Goal: Communication & Community: Answer question/provide support

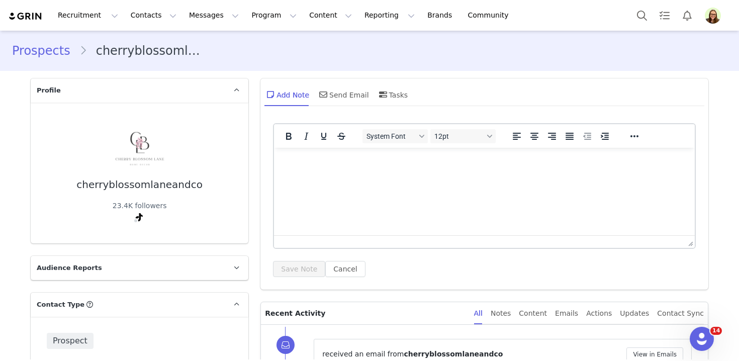
scroll to position [165, 0]
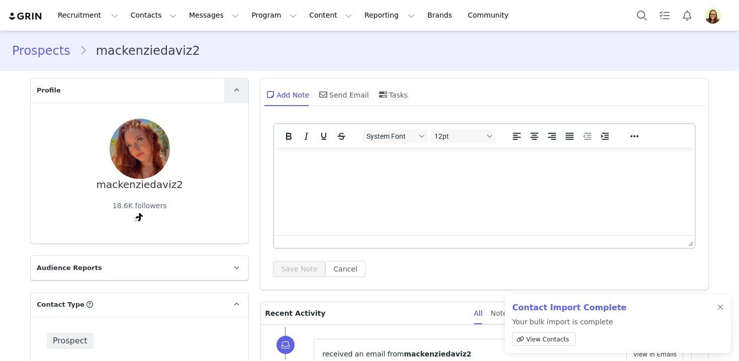
scroll to position [175, 0]
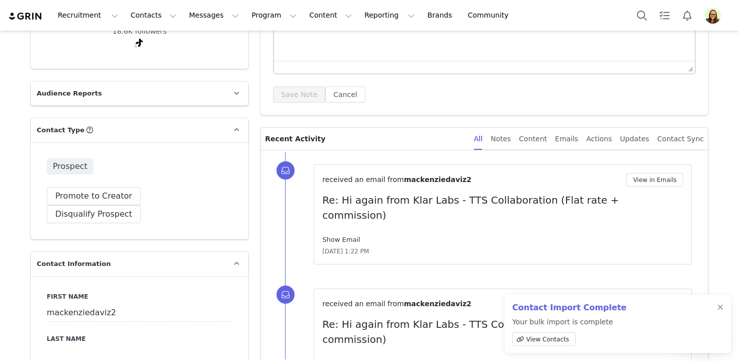
click at [334, 236] on link "Show Email" at bounding box center [341, 240] width 38 height 8
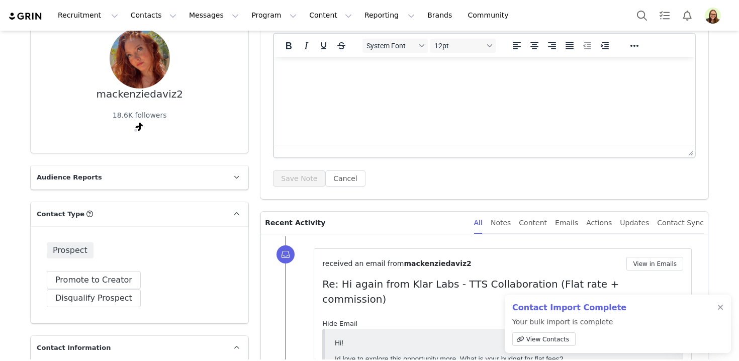
scroll to position [0, 0]
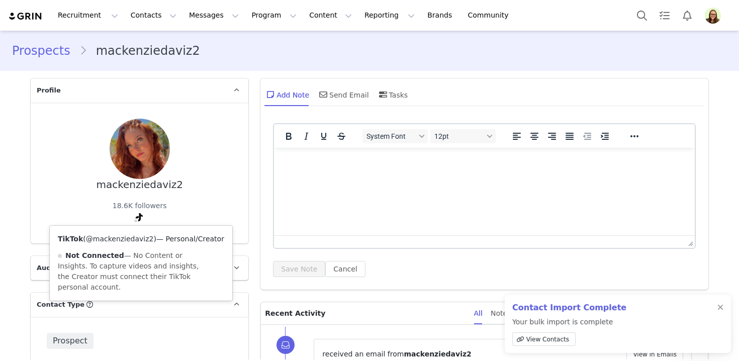
click at [121, 240] on link "@mackenziedaviz2" at bounding box center [120, 239] width 68 height 8
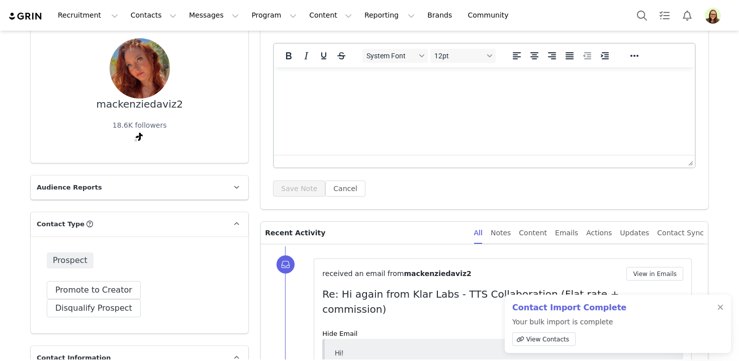
scroll to position [171, 0]
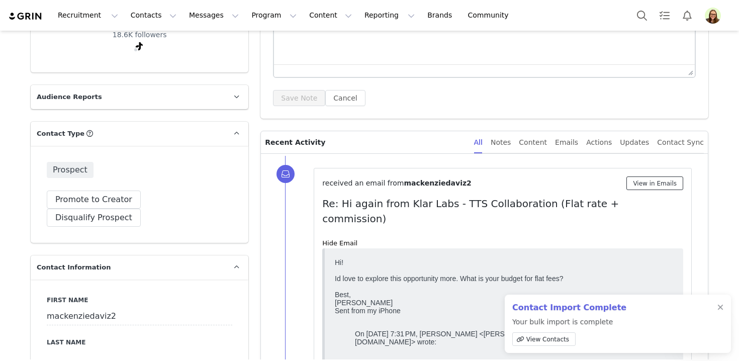
click at [653, 180] on button "View in Emails" at bounding box center [655, 184] width 57 height 14
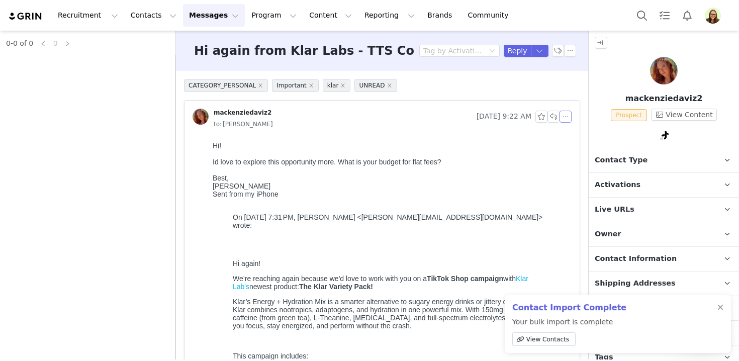
click at [566, 118] on button "button" at bounding box center [566, 117] width 12 height 12
click at [572, 129] on li "Reply All" at bounding box center [581, 135] width 43 height 16
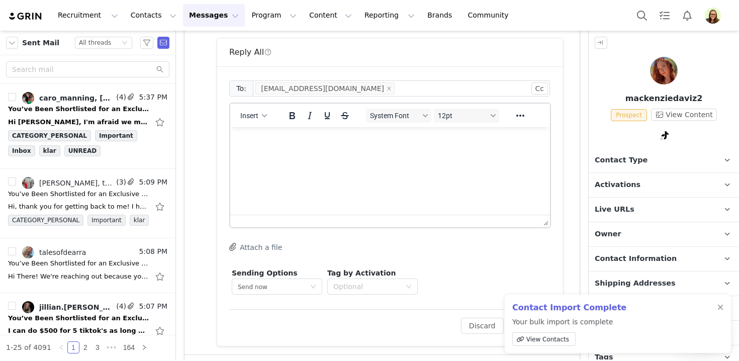
click at [359, 148] on html at bounding box center [390, 140] width 320 height 27
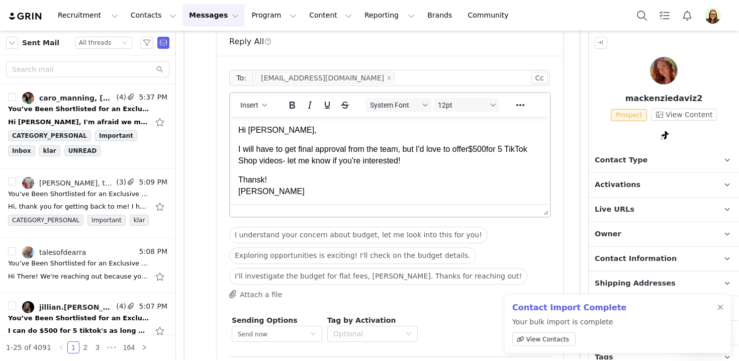
click at [493, 149] on p "I will have to get final approval from the team, but I'd love to offer $500for …" at bounding box center [390, 155] width 304 height 23
click at [235, 150] on html "Hi Mackenzie, I will have to get final approval from the team, but I'd love to …" at bounding box center [390, 161] width 320 height 89
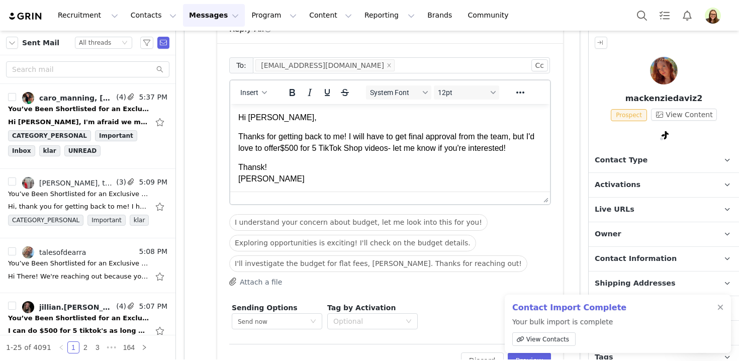
click at [249, 166] on p "Thansk! Myriah" at bounding box center [390, 173] width 304 height 23
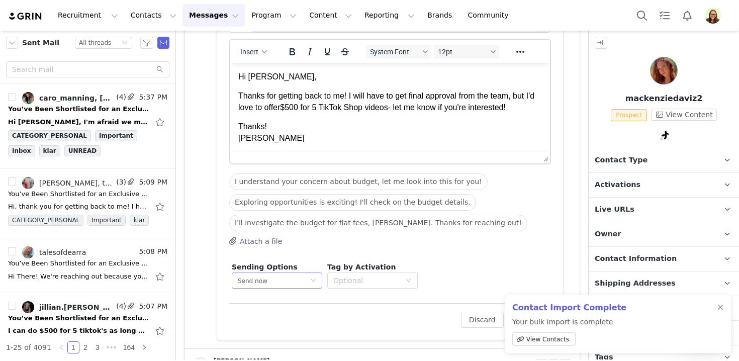
scroll to position [728, 0]
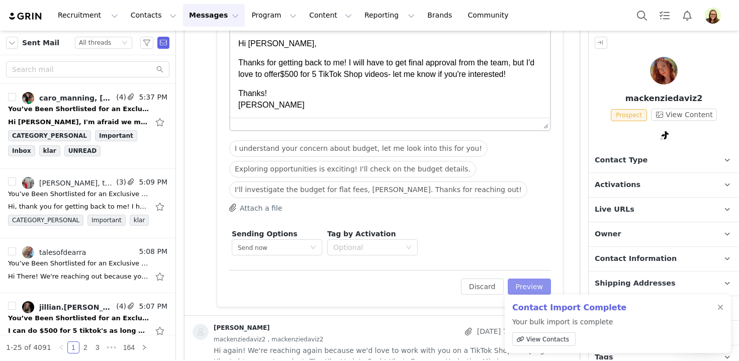
click at [534, 284] on button "Preview" at bounding box center [530, 287] width 44 height 16
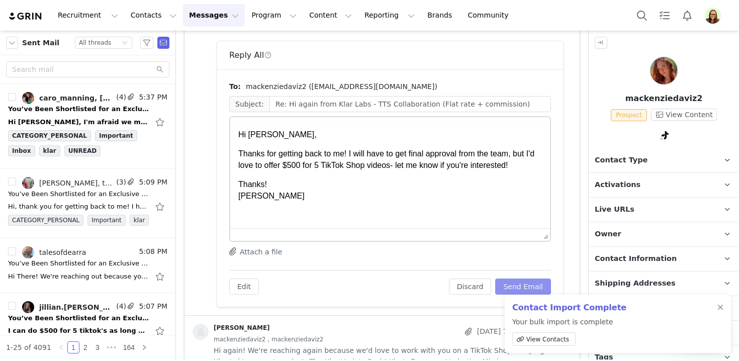
scroll to position [0, 0]
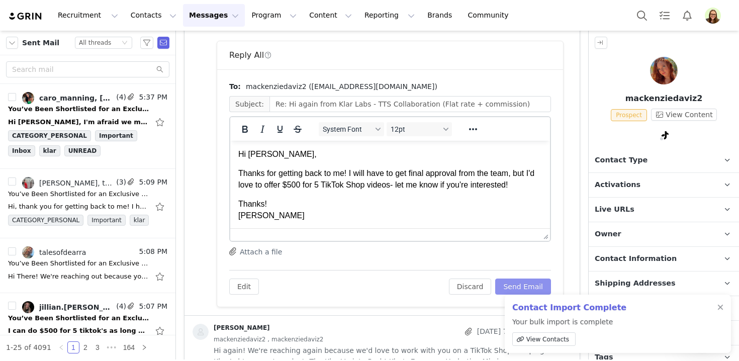
click at [539, 291] on button "Send Email" at bounding box center [523, 287] width 56 height 16
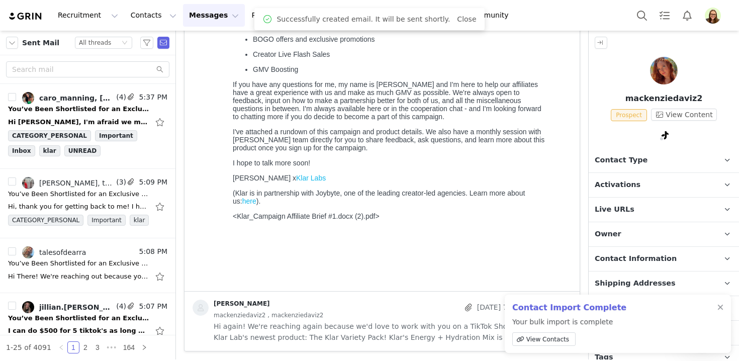
scroll to position [362, 0]
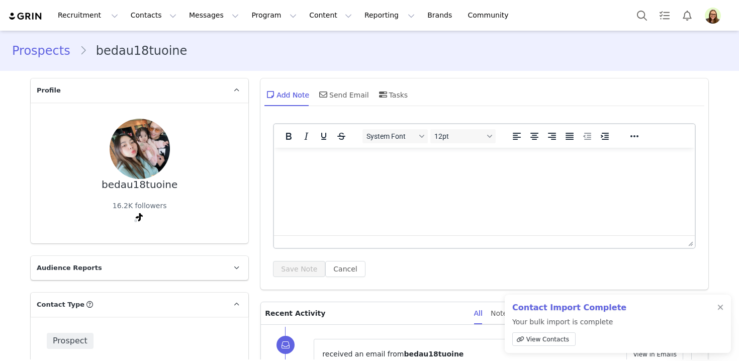
scroll to position [165, 0]
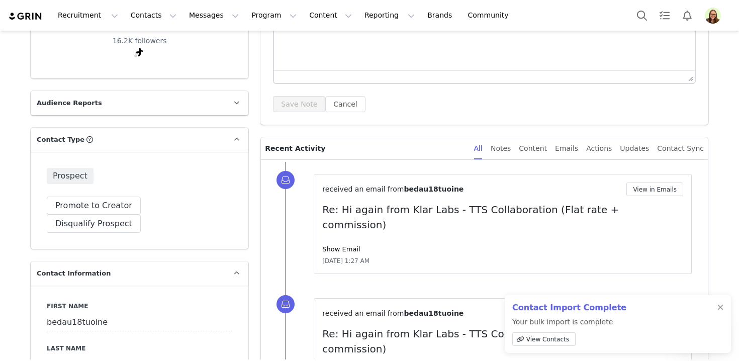
click at [353, 244] on div "Show Email" at bounding box center [502, 249] width 361 height 10
click at [353, 245] on link "Show Email" at bounding box center [341, 249] width 38 height 8
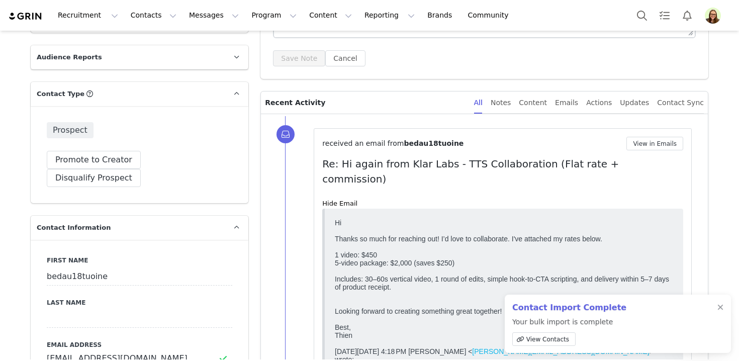
scroll to position [0, 0]
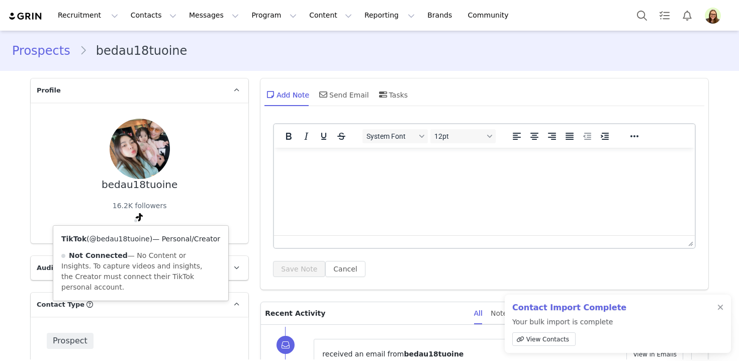
click at [134, 235] on link "@bedau18tuoine" at bounding box center [120, 239] width 60 height 8
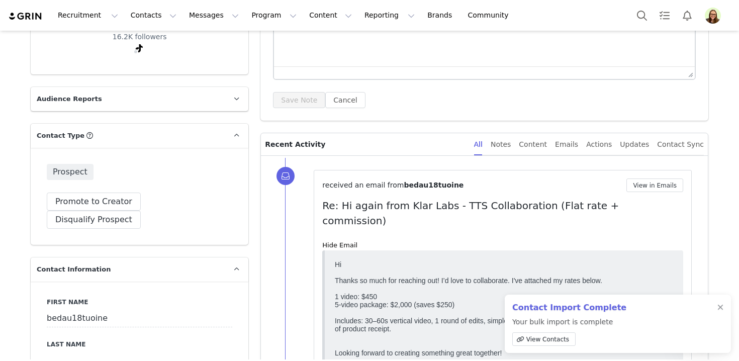
scroll to position [178, 0]
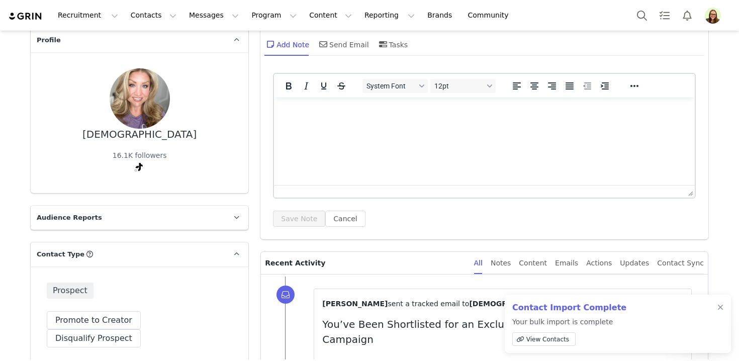
scroll to position [130, 0]
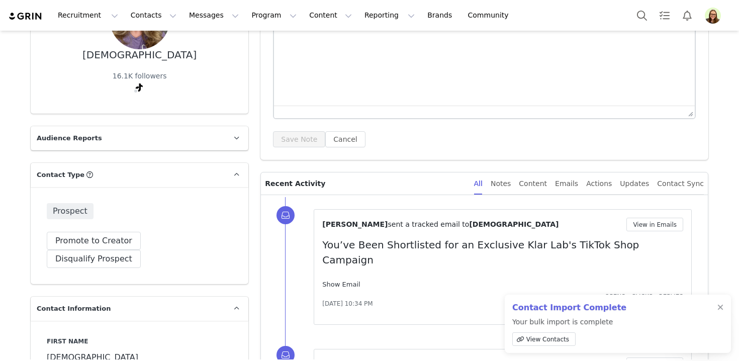
click at [348, 281] on link "Show Email" at bounding box center [341, 285] width 38 height 8
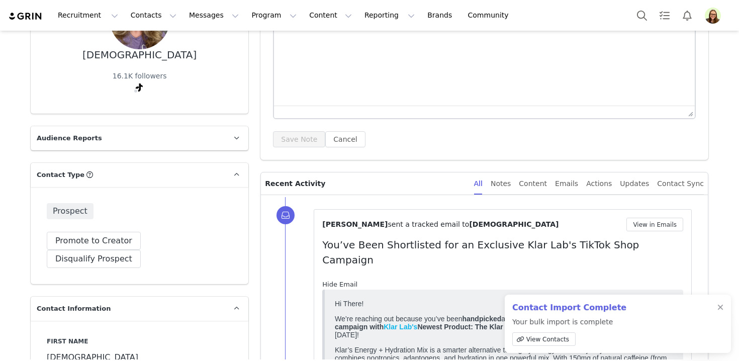
scroll to position [0, 0]
click at [646, 219] on button "View in Emails" at bounding box center [655, 225] width 57 height 14
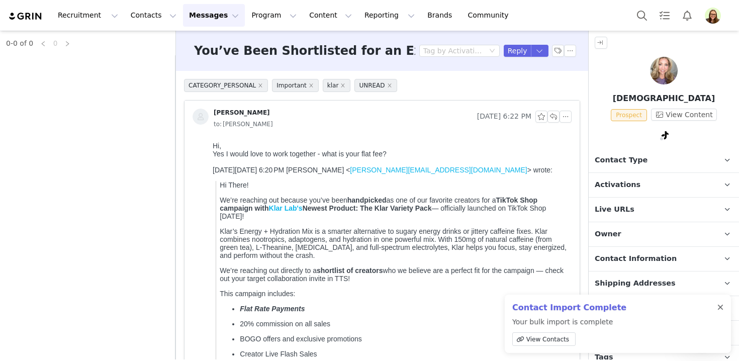
click at [720, 308] on div at bounding box center [721, 308] width 6 height 8
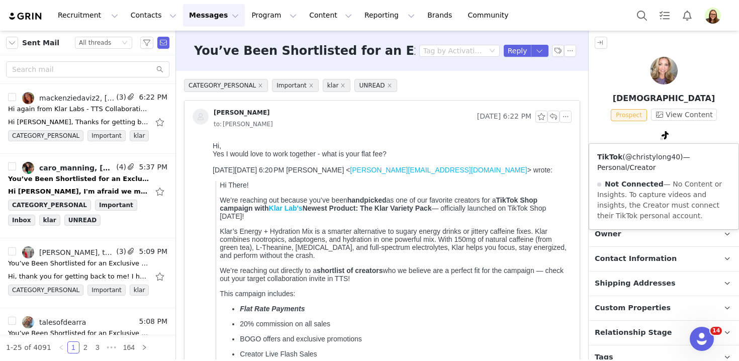
click at [662, 153] on link "@christylong40" at bounding box center [653, 157] width 55 height 8
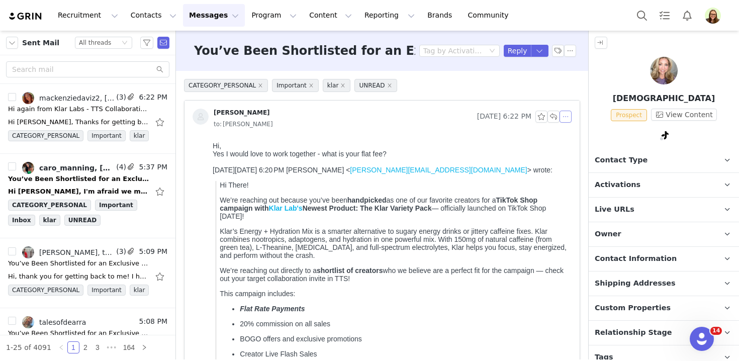
click at [566, 115] on button "button" at bounding box center [566, 117] width 12 height 12
click at [570, 131] on li "Reply All" at bounding box center [581, 135] width 43 height 16
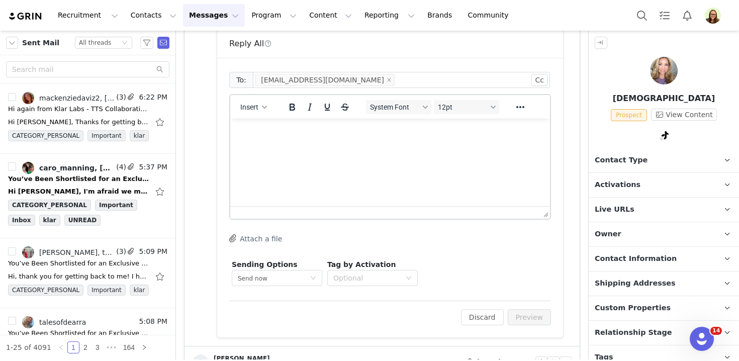
scroll to position [552, 0]
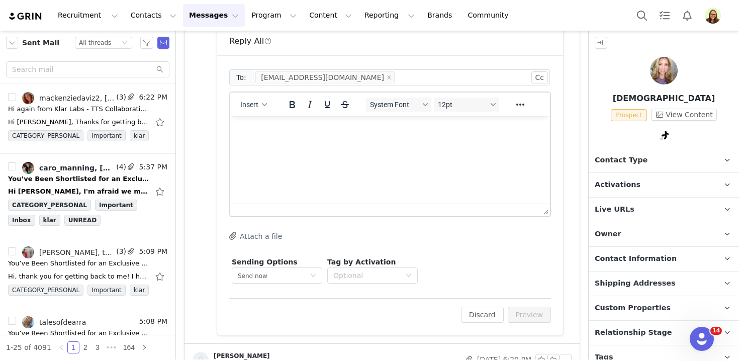
click at [317, 143] on html at bounding box center [390, 129] width 320 height 27
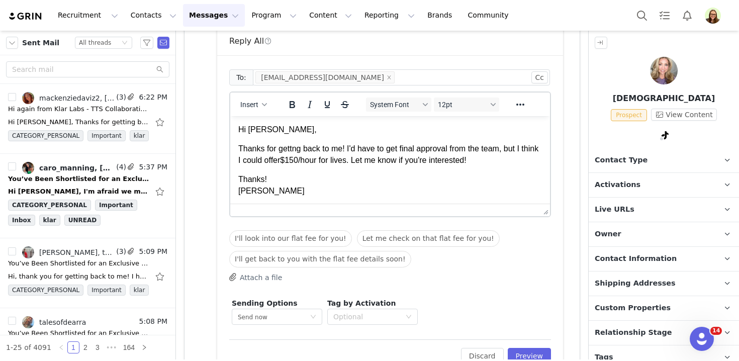
click at [292, 153] on p "Thanks for gettng back to me! I'd have to get final approval from the team, but…" at bounding box center [390, 154] width 304 height 23
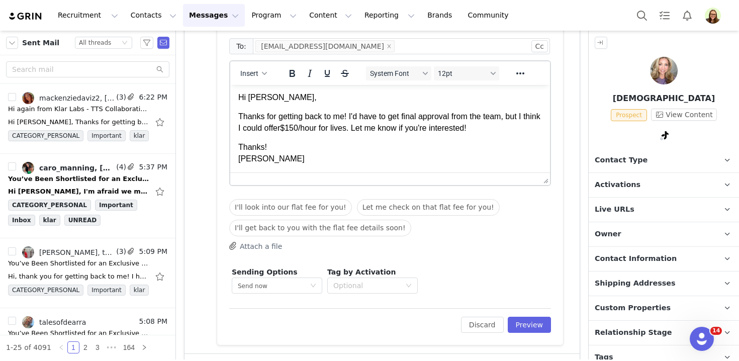
click at [551, 332] on div "To: christysocials17@gmail.com Cc Cc: Insert System Font 12pt To open the popup…" at bounding box center [390, 184] width 346 height 321
click at [531, 327] on button "Preview" at bounding box center [530, 325] width 44 height 16
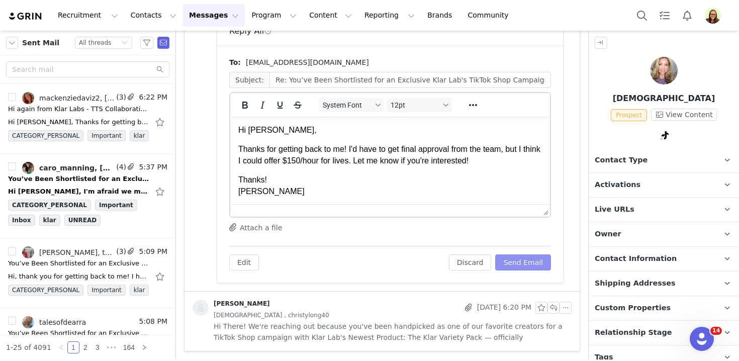
scroll to position [0, 0]
click at [524, 262] on button "Send Email" at bounding box center [523, 262] width 56 height 16
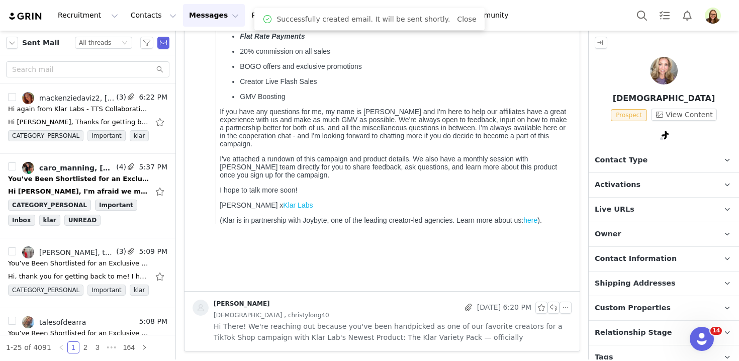
scroll to position [273, 0]
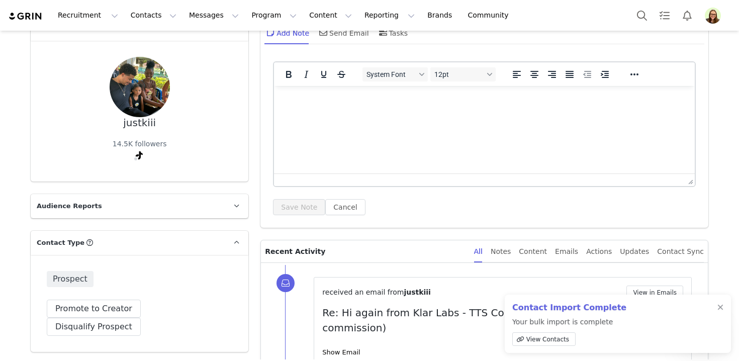
scroll to position [182, 0]
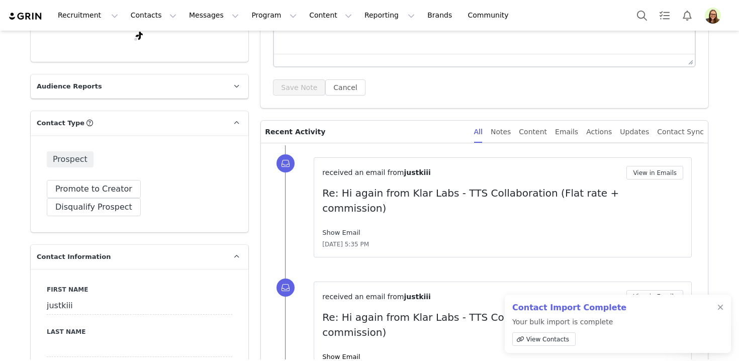
click at [331, 229] on link "Show Email" at bounding box center [341, 233] width 38 height 8
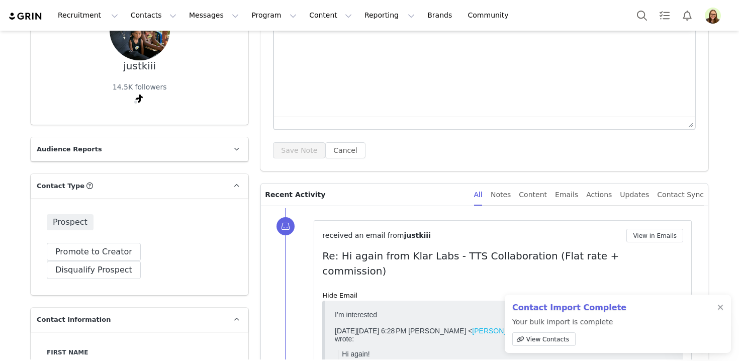
scroll to position [112, 0]
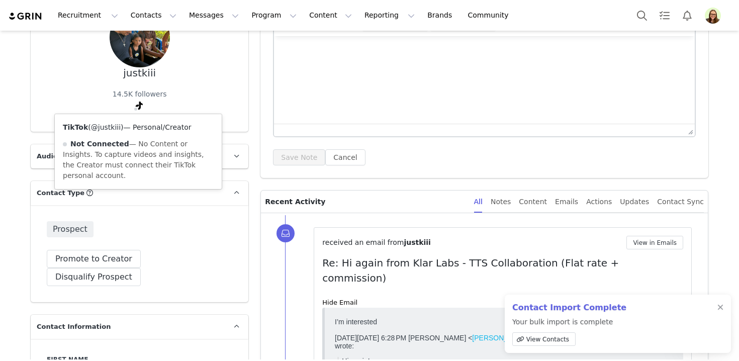
click at [118, 126] on link "@justkiii" at bounding box center [106, 127] width 30 height 8
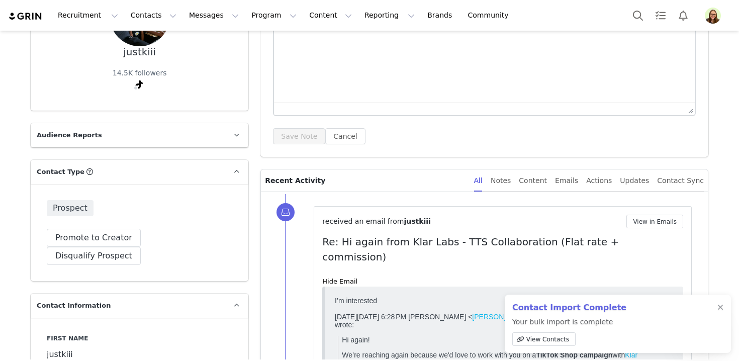
scroll to position [136, 0]
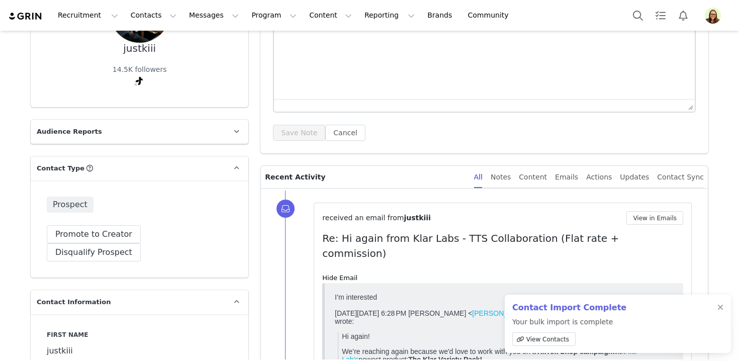
click at [139, 48] on div "justkiii" at bounding box center [139, 49] width 33 height 12
copy div "justkiii"
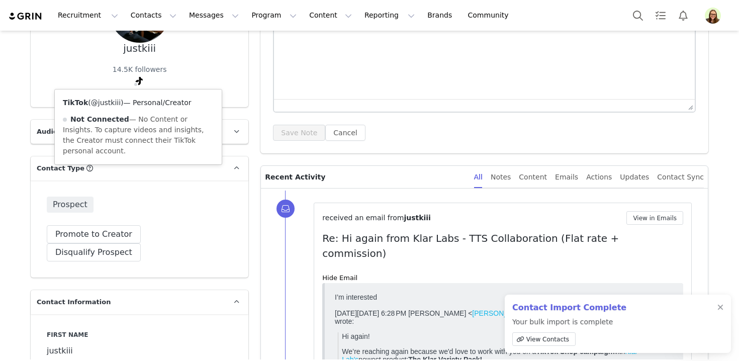
click at [113, 102] on link "@justkiii" at bounding box center [106, 103] width 30 height 8
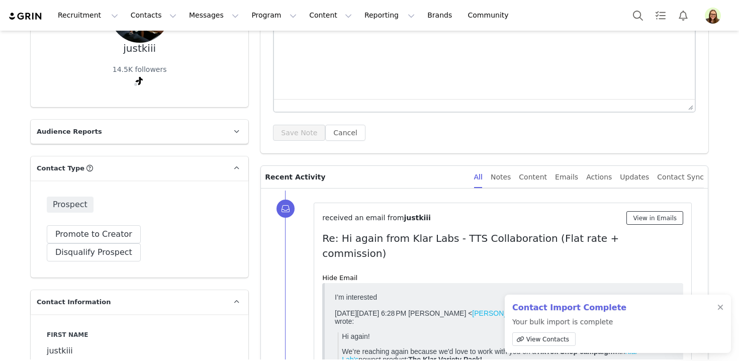
click at [643, 223] on button "View in Emails" at bounding box center [655, 218] width 57 height 14
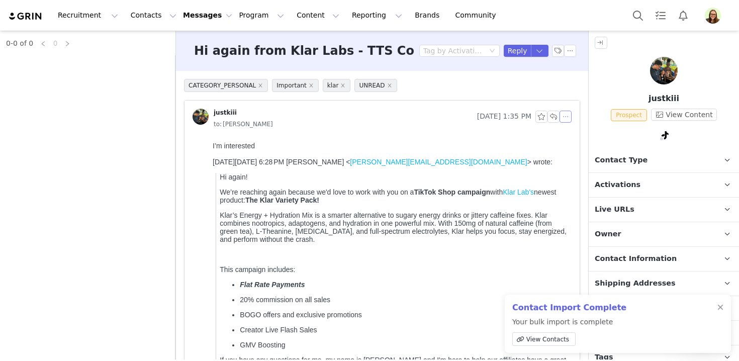
click at [570, 112] on button "button" at bounding box center [566, 117] width 12 height 12
click at [576, 141] on li "Reply All" at bounding box center [581, 135] width 43 height 16
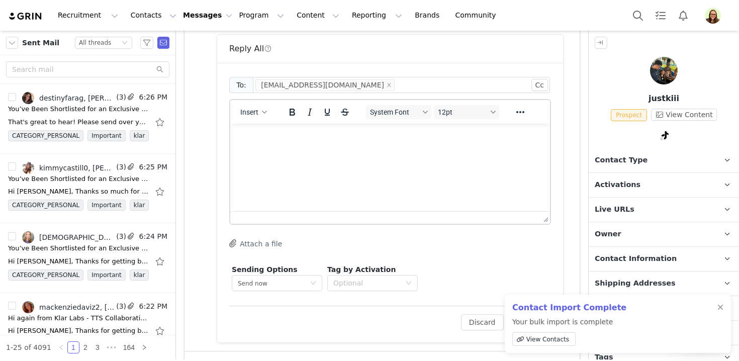
scroll to position [525, 0]
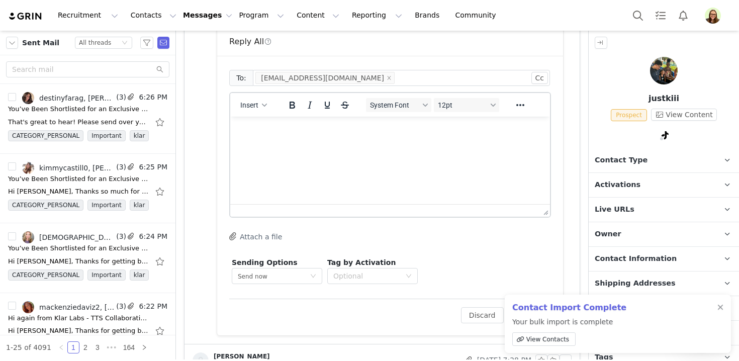
click at [332, 144] on html at bounding box center [390, 130] width 320 height 27
click at [378, 129] on p "Thank you! I will send you an invite for commission" at bounding box center [390, 129] width 304 height 11
click at [391, 143] on html "Thank you! I will send you an invite for a commission" at bounding box center [390, 129] width 320 height 27
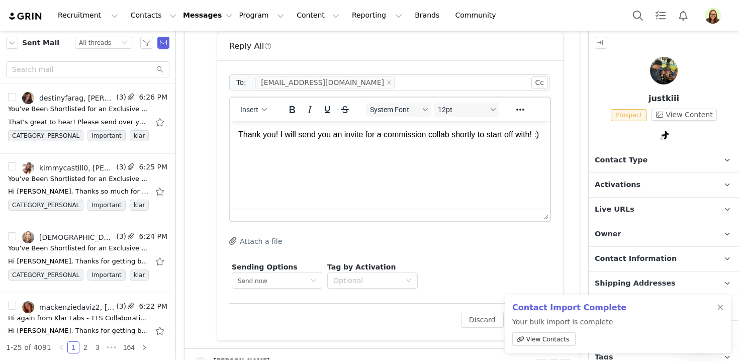
scroll to position [577, 0]
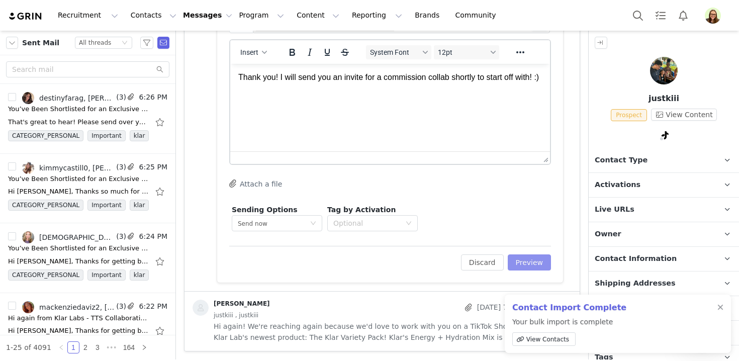
click at [548, 268] on button "Preview" at bounding box center [530, 262] width 44 height 16
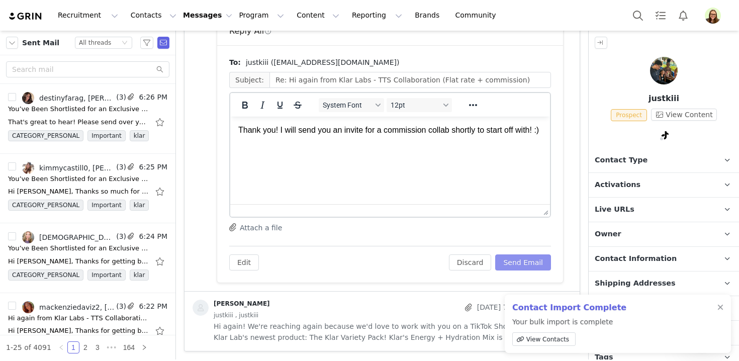
scroll to position [0, 0]
click at [529, 257] on button "Send Email" at bounding box center [523, 262] width 56 height 16
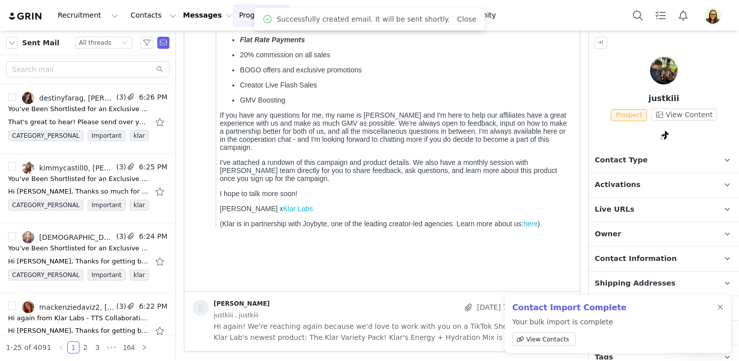
scroll to position [245, 0]
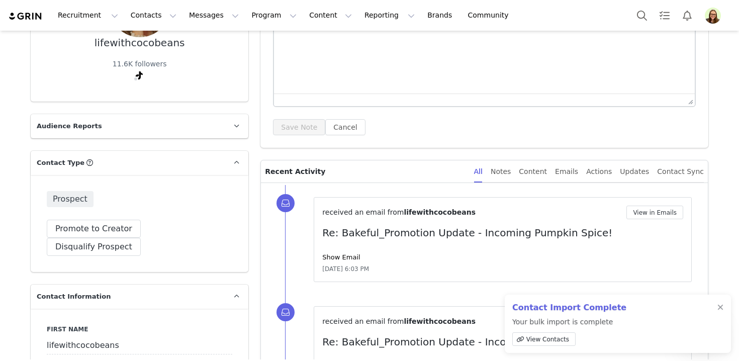
scroll to position [167, 0]
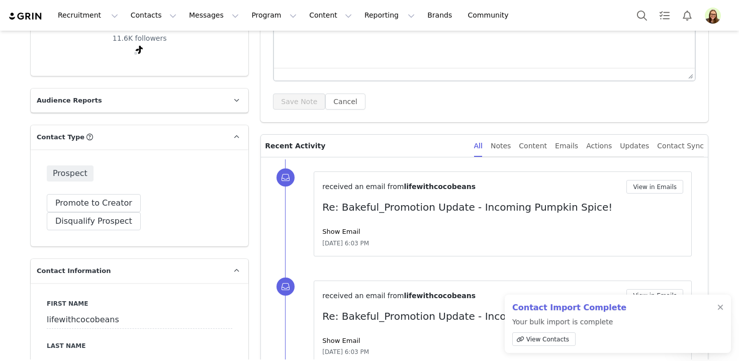
click at [337, 235] on div "Show Email" at bounding box center [502, 232] width 361 height 10
click at [338, 231] on link "Show Email" at bounding box center [341, 232] width 38 height 8
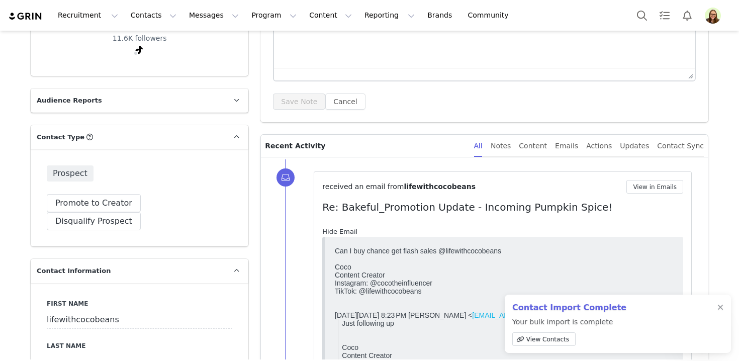
scroll to position [0, 0]
click at [338, 229] on link "Hide Email" at bounding box center [339, 232] width 35 height 8
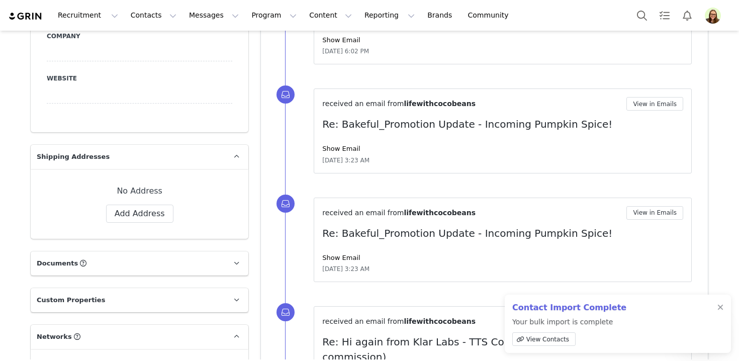
scroll to position [941, 0]
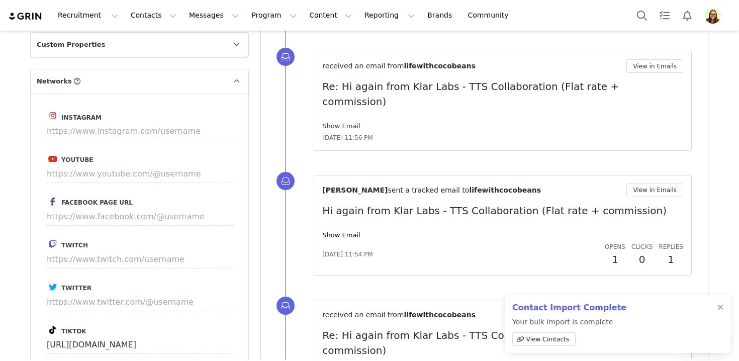
click at [333, 122] on link "Show Email" at bounding box center [341, 126] width 38 height 8
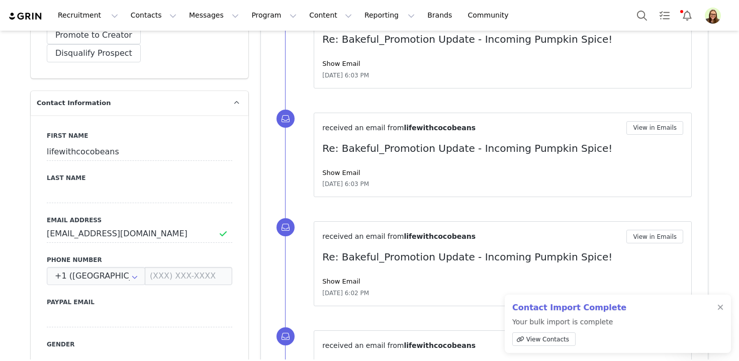
scroll to position [123, 0]
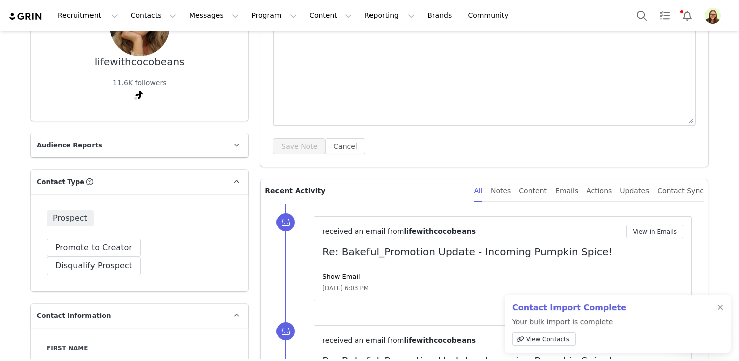
click at [132, 63] on div "lifewithcocobeans" at bounding box center [140, 62] width 91 height 12
copy div "lifewithcocobeans"
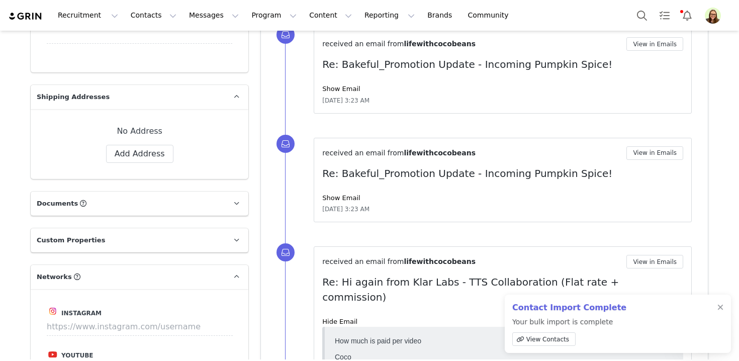
scroll to position [747, 0]
click at [636, 254] on button "View in Emails" at bounding box center [655, 261] width 57 height 14
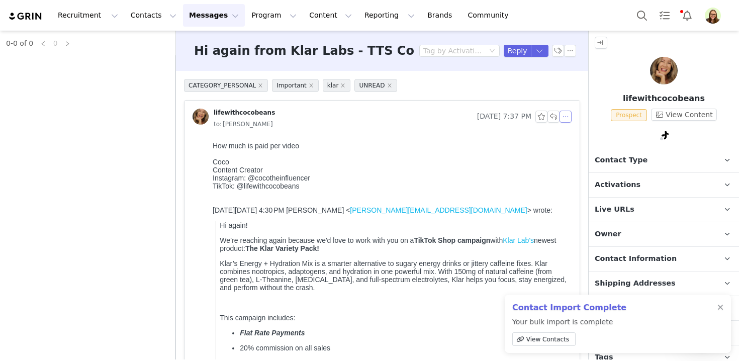
click at [566, 116] on button "button" at bounding box center [566, 117] width 12 height 12
click at [572, 134] on li "Reply All" at bounding box center [581, 135] width 43 height 16
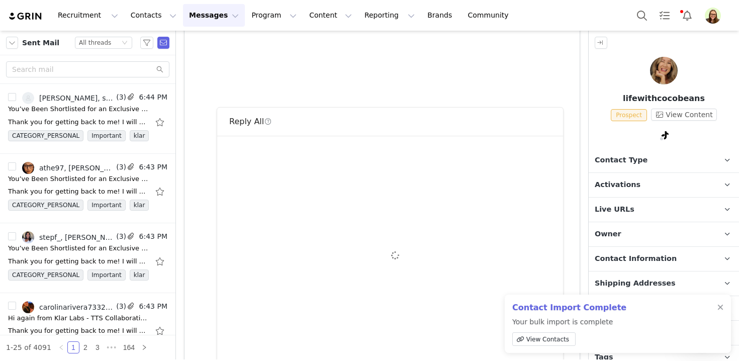
scroll to position [555, 0]
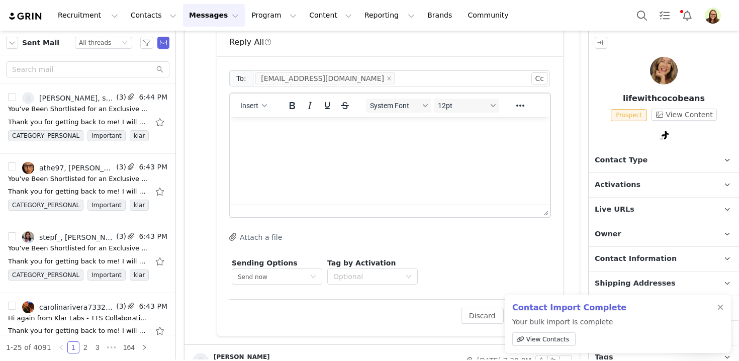
click at [399, 144] on html at bounding box center [390, 130] width 320 height 27
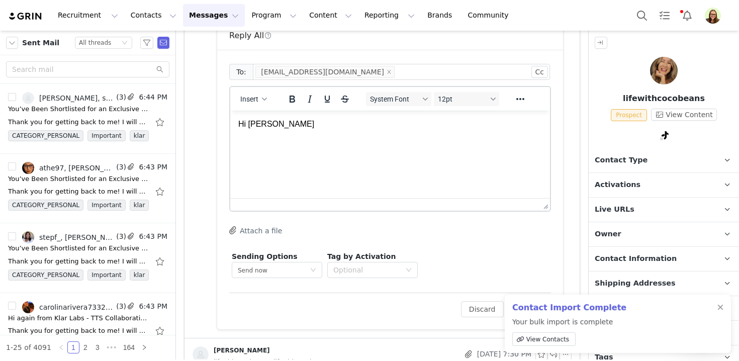
scroll to position [633, 0]
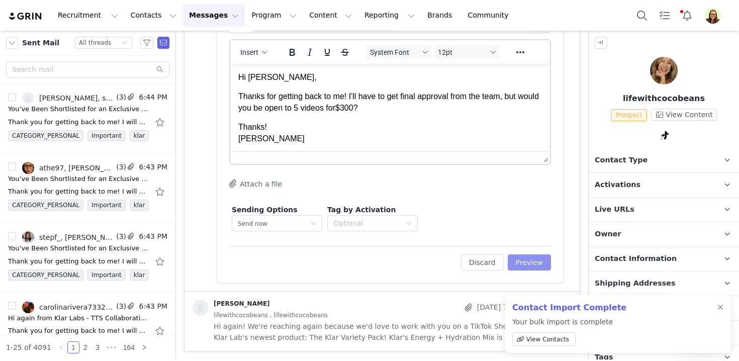
click at [521, 261] on button "Preview" at bounding box center [530, 262] width 44 height 16
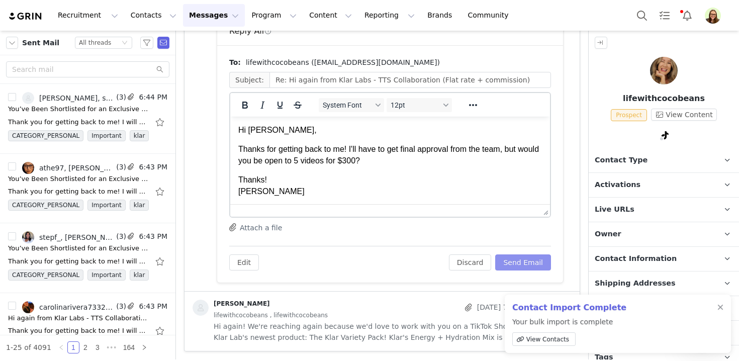
scroll to position [0, 0]
click at [454, 171] on body "Hi Coco, Thanks for getting back to me! I'll have to get final approval from th…" at bounding box center [390, 161] width 304 height 72
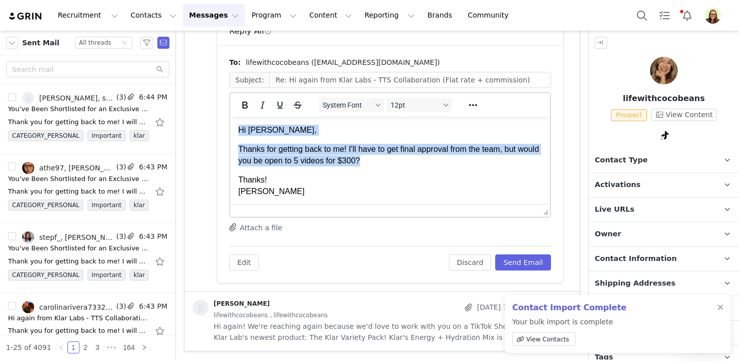
copy body "Hi Coco, Thanks for getting back to me! I'll have to get final approval from th…"
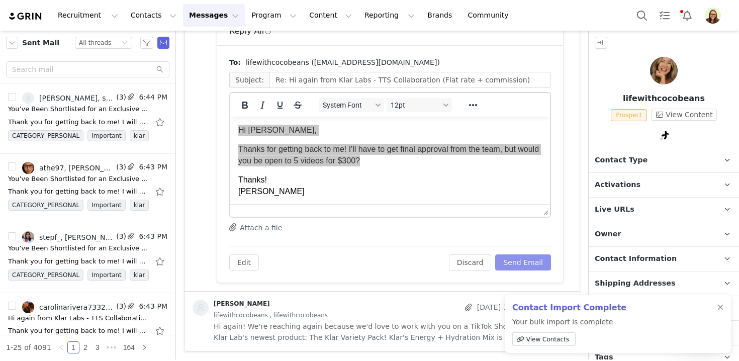
click at [524, 265] on button "Send Email" at bounding box center [523, 262] width 56 height 16
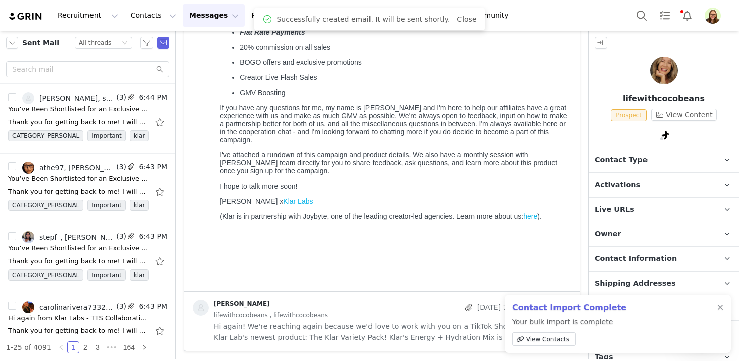
scroll to position [301, 0]
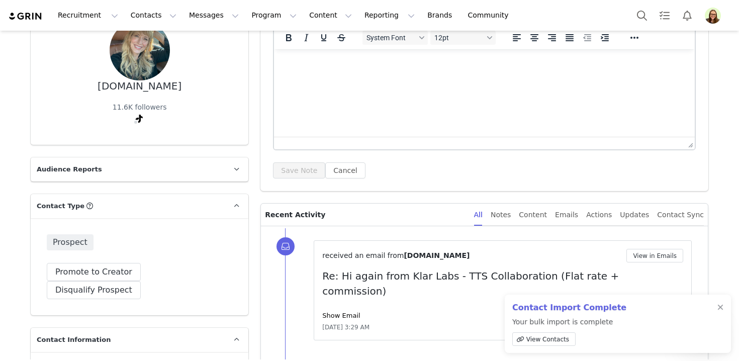
scroll to position [196, 0]
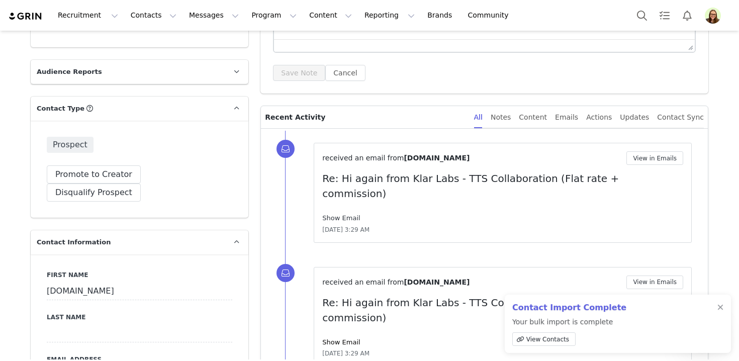
click at [332, 214] on link "Show Email" at bounding box center [341, 218] width 38 height 8
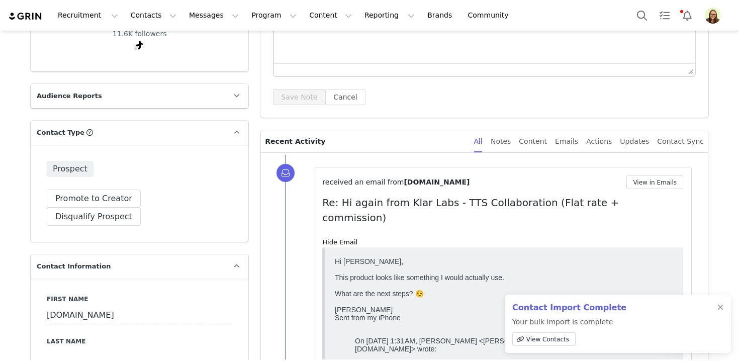
scroll to position [129, 0]
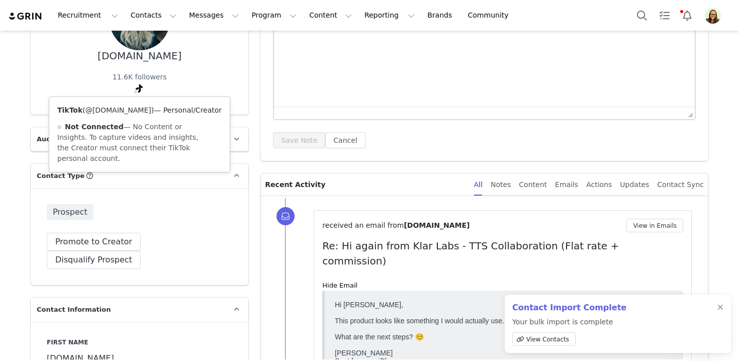
click at [132, 113] on link "@[DOMAIN_NAME]" at bounding box center [118, 110] width 66 height 8
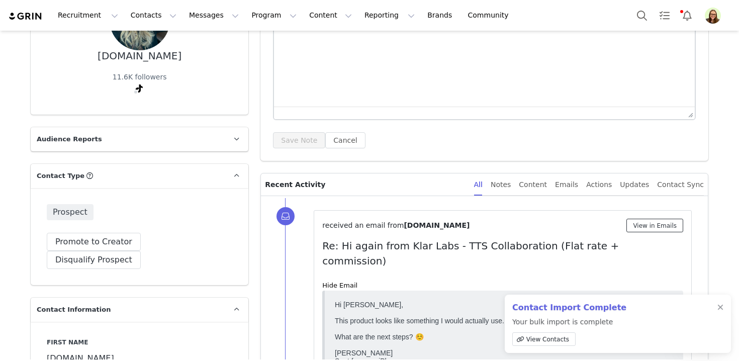
click at [668, 226] on button "View in Emails" at bounding box center [655, 226] width 57 height 14
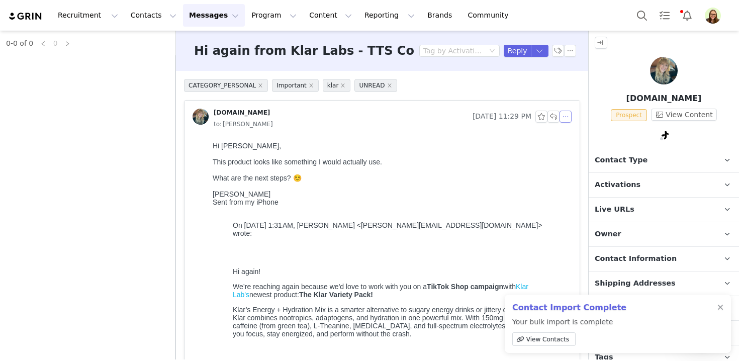
click at [565, 118] on button "button" at bounding box center [566, 117] width 12 height 12
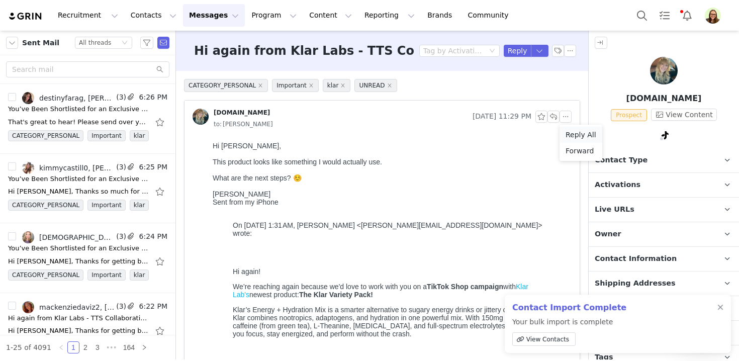
click at [565, 137] on li "Reply All" at bounding box center [581, 135] width 43 height 16
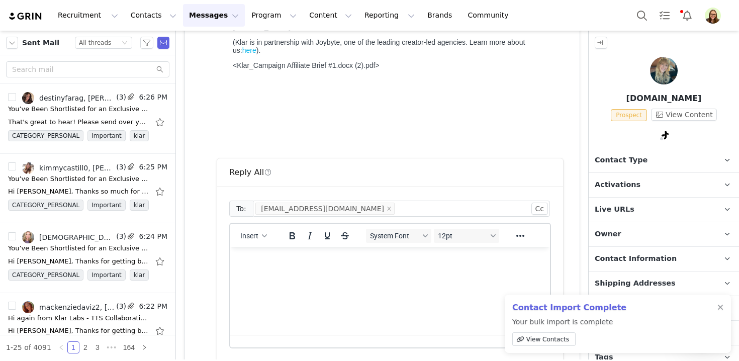
scroll to position [584, 0]
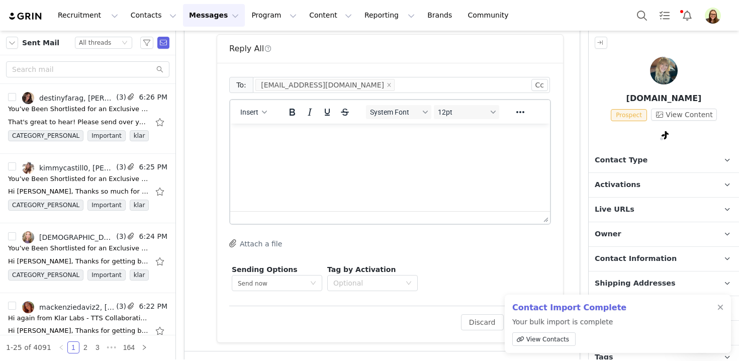
click at [376, 151] on html at bounding box center [390, 137] width 320 height 27
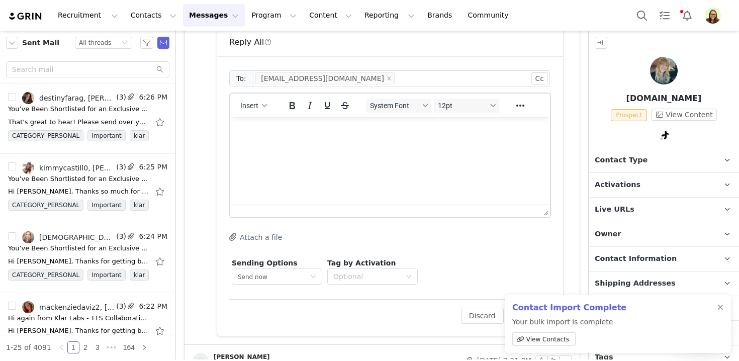
paste body "Rich Text Area. Press ALT-0 for help."
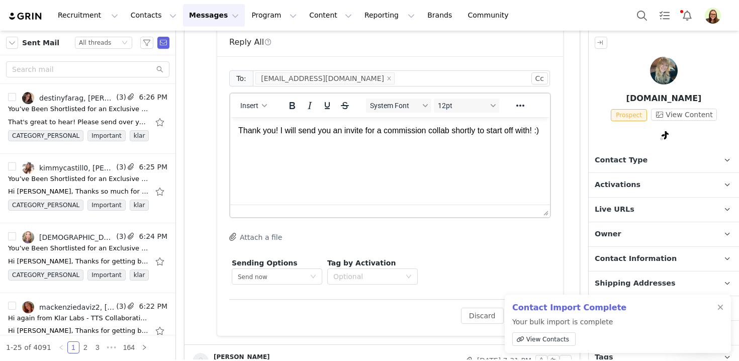
click at [275, 133] on p "Thank you! I will send you an invite for a commission collab shortly to start o…" at bounding box center [390, 130] width 304 height 11
click at [283, 156] on html "Thank you for getting back to me! I will send you an invite for a commission co…" at bounding box center [390, 136] width 320 height 39
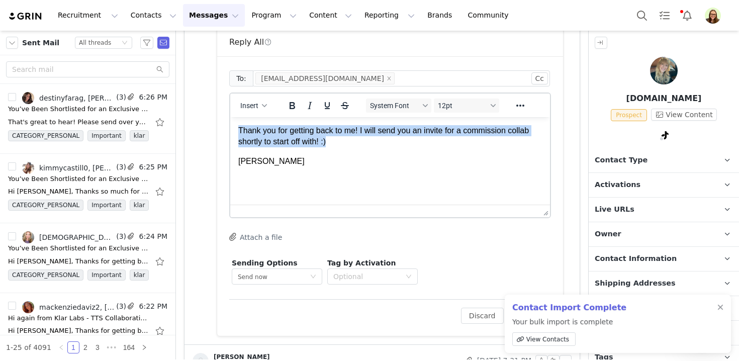
copy p "Thank you for getting back to me! I will send you an invite for a commission co…"
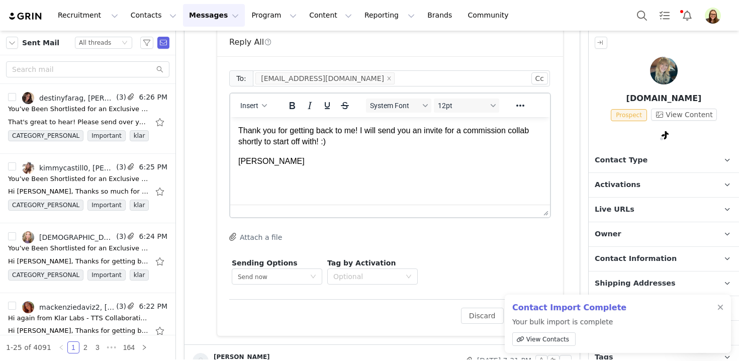
click at [238, 164] on html "Thank you for getting back to me! I will send you an invite for a commission co…" at bounding box center [390, 146] width 320 height 58
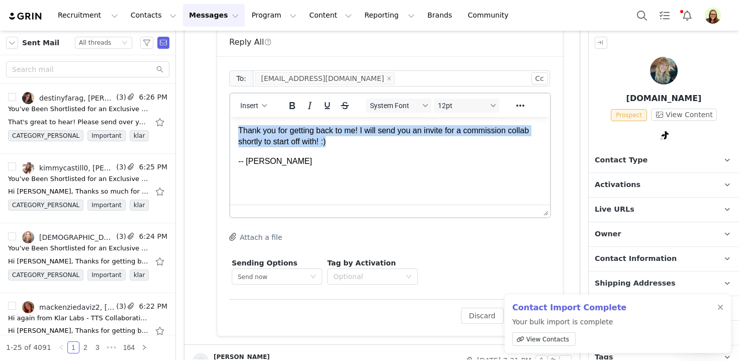
copy p "Thank you for getting back to me! I will send you an invite for a commission co…"
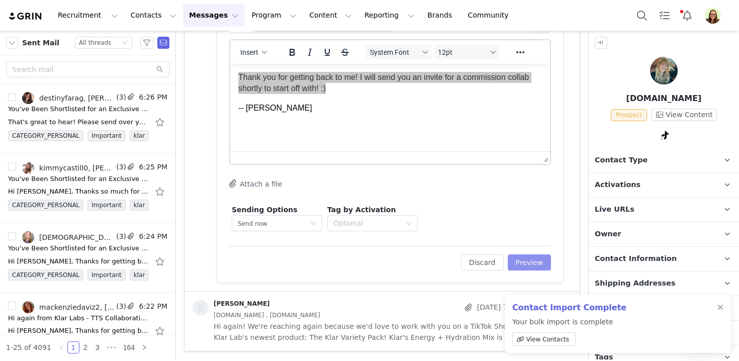
click at [546, 265] on button "Preview" at bounding box center [530, 262] width 44 height 16
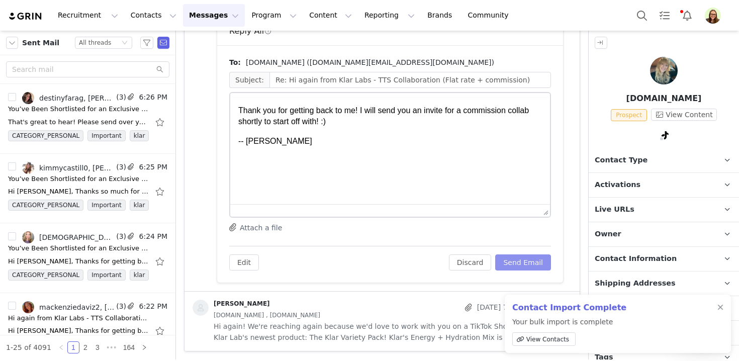
scroll to position [0, 0]
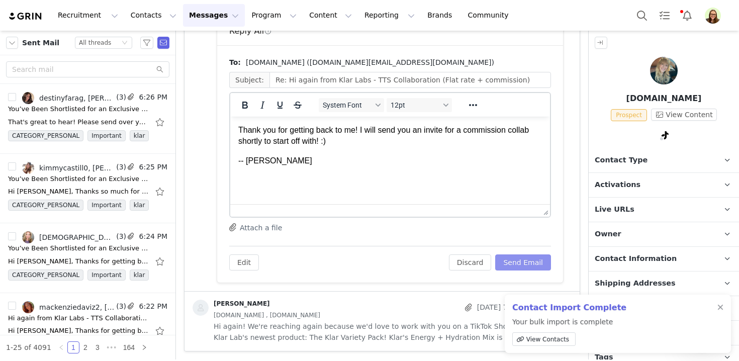
click at [528, 267] on button "Send Email" at bounding box center [523, 262] width 56 height 16
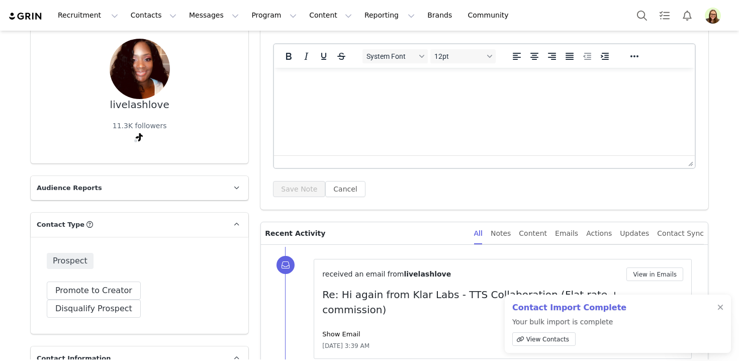
scroll to position [187, 0]
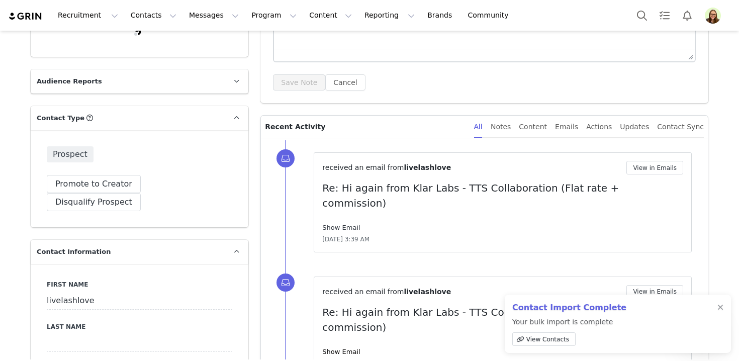
click at [340, 224] on link "Show Email" at bounding box center [341, 228] width 38 height 8
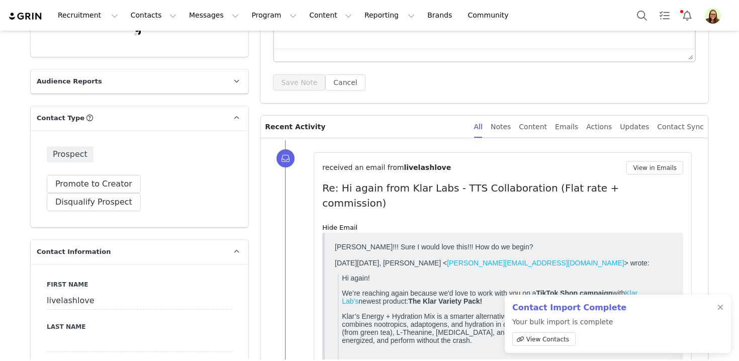
scroll to position [0, 0]
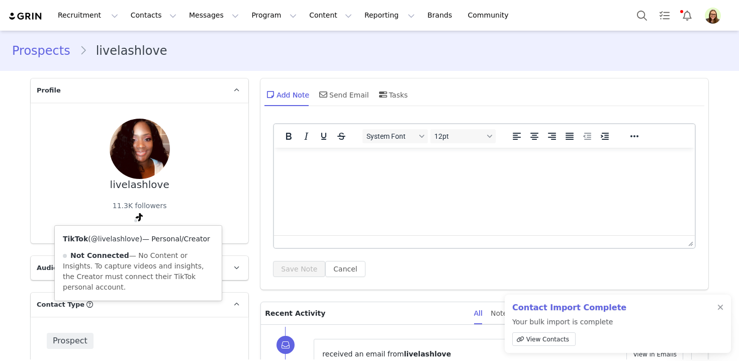
click at [126, 240] on link "@livelashlove" at bounding box center [115, 239] width 49 height 8
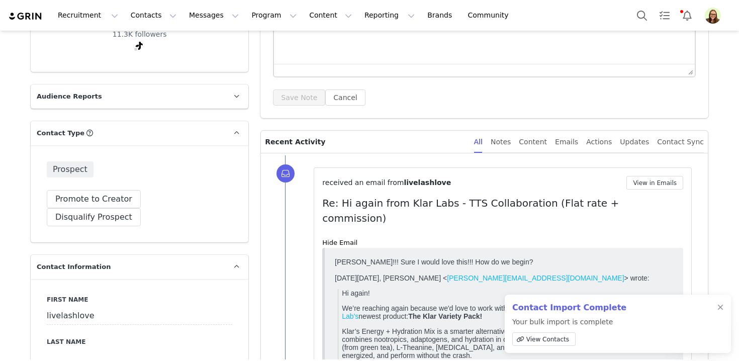
scroll to position [185, 0]
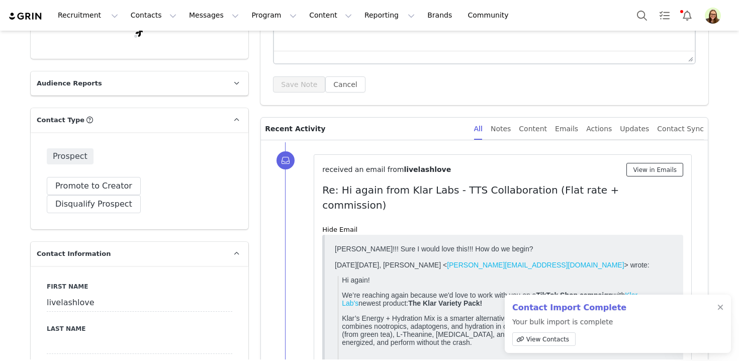
click at [663, 164] on button "View in Emails" at bounding box center [655, 170] width 57 height 14
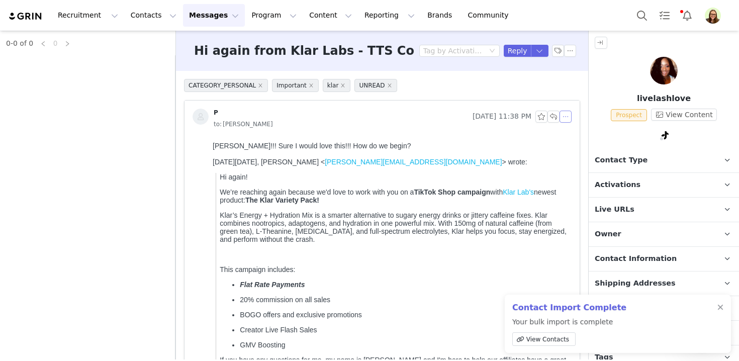
click at [567, 115] on button "button" at bounding box center [566, 117] width 12 height 12
click at [570, 137] on li "Reply All" at bounding box center [581, 135] width 43 height 16
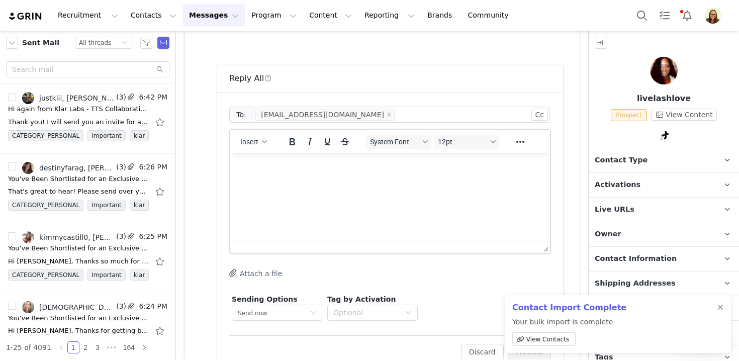
scroll to position [507, 0]
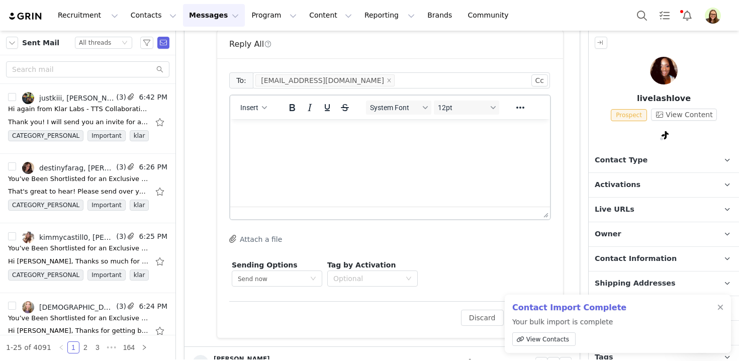
click at [425, 146] on html at bounding box center [390, 132] width 320 height 27
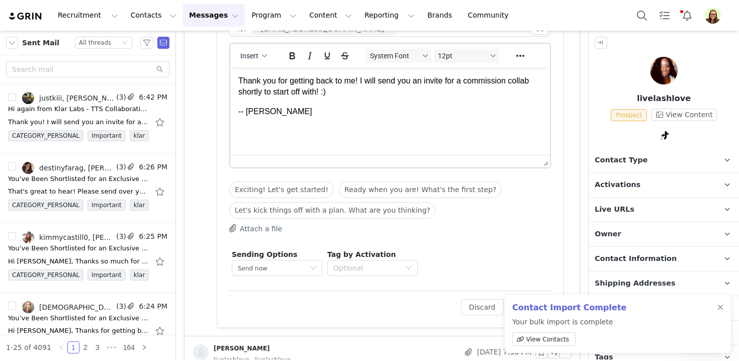
scroll to position [618, 0]
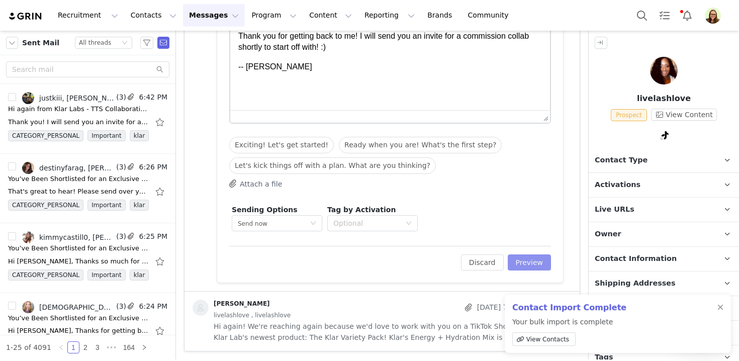
click at [537, 260] on button "Preview" at bounding box center [530, 262] width 44 height 16
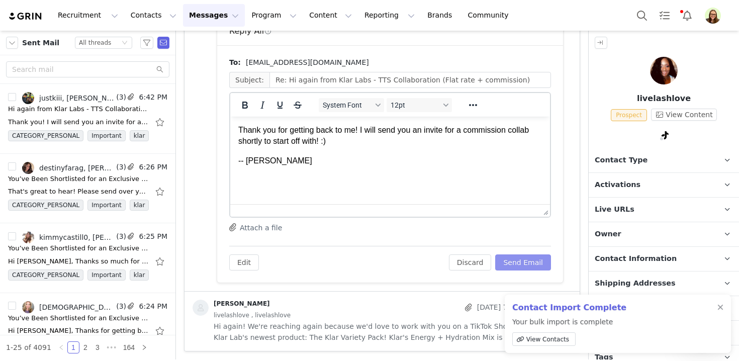
scroll to position [0, 0]
click at [535, 259] on button "Send Email" at bounding box center [523, 262] width 56 height 16
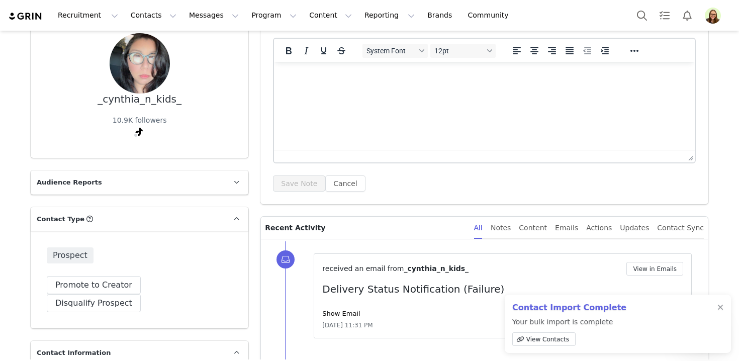
scroll to position [159, 0]
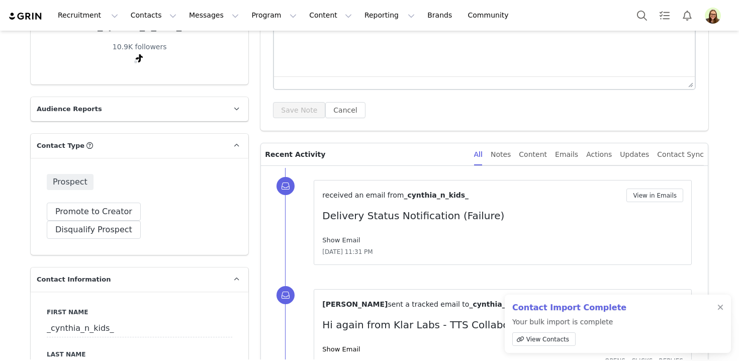
click at [345, 243] on link "Show Email" at bounding box center [341, 240] width 38 height 8
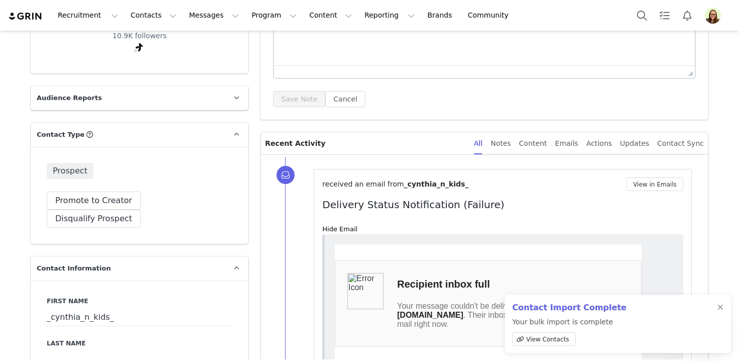
scroll to position [125, 0]
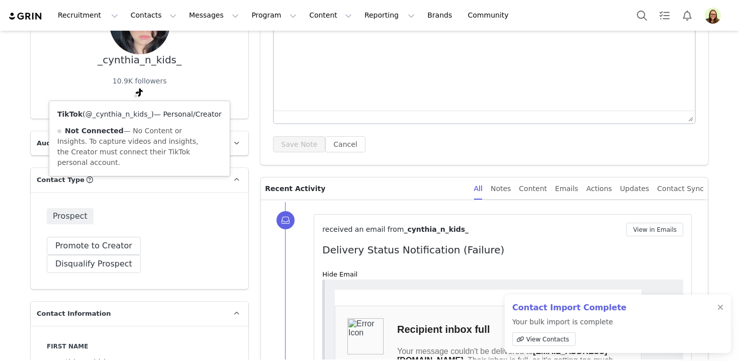
click at [127, 115] on link "@_cynthia_n_kids_" at bounding box center [118, 114] width 66 height 8
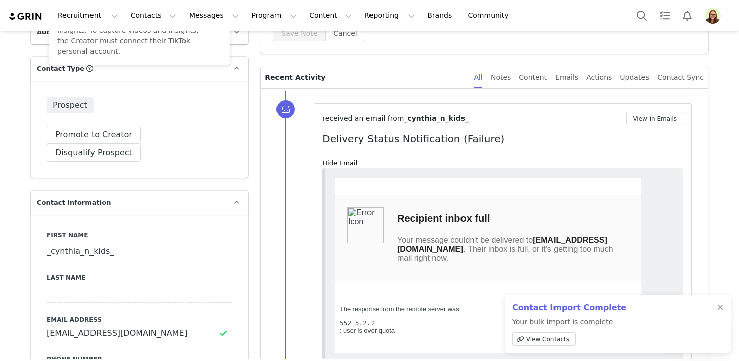
scroll to position [238, 0]
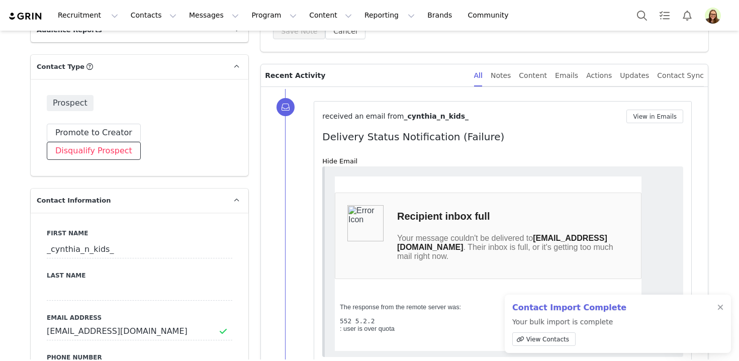
click at [141, 142] on button "Disqualify Prospect" at bounding box center [94, 151] width 94 height 18
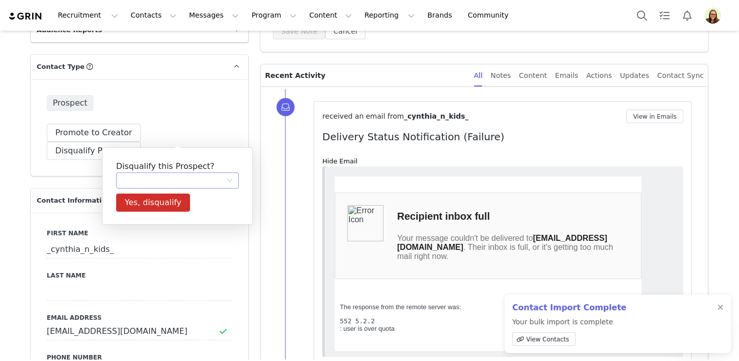
click at [172, 188] on div at bounding box center [177, 180] width 123 height 16
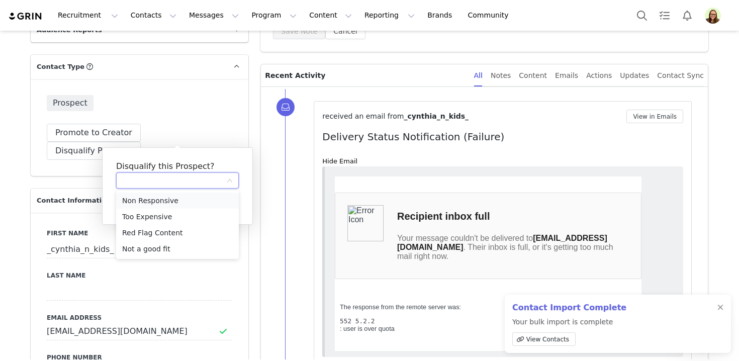
click at [165, 201] on li "Non Responsive" at bounding box center [177, 201] width 123 height 16
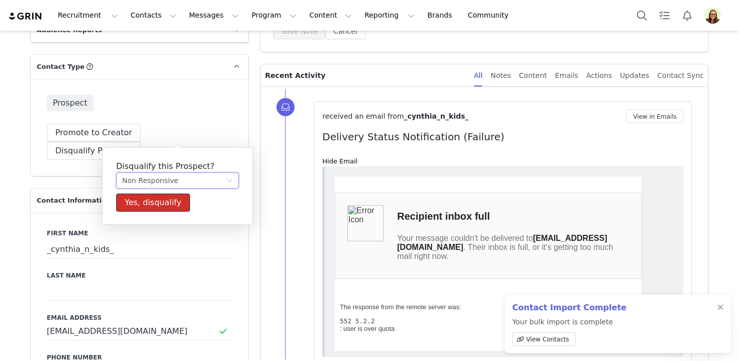
click at [165, 201] on button "Yes, disqualify" at bounding box center [153, 203] width 74 height 18
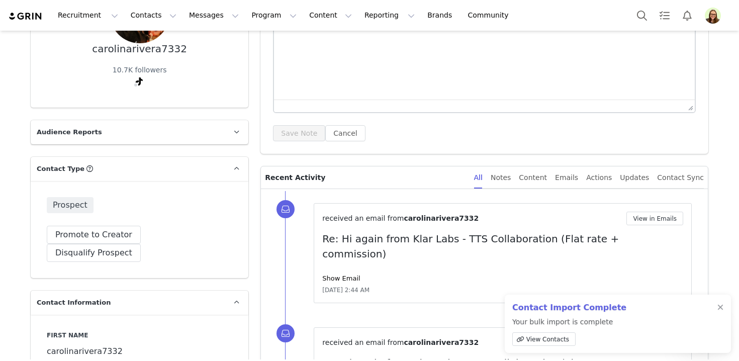
scroll to position [192, 0]
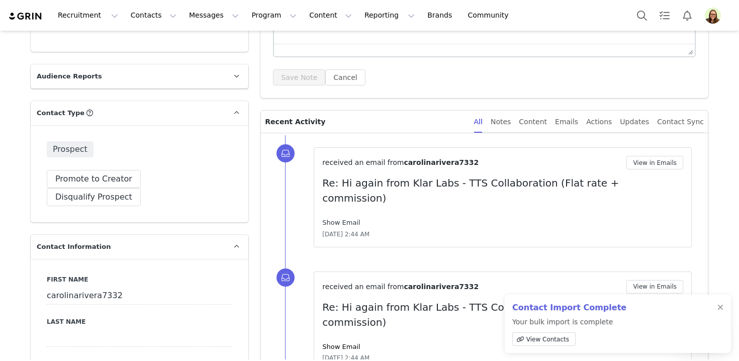
click at [335, 219] on link "Show Email" at bounding box center [341, 223] width 38 height 8
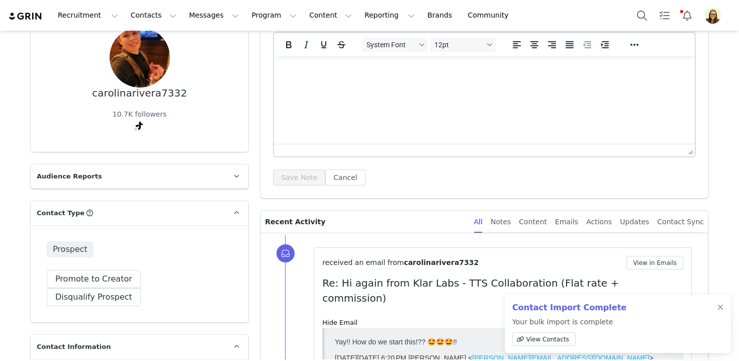
scroll to position [106, 0]
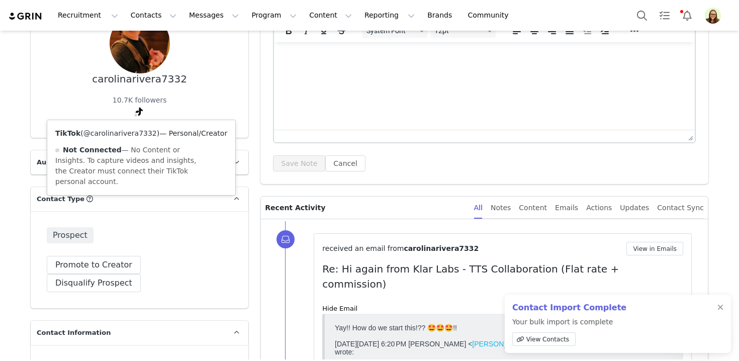
click at [133, 133] on link "@carolinarivera7332" at bounding box center [119, 133] width 73 height 8
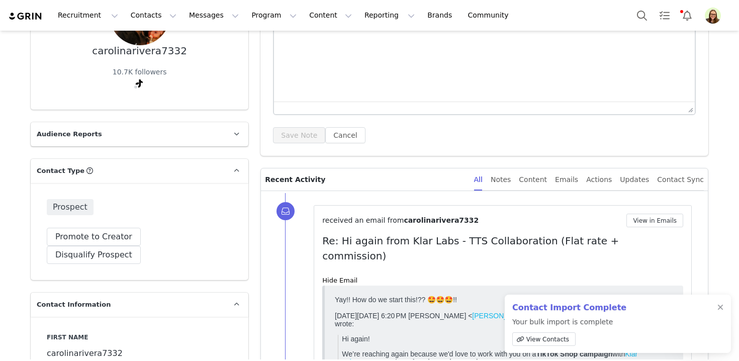
scroll to position [153, 0]
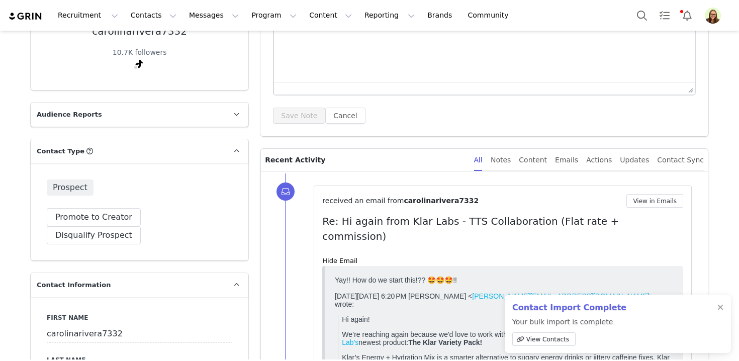
click at [639, 204] on button "View in Emails" at bounding box center [655, 201] width 57 height 14
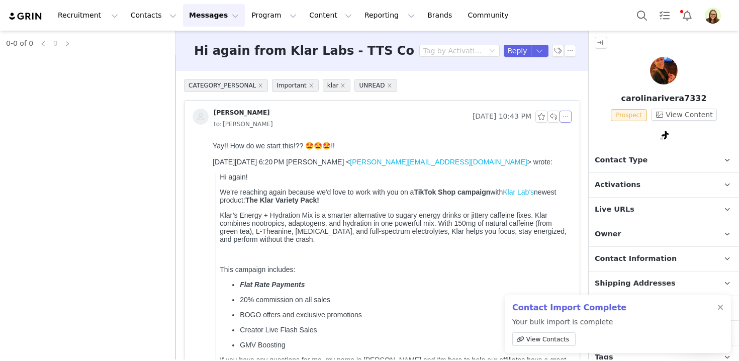
click at [566, 116] on button "button" at bounding box center [566, 117] width 12 height 12
click at [571, 130] on li "Reply All" at bounding box center [581, 135] width 43 height 16
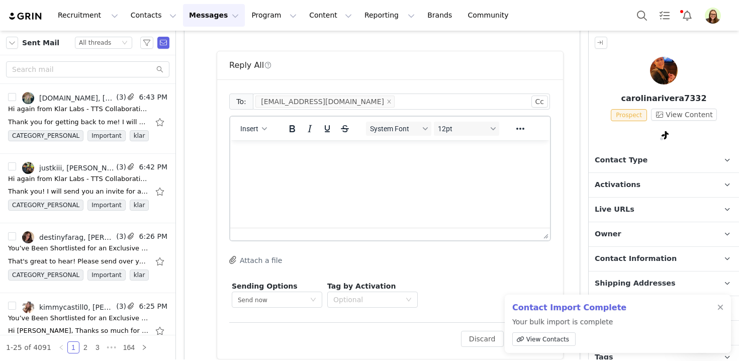
click at [474, 167] on html at bounding box center [390, 153] width 320 height 27
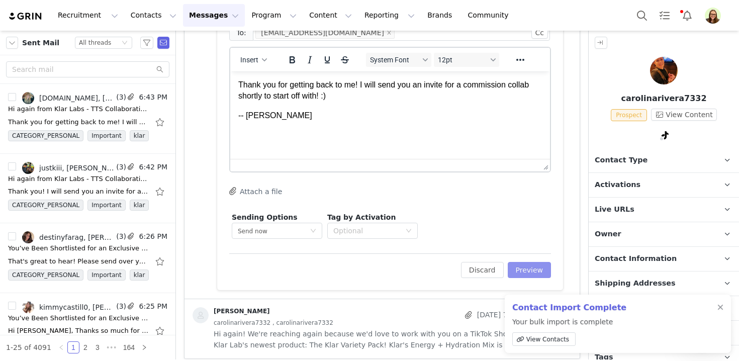
click at [538, 268] on button "Preview" at bounding box center [530, 270] width 44 height 16
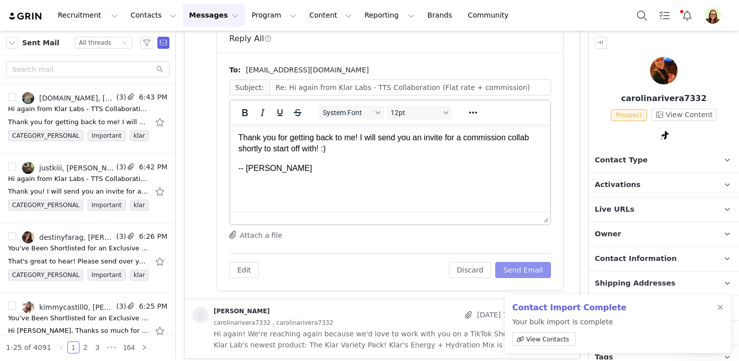
scroll to position [0, 0]
click at [539, 270] on button "Send Email" at bounding box center [523, 270] width 56 height 16
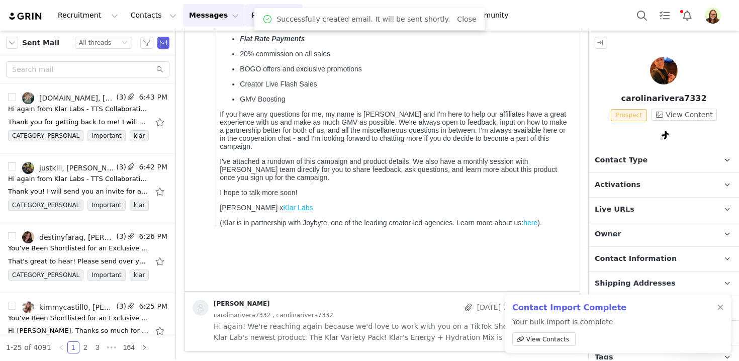
scroll to position [246, 0]
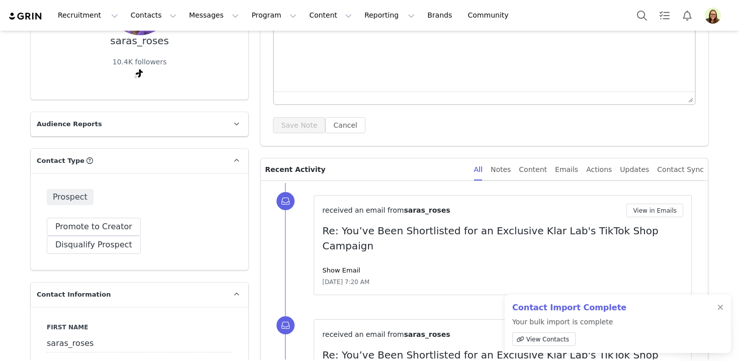
scroll to position [192, 0]
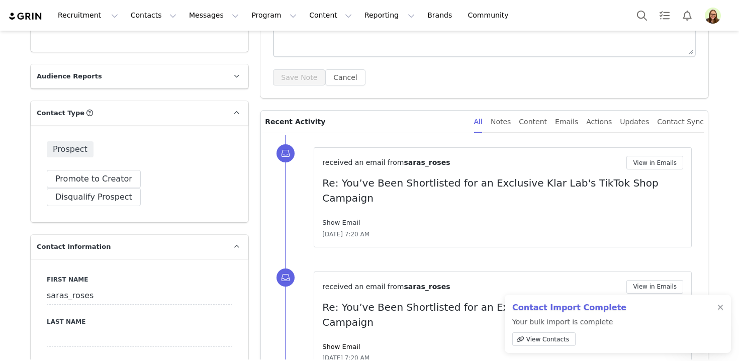
click at [353, 219] on link "Show Email" at bounding box center [341, 223] width 38 height 8
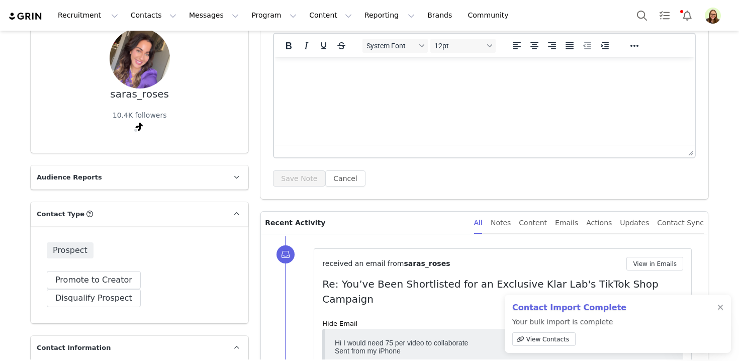
scroll to position [53, 0]
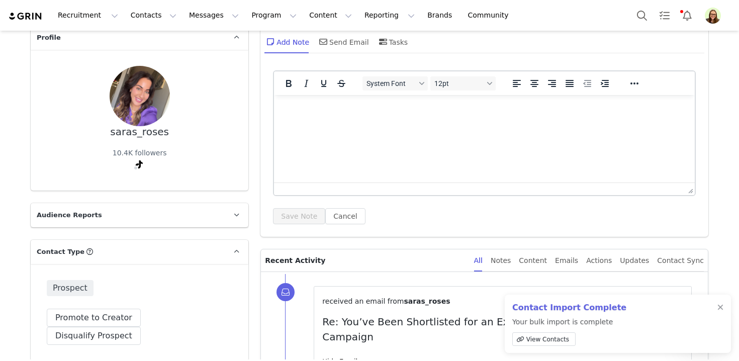
click at [151, 129] on div "saras_roses" at bounding box center [139, 132] width 59 height 12
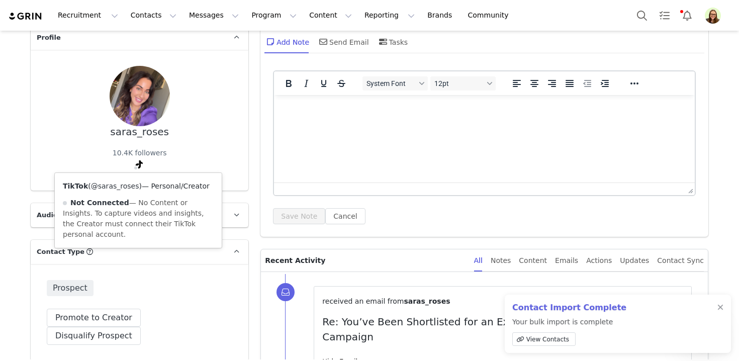
click at [128, 186] on link "@saras_roses" at bounding box center [115, 186] width 48 height 8
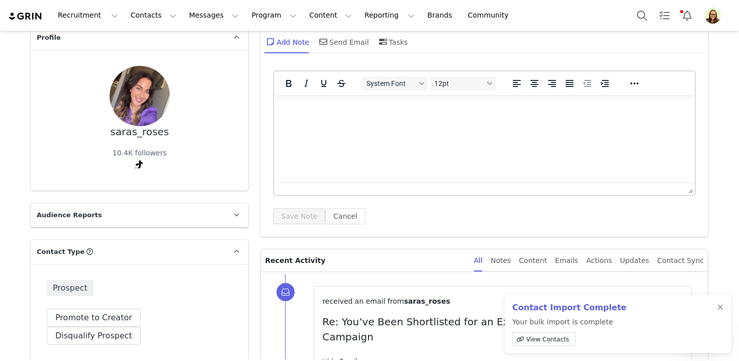
click at [125, 134] on div "saras_roses" at bounding box center [139, 132] width 59 height 12
copy div "saras_roses"
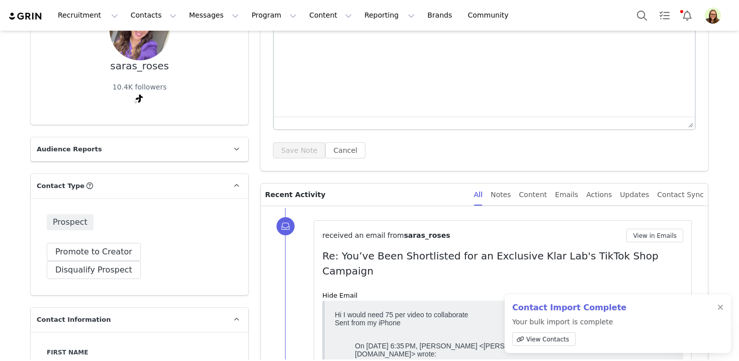
scroll to position [121, 0]
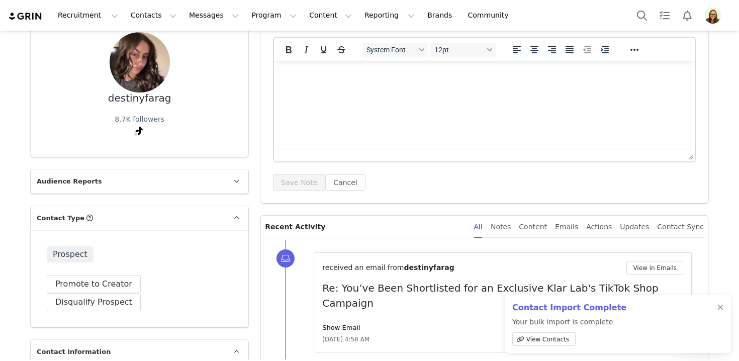
scroll to position [200, 0]
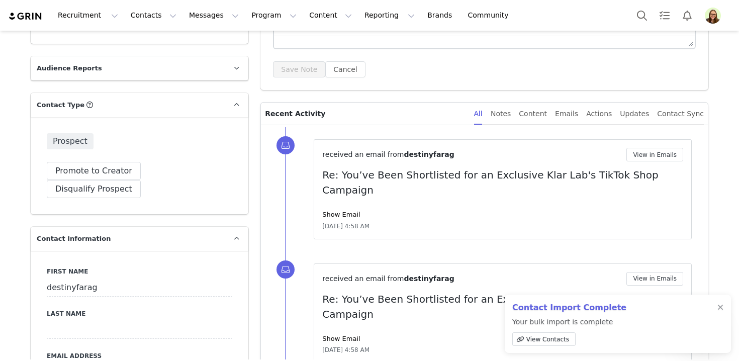
click at [331, 194] on div "received an email from destinyfarag View in Emails Re: You’ve Been Shortlisted …" at bounding box center [502, 189] width 361 height 83
click at [333, 211] on link "Show Email" at bounding box center [341, 215] width 38 height 8
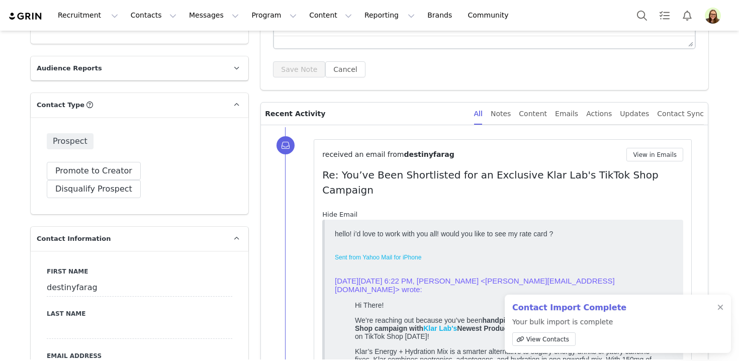
scroll to position [0, 0]
click at [659, 161] on button "View in Emails" at bounding box center [655, 155] width 57 height 14
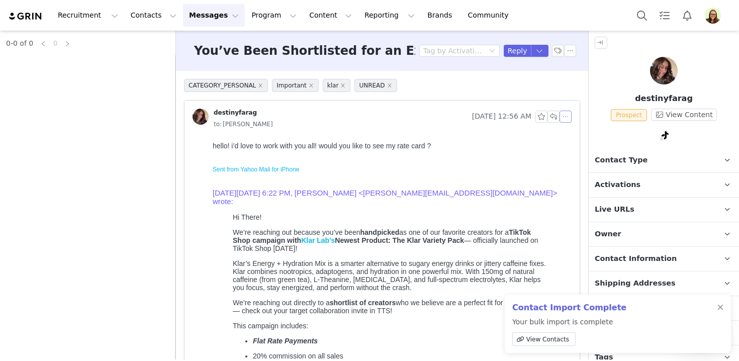
click at [564, 117] on button "button" at bounding box center [566, 117] width 12 height 12
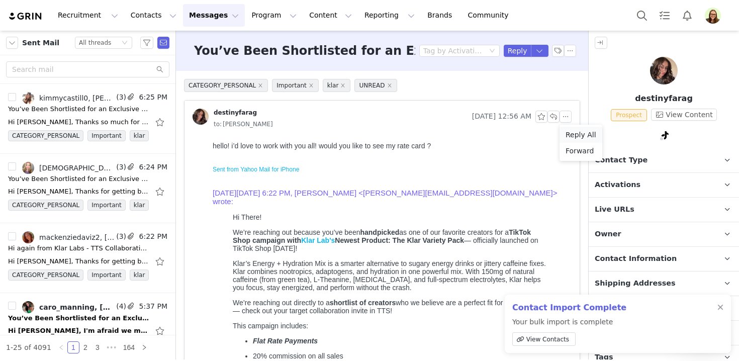
click at [567, 130] on li "Reply All" at bounding box center [581, 135] width 43 height 16
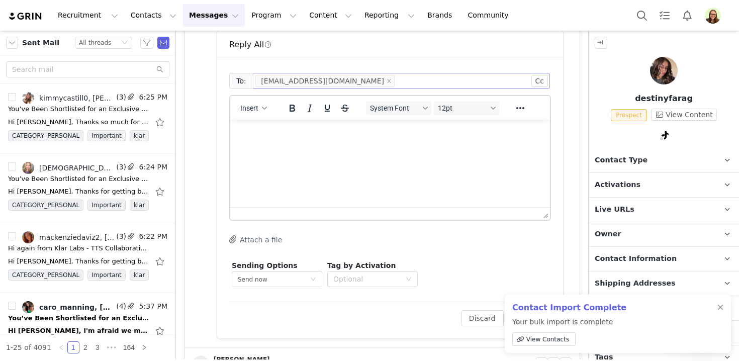
click at [345, 132] on p "Rich Text Area. Press ALT-0 for help." at bounding box center [390, 133] width 304 height 11
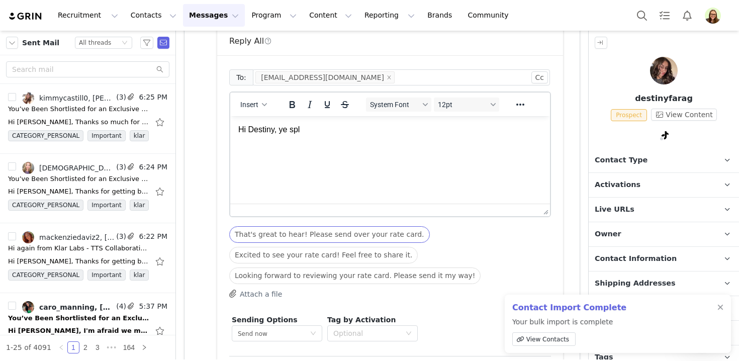
click at [346, 230] on button "That's great to hear! Please send over your rate card." at bounding box center [329, 234] width 201 height 17
click at [351, 143] on html "That's great to hear! Please send over your rate card." at bounding box center [390, 129] width 320 height 27
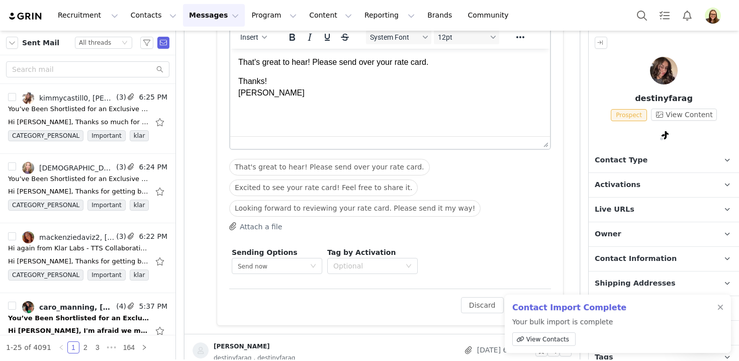
scroll to position [696, 0]
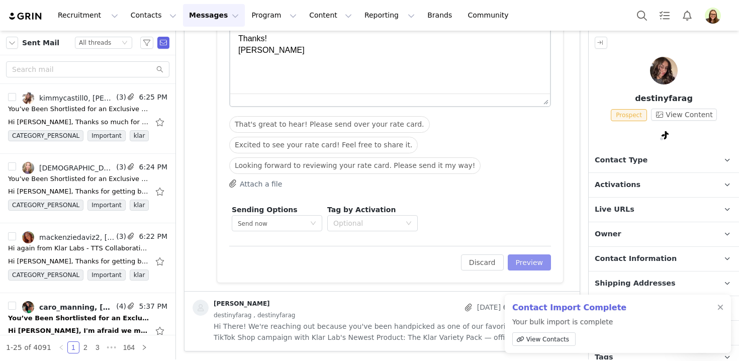
click at [527, 260] on button "Preview" at bounding box center [530, 262] width 44 height 16
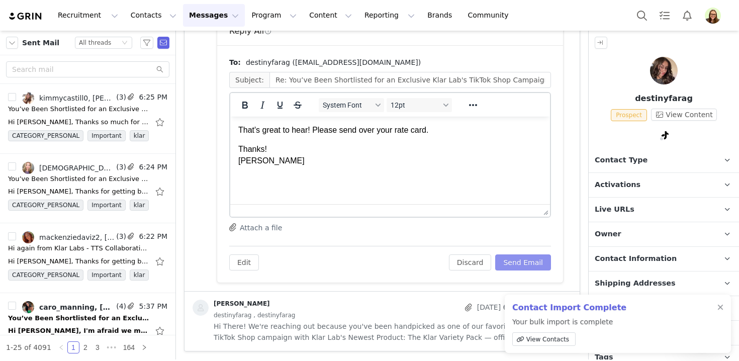
scroll to position [0, 0]
click at [529, 261] on button "Send Email" at bounding box center [523, 262] width 56 height 16
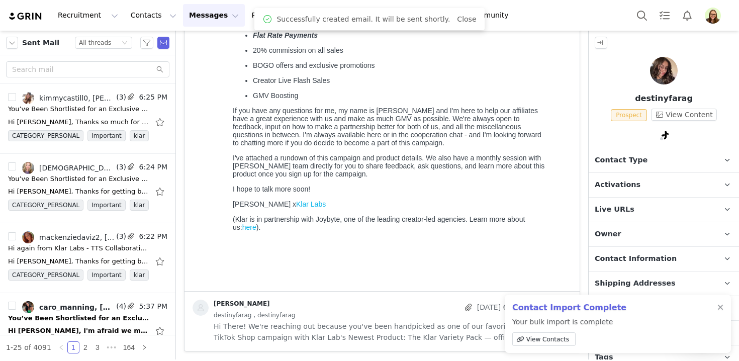
scroll to position [306, 0]
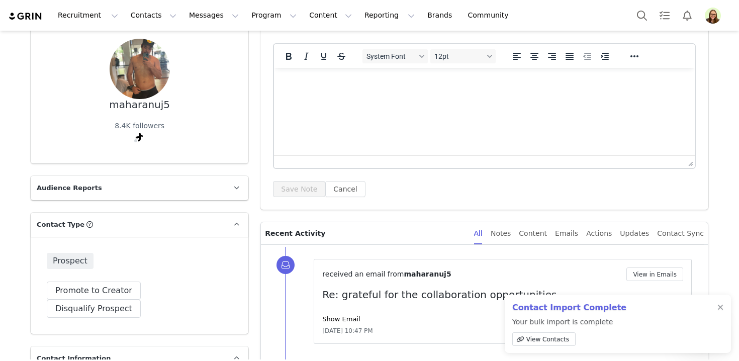
scroll to position [172, 0]
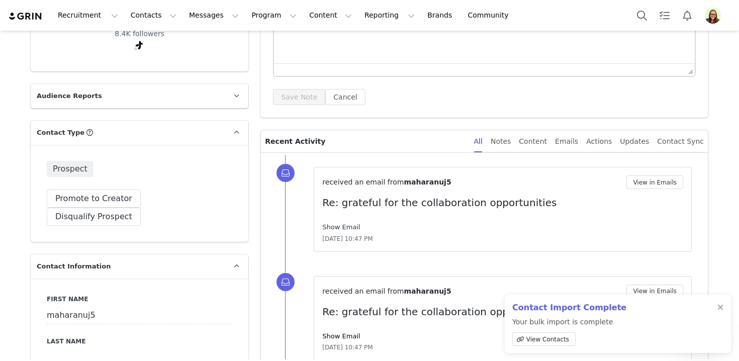
click at [340, 228] on link "Show Email" at bounding box center [341, 227] width 38 height 8
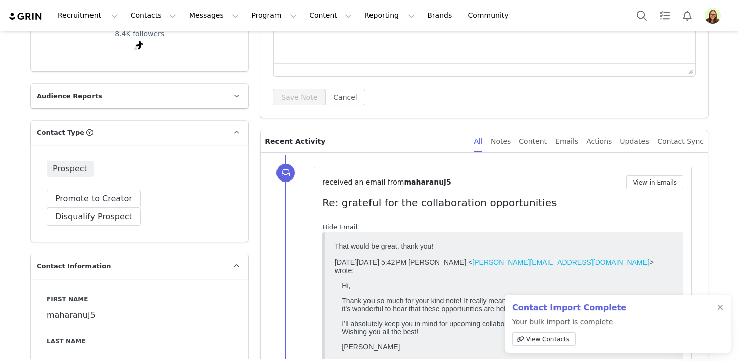
scroll to position [0, 0]
click at [340, 228] on link "Hide Email" at bounding box center [339, 227] width 35 height 8
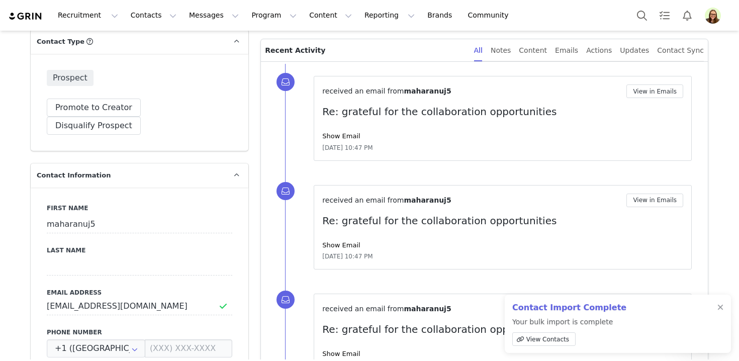
scroll to position [196, 0]
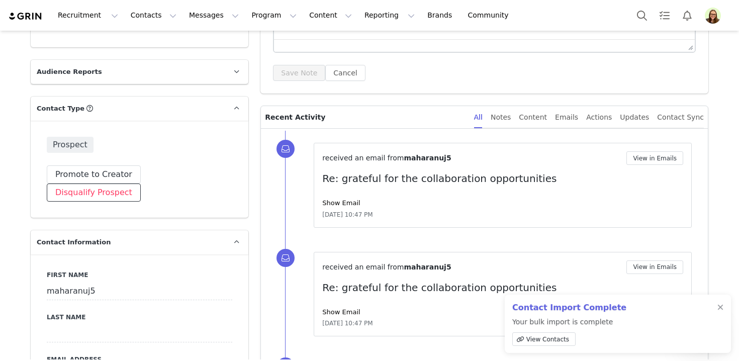
click at [141, 184] on button "Disqualify Prospect" at bounding box center [94, 193] width 94 height 18
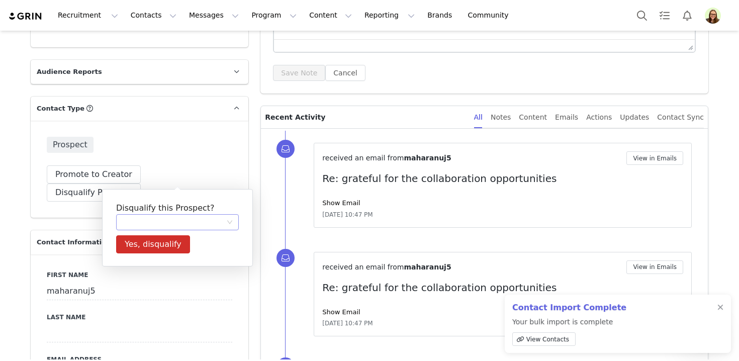
click at [209, 221] on div at bounding box center [174, 222] width 104 height 15
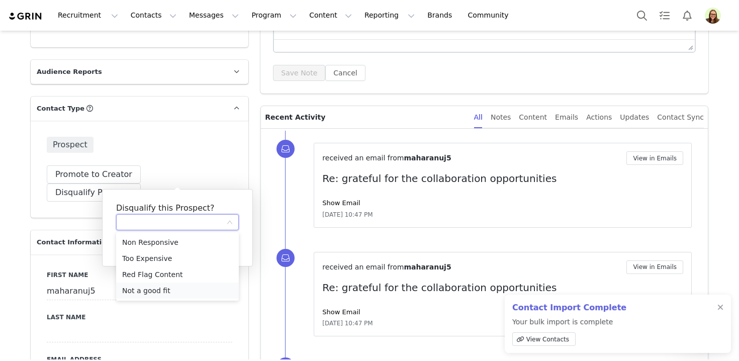
click at [195, 289] on li "Not a good fit" at bounding box center [177, 291] width 123 height 16
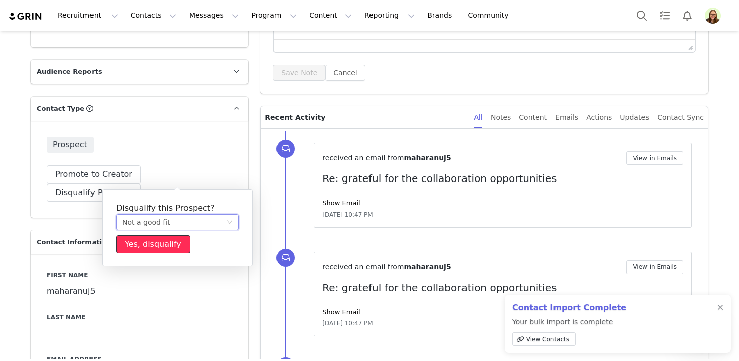
click at [147, 244] on button "Yes, disqualify" at bounding box center [153, 244] width 74 height 18
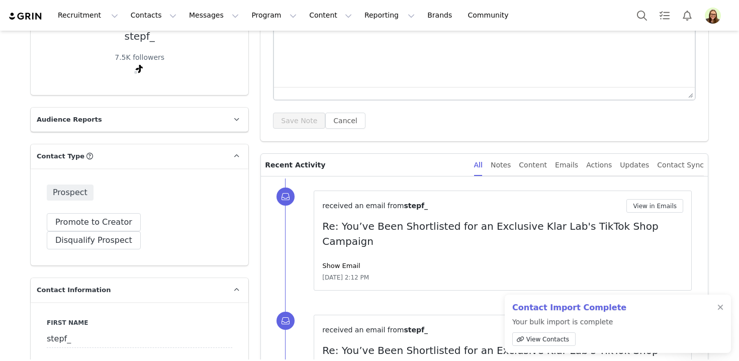
scroll to position [216, 0]
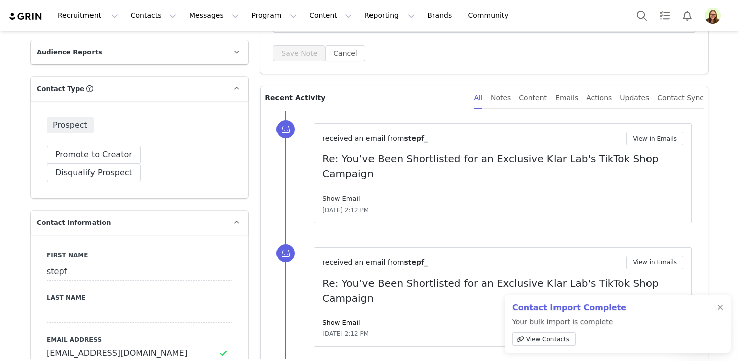
click at [342, 195] on link "Show Email" at bounding box center [341, 199] width 38 height 8
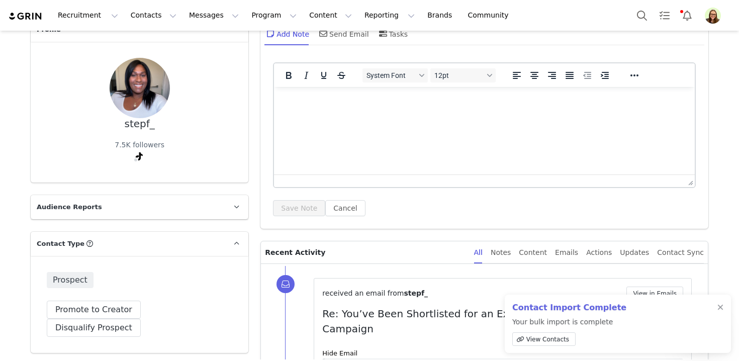
scroll to position [48, 0]
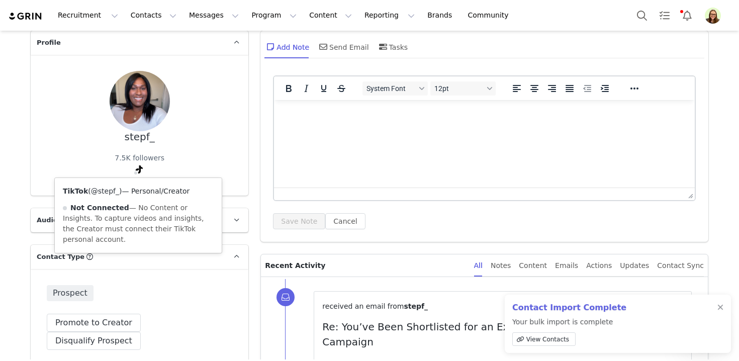
click at [115, 193] on link "@stepf_" at bounding box center [105, 191] width 28 height 8
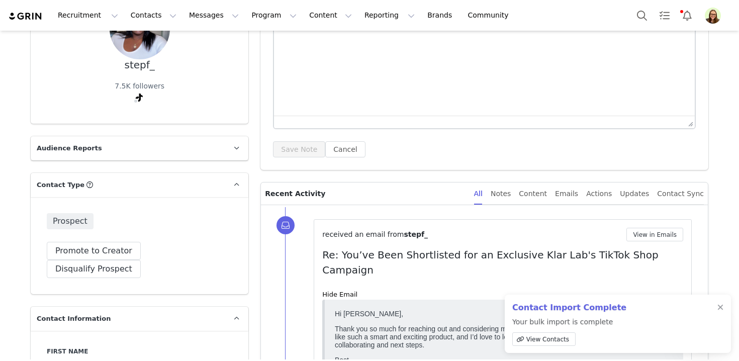
scroll to position [166, 0]
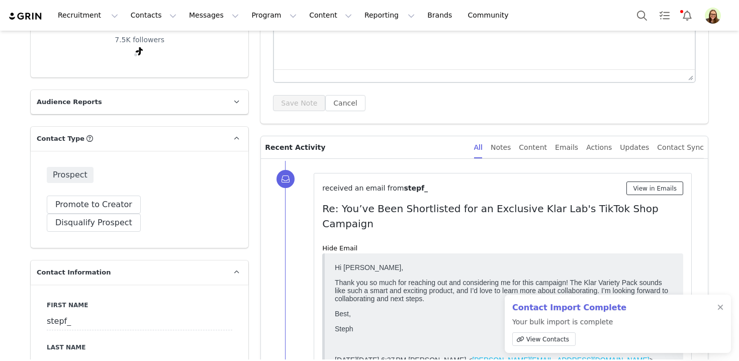
click at [660, 188] on button "View in Emails" at bounding box center [655, 189] width 57 height 14
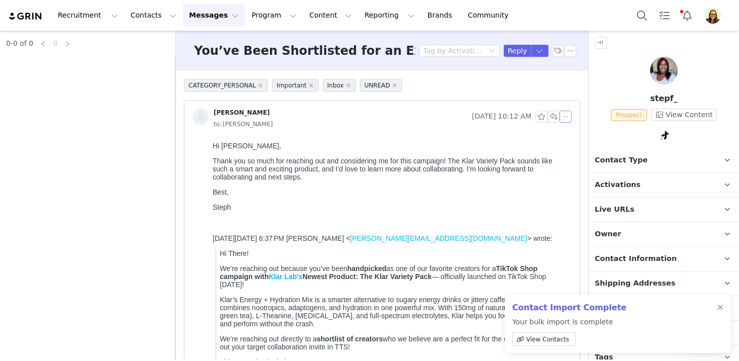
click at [571, 113] on button "button" at bounding box center [566, 117] width 12 height 12
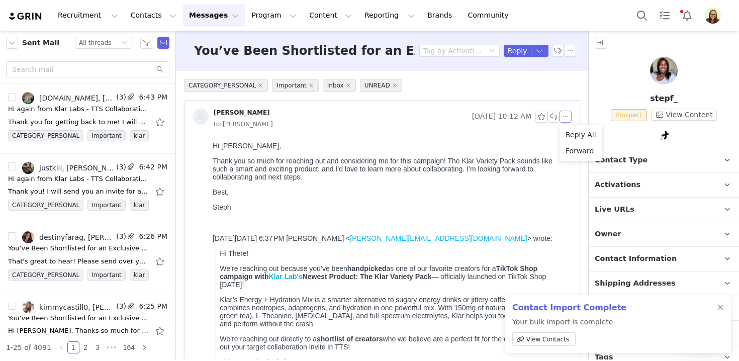
click at [574, 130] on li "Reply All" at bounding box center [581, 135] width 43 height 16
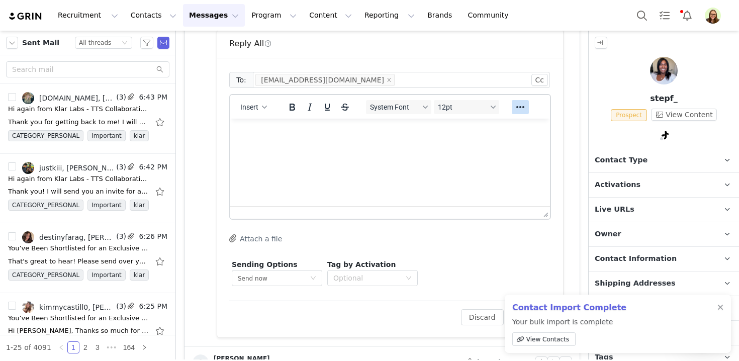
click at [513, 146] on html at bounding box center [390, 132] width 320 height 27
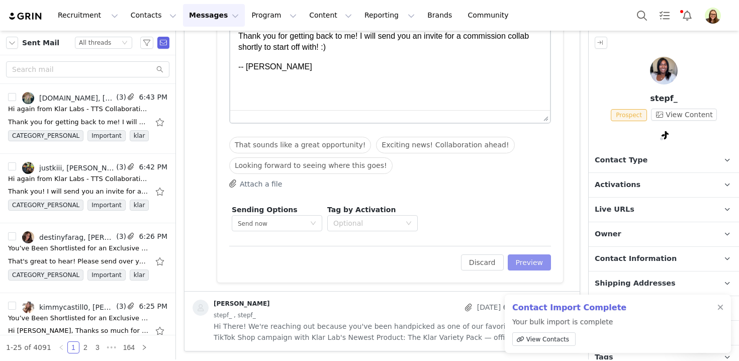
click at [532, 255] on button "Preview" at bounding box center [530, 262] width 44 height 16
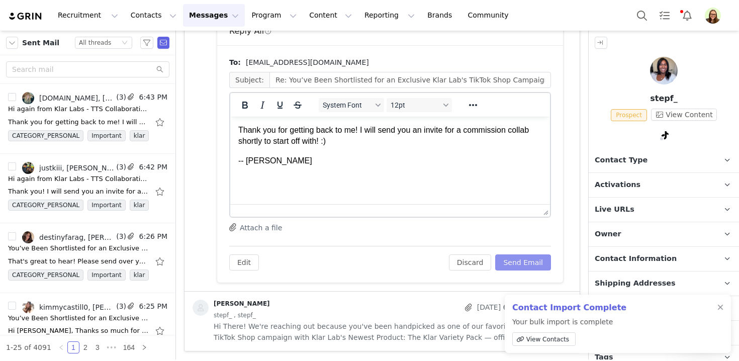
click at [533, 262] on button "Send Email" at bounding box center [523, 262] width 56 height 16
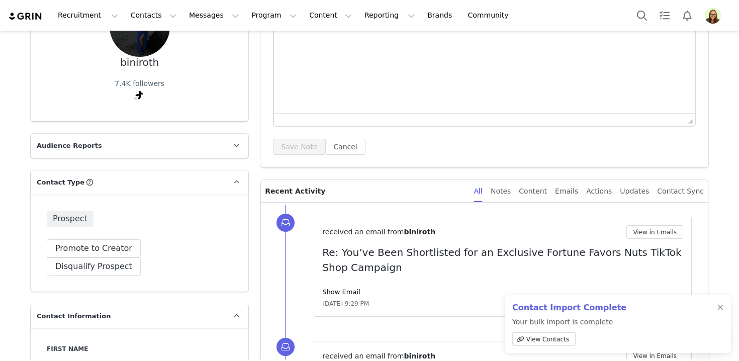
scroll to position [139, 0]
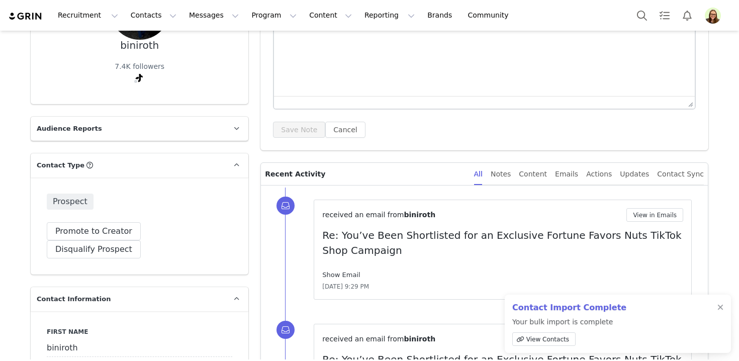
click at [351, 273] on link "Show Email" at bounding box center [341, 275] width 38 height 8
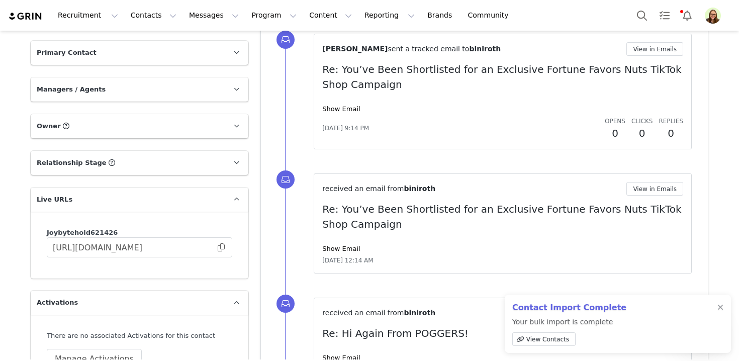
scroll to position [1468, 0]
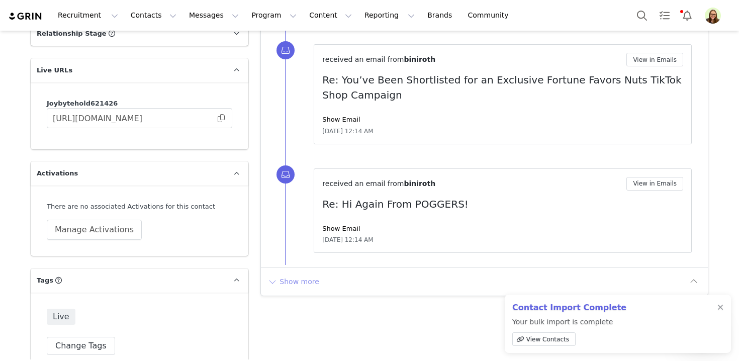
click at [299, 281] on button "Show more" at bounding box center [293, 282] width 53 height 16
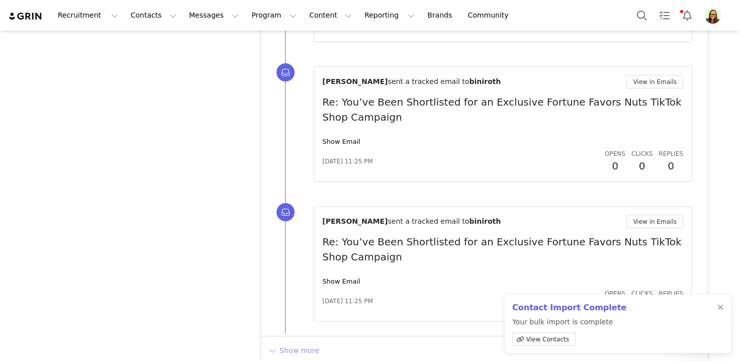
scroll to position [2671, 0]
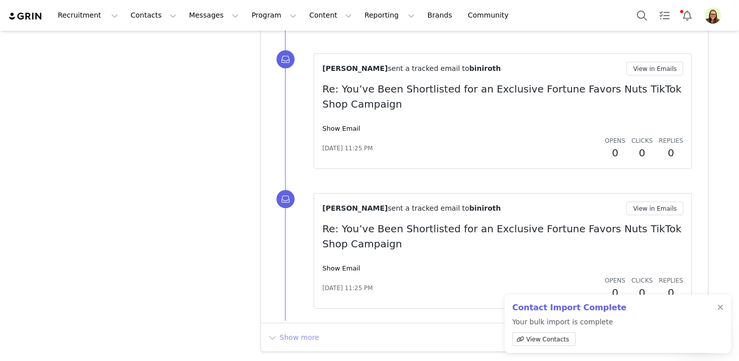
click at [301, 340] on button "Show more" at bounding box center [293, 337] width 53 height 16
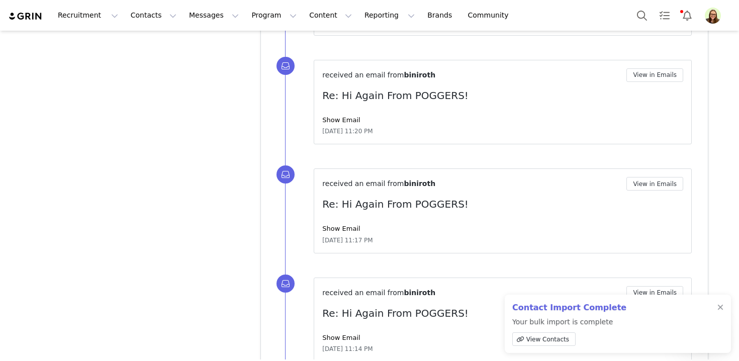
scroll to position [3885, 0]
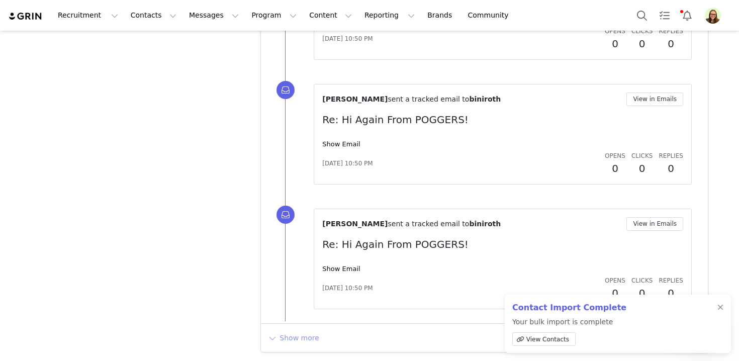
click at [305, 336] on button "Show more" at bounding box center [293, 338] width 53 height 16
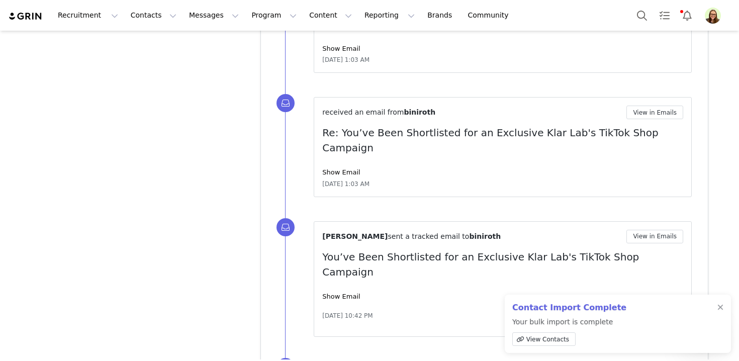
scroll to position [4248, 0]
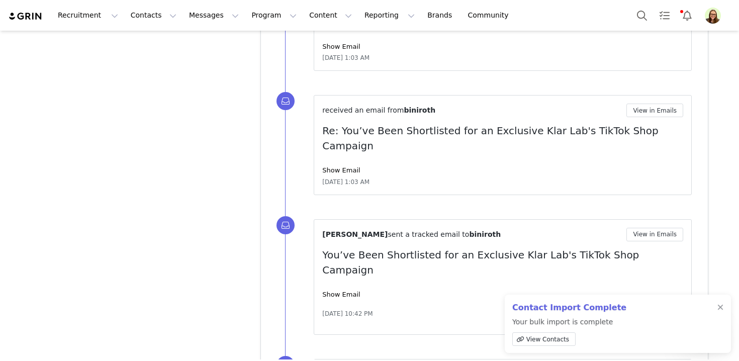
click at [336, 165] on div "Show Email" at bounding box center [502, 170] width 361 height 10
click at [339, 166] on link "Show Email" at bounding box center [341, 170] width 38 height 8
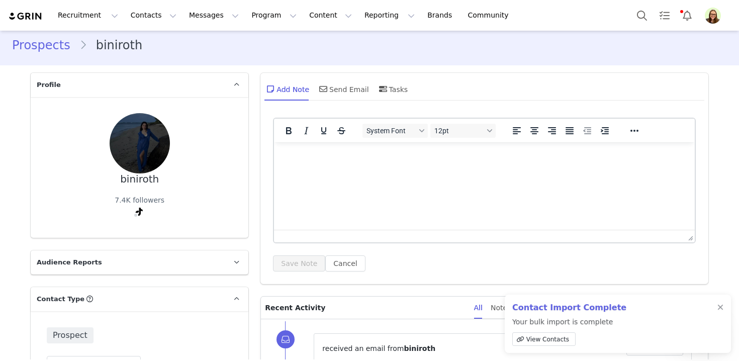
scroll to position [0, 0]
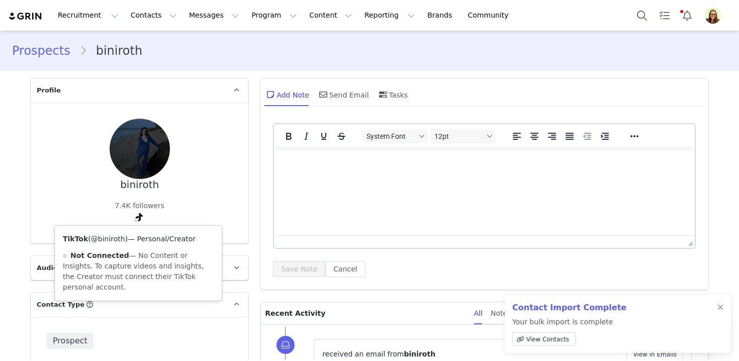
click at [116, 238] on link "@biniroth" at bounding box center [108, 239] width 34 height 8
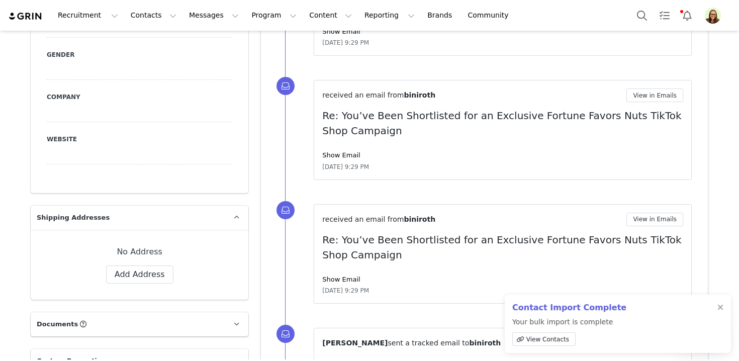
scroll to position [755, 0]
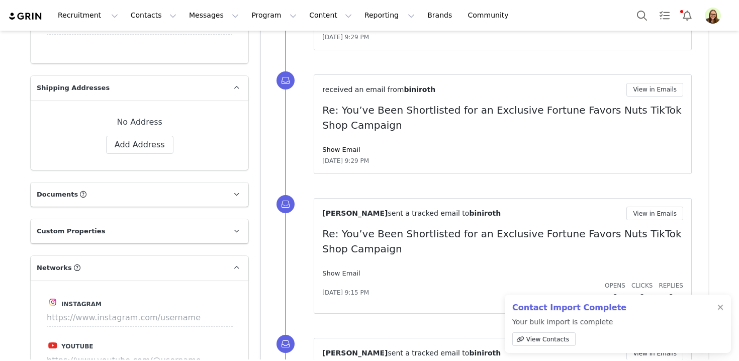
click at [341, 276] on link "Show Email" at bounding box center [341, 274] width 38 height 8
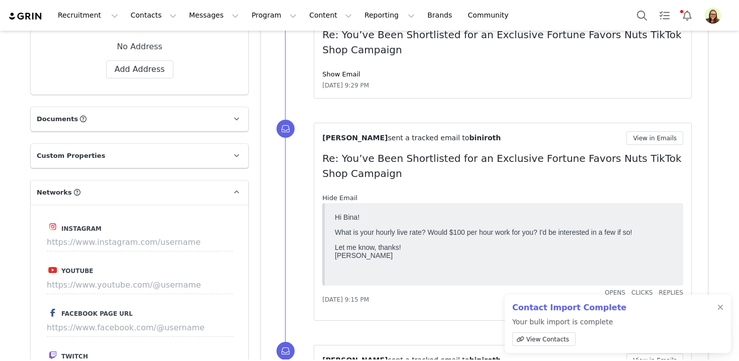
scroll to position [706, 0]
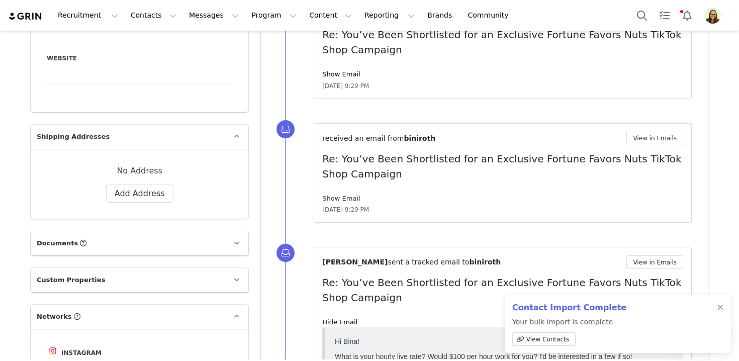
click at [353, 198] on link "Show Email" at bounding box center [341, 199] width 38 height 8
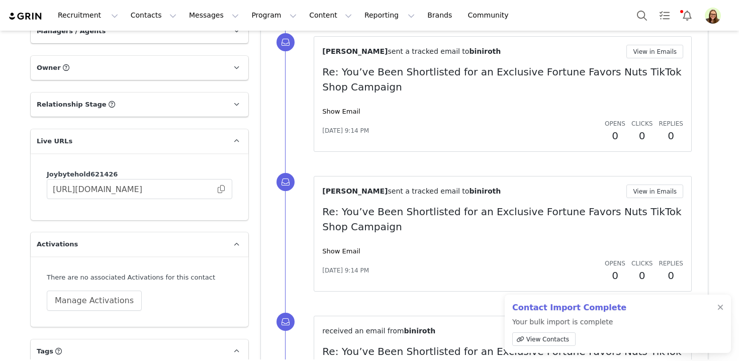
scroll to position [1623, 0]
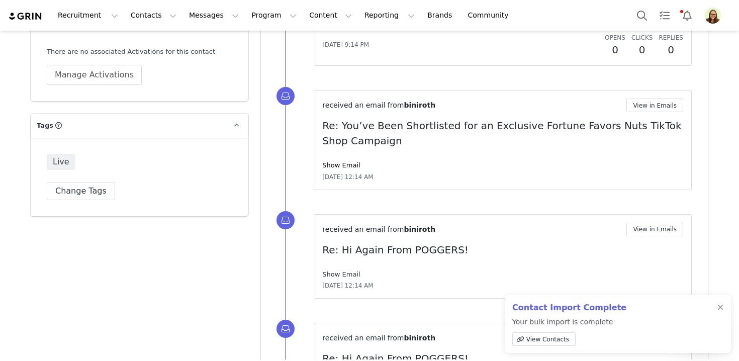
click at [348, 273] on link "Show Email" at bounding box center [341, 275] width 38 height 8
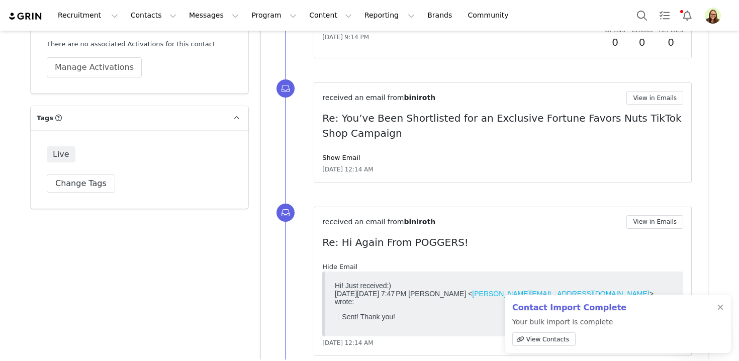
scroll to position [1629, 0]
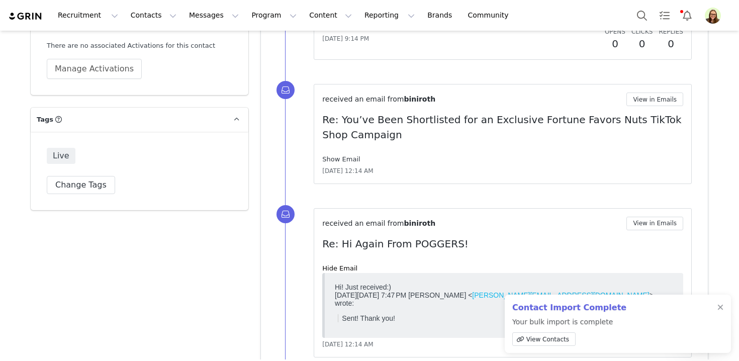
click at [341, 158] on link "Show Email" at bounding box center [341, 159] width 38 height 8
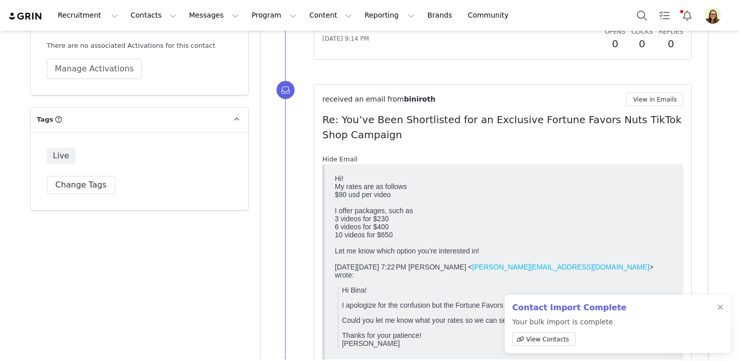
scroll to position [0, 0]
drag, startPoint x: 335, startPoint y: 222, endPoint x: 413, endPoint y: 242, distance: 80.6
click at [413, 242] on body "Hi! My rates are as follows $90 usd per video I offer packages, such as 3 video…" at bounding box center [504, 272] width 338 height 196
copy body "3 videos for $230 6 videos for $400 10 videos for $650"
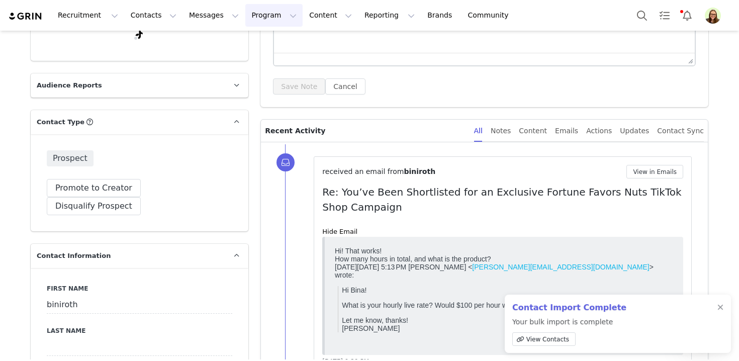
scroll to position [4544, 0]
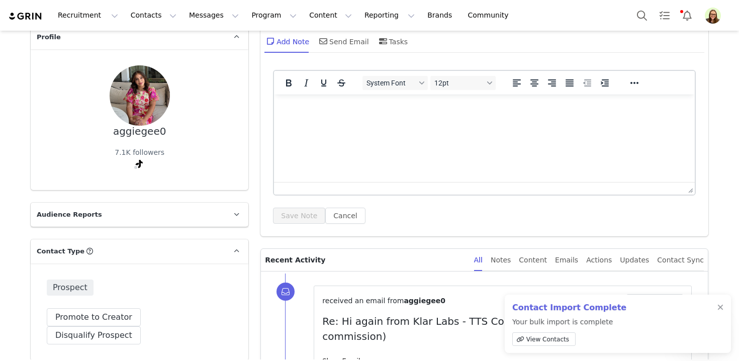
scroll to position [164, 0]
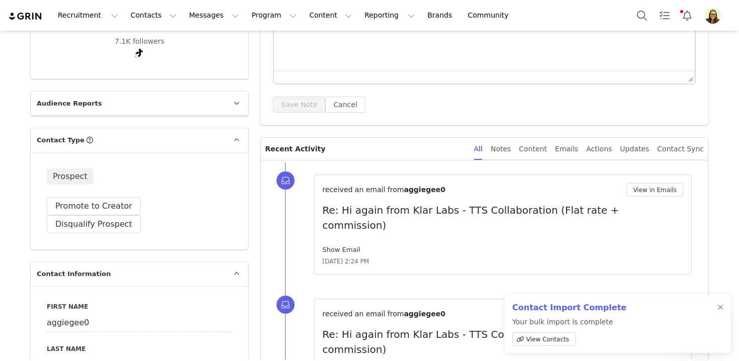
click at [343, 246] on link "Show Email" at bounding box center [341, 250] width 38 height 8
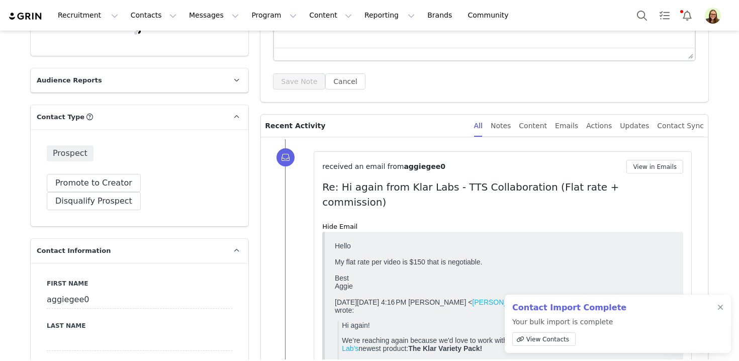
scroll to position [0, 0]
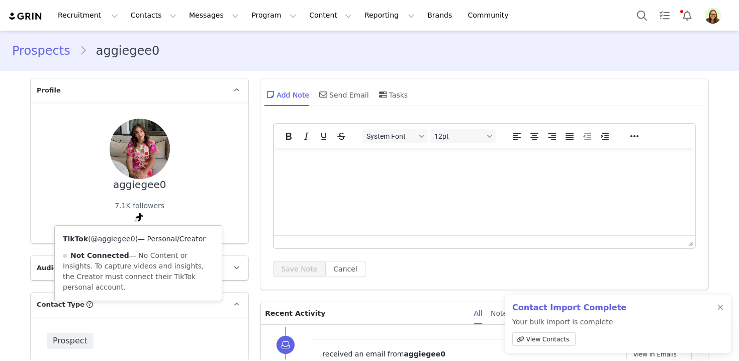
click at [124, 241] on link "@aggiegee0" at bounding box center [113, 239] width 44 height 8
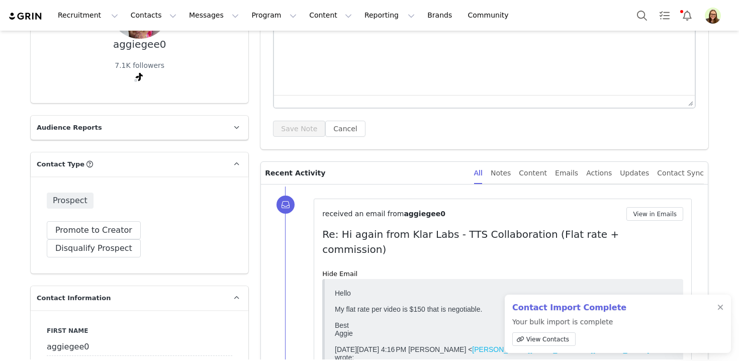
scroll to position [140, 0]
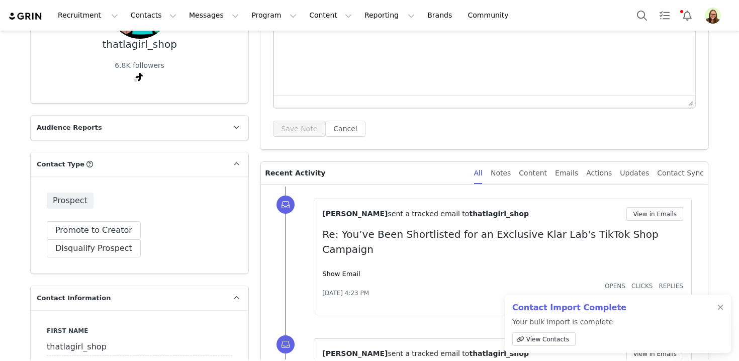
scroll to position [164, 0]
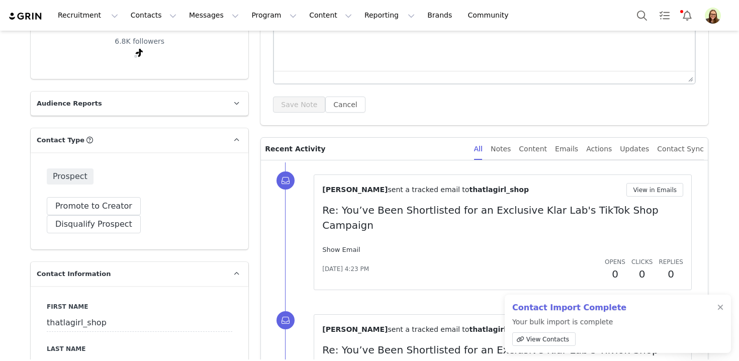
click at [342, 246] on link "Show Email" at bounding box center [341, 250] width 38 height 8
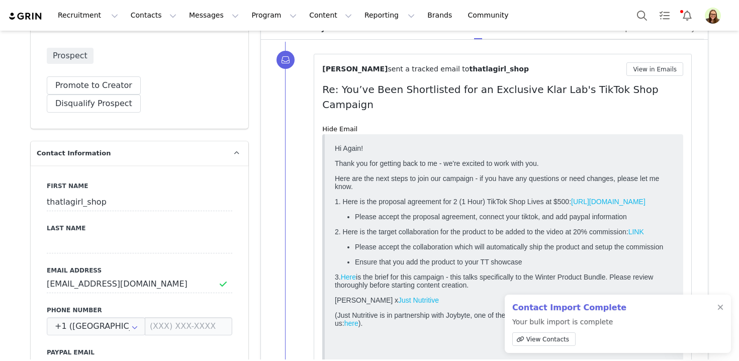
scroll to position [215, 0]
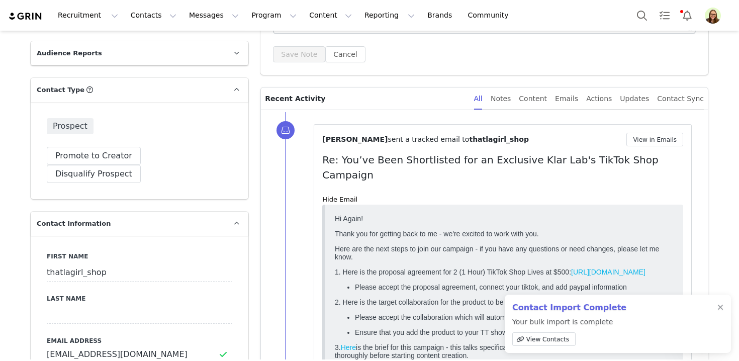
click at [571, 276] on link "[URL][DOMAIN_NAME]" at bounding box center [608, 272] width 74 height 8
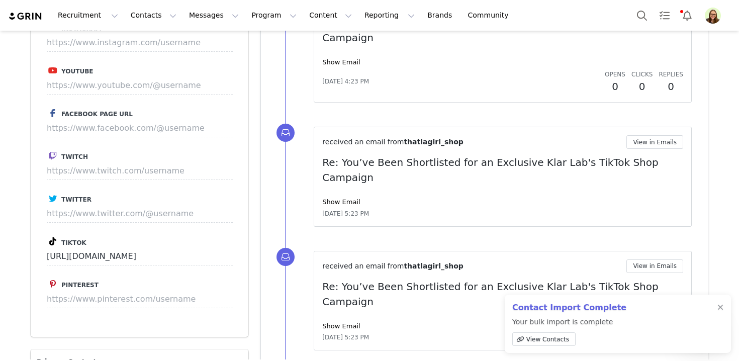
scroll to position [1029, 0]
click at [353, 323] on link "Show Email" at bounding box center [341, 327] width 38 height 8
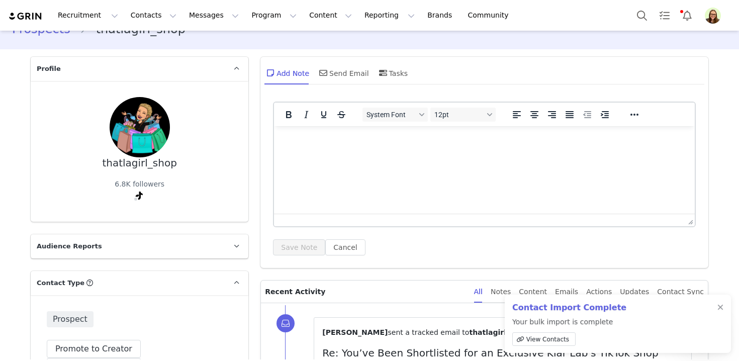
scroll to position [0, 0]
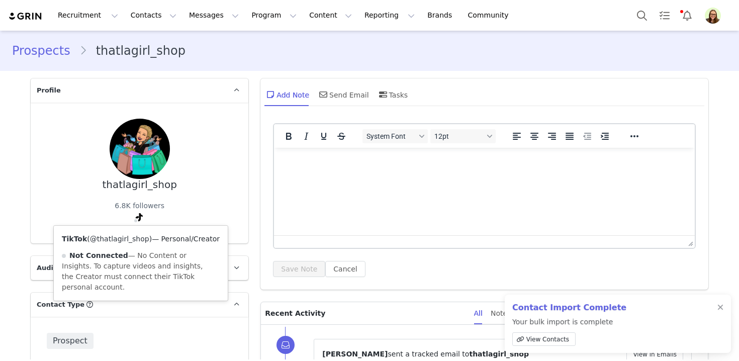
click at [129, 236] on link "@thatlagirl_shop" at bounding box center [119, 239] width 59 height 8
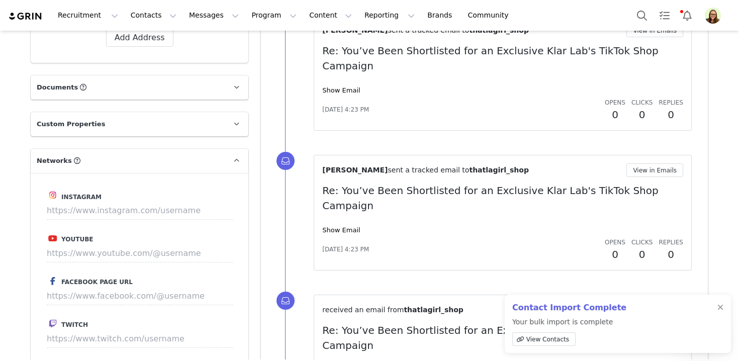
scroll to position [928, 0]
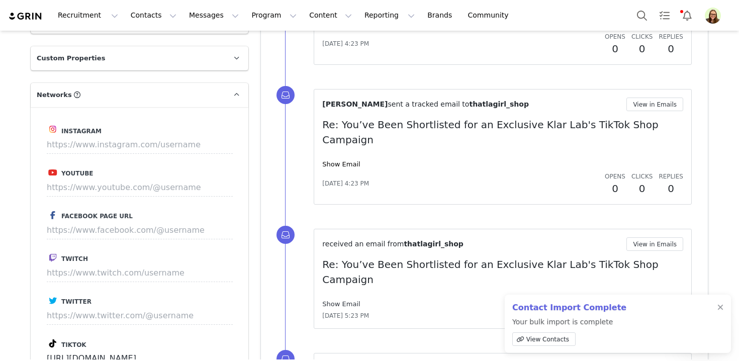
click at [346, 300] on link "Show Email" at bounding box center [341, 304] width 38 height 8
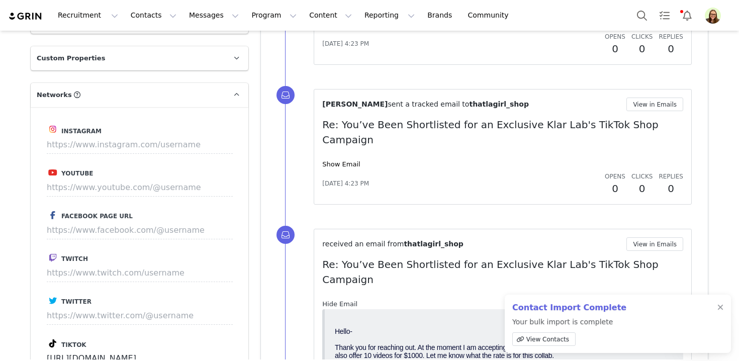
scroll to position [0, 0]
drag, startPoint x: 420, startPoint y: 356, endPoint x: 618, endPoint y: 349, distance: 198.3
click at [618, 349] on div "Thank you for reaching out. At the moment I am accepting paid collaborations. M…" at bounding box center [504, 351] width 338 height 16
copy div "$200 per video. I also offer 10 videos for $100"
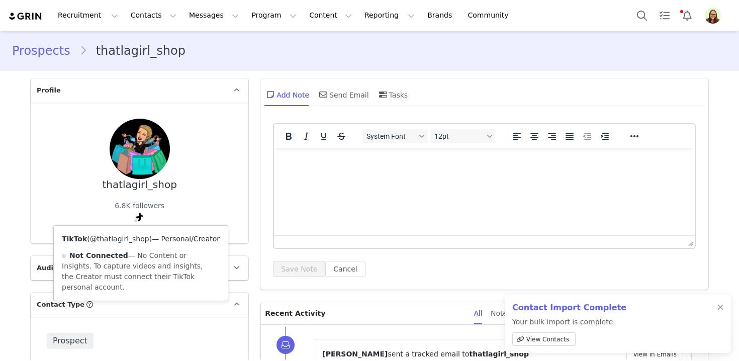
click at [131, 238] on link "@thatlagirl_shop" at bounding box center [119, 239] width 59 height 8
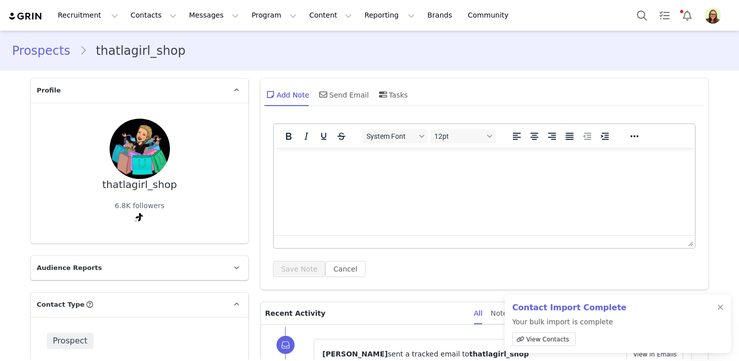
click at [156, 183] on div "thatlagirl_shop" at bounding box center [139, 185] width 75 height 12
copy div "thatlagirl_shop"
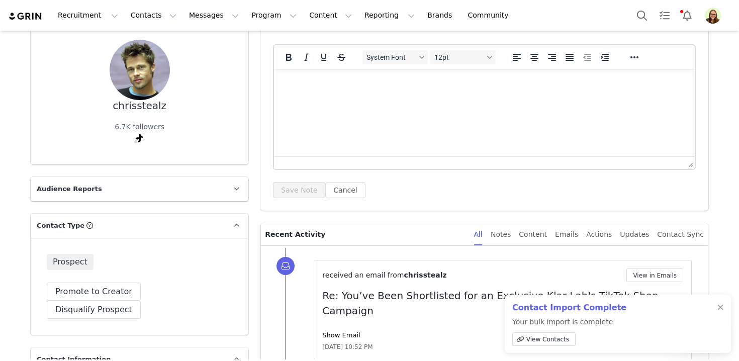
scroll to position [182, 0]
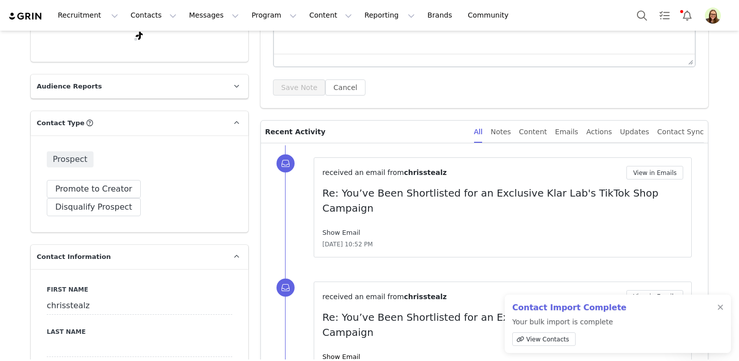
click at [346, 229] on link "Show Email" at bounding box center [341, 233] width 38 height 8
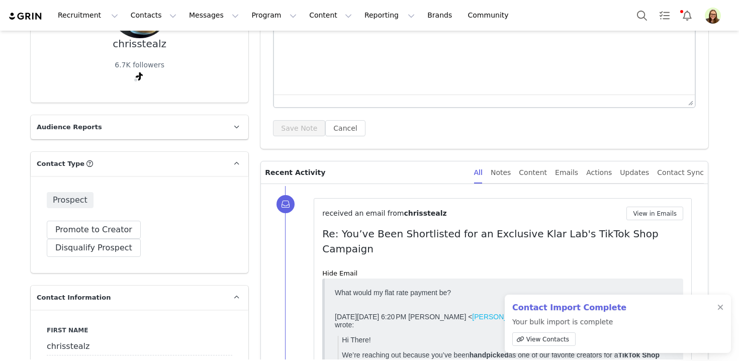
scroll to position [144, 0]
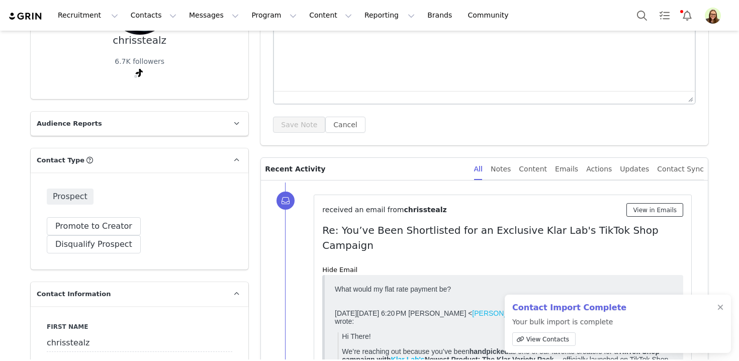
click at [658, 209] on button "View in Emails" at bounding box center [655, 210] width 57 height 14
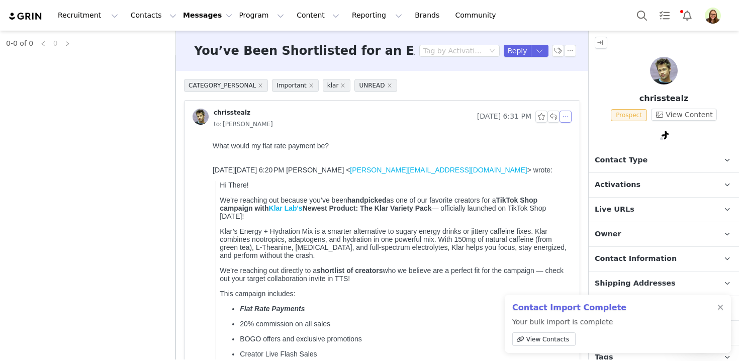
click at [566, 113] on button "button" at bounding box center [566, 117] width 12 height 12
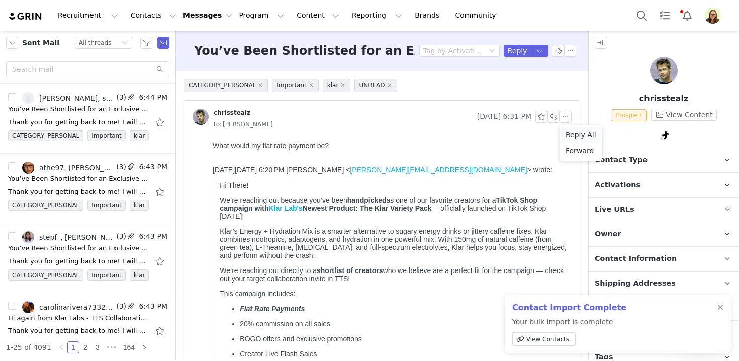
click at [572, 138] on li "Reply All" at bounding box center [581, 135] width 43 height 16
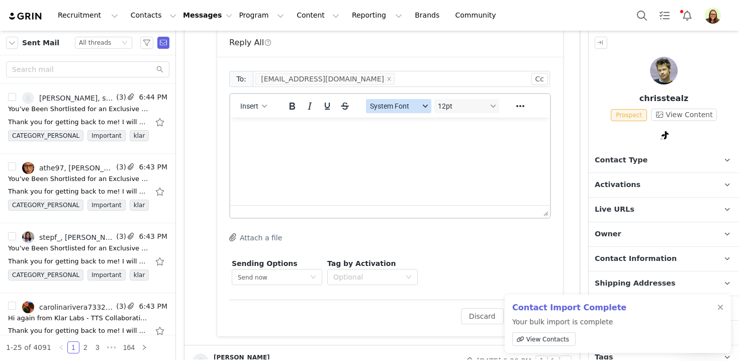
click at [405, 145] on html at bounding box center [390, 131] width 320 height 27
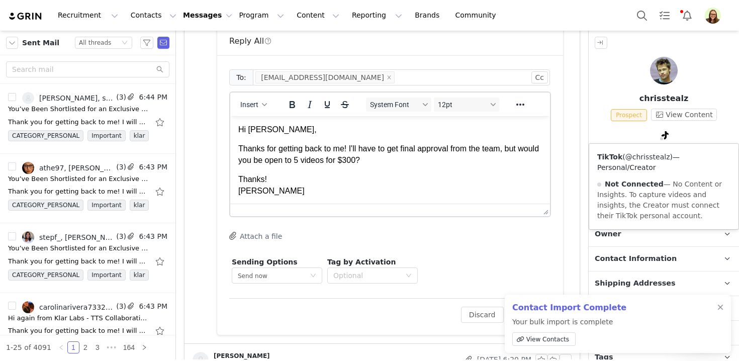
click at [657, 153] on link "@chrisstealz" at bounding box center [648, 157] width 45 height 8
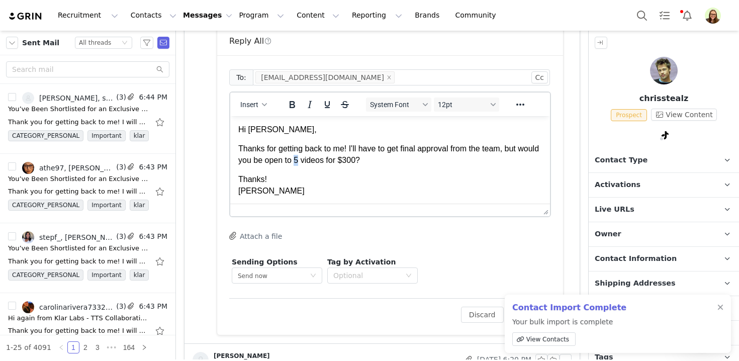
click at [322, 161] on p "Thanks for getting back to me! I'll have to get final approval from the team, b…" at bounding box center [390, 154] width 304 height 23
click at [373, 163] on p "Thanks for getting back to me! I'll have to get final approval from the team, b…" at bounding box center [390, 154] width 304 height 23
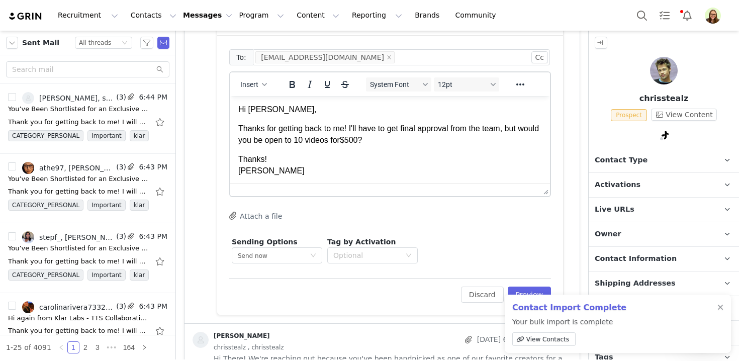
click at [255, 106] on p "Hi Coco," at bounding box center [390, 109] width 304 height 11
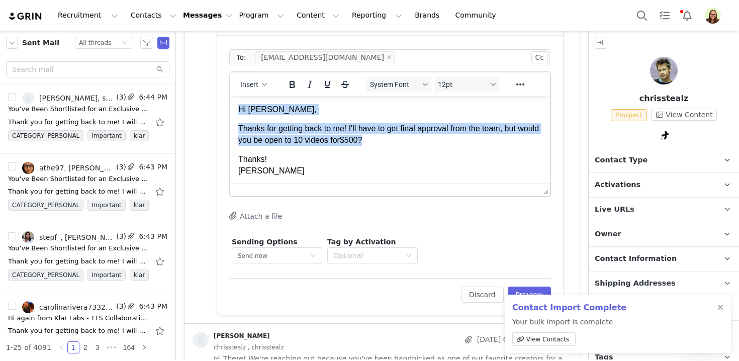
copy body "Hi Chris, Thanks for getting back to me! I'll have to get final approval from t…"
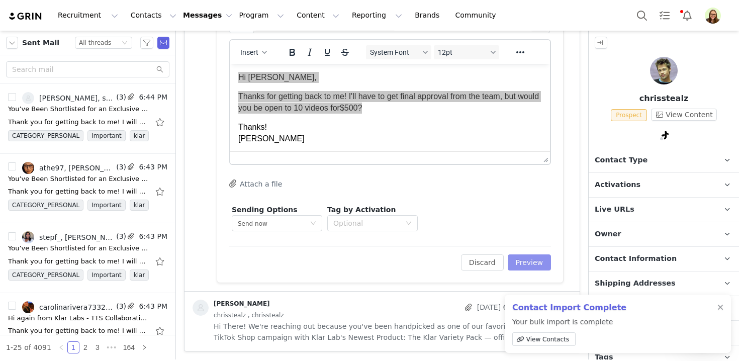
click at [533, 264] on button "Preview" at bounding box center [530, 262] width 44 height 16
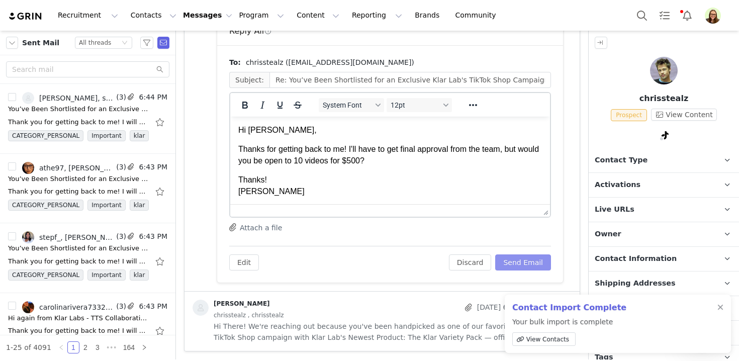
scroll to position [0, 0]
click at [531, 259] on button "Send Email" at bounding box center [523, 262] width 56 height 16
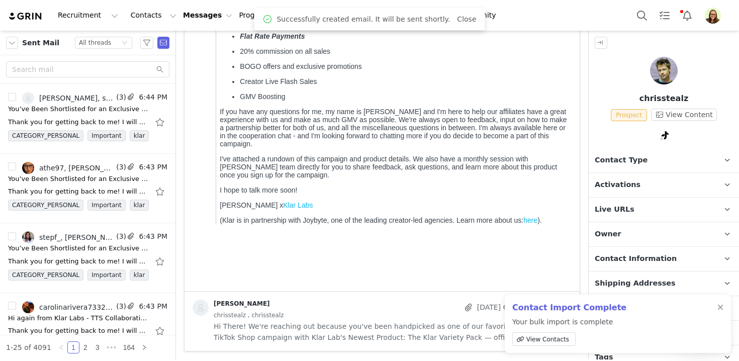
scroll to position [273, 0]
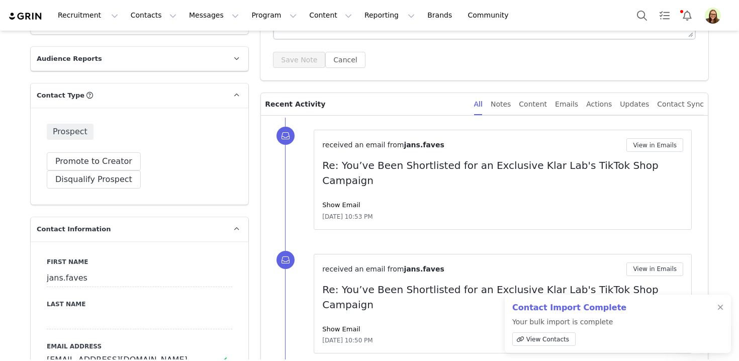
scroll to position [229, 0]
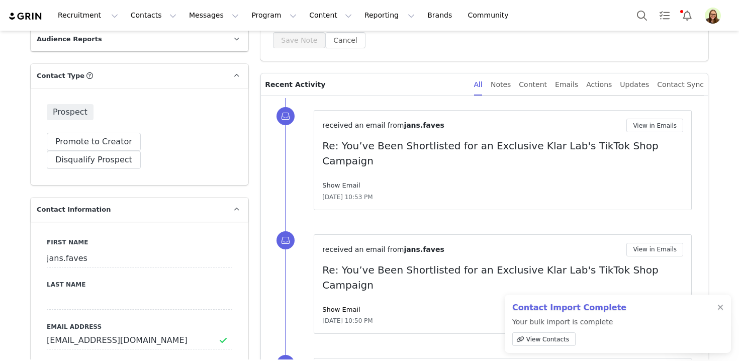
click at [351, 182] on link "Show Email" at bounding box center [341, 186] width 38 height 8
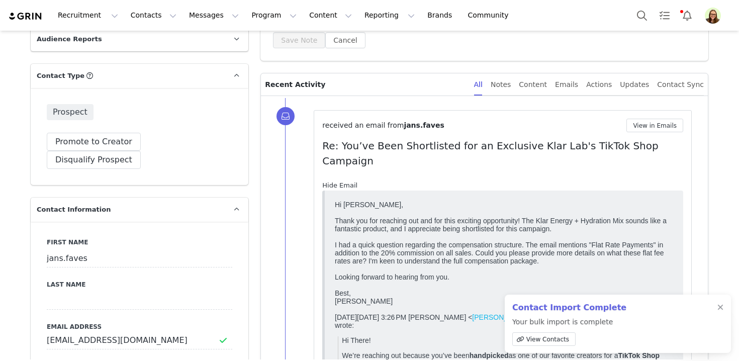
scroll to position [0, 0]
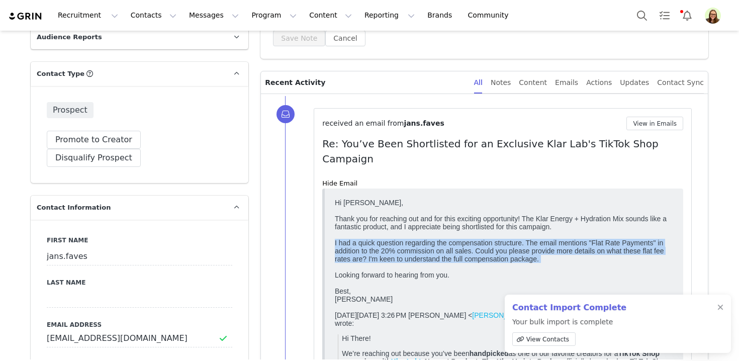
scroll to position [252, 0]
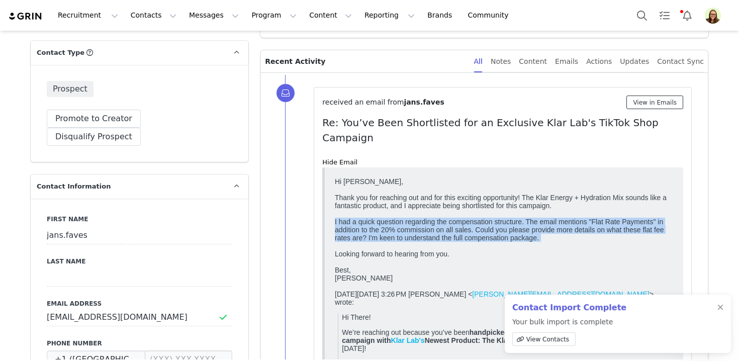
click at [630, 103] on button "View in Emails" at bounding box center [655, 103] width 57 height 14
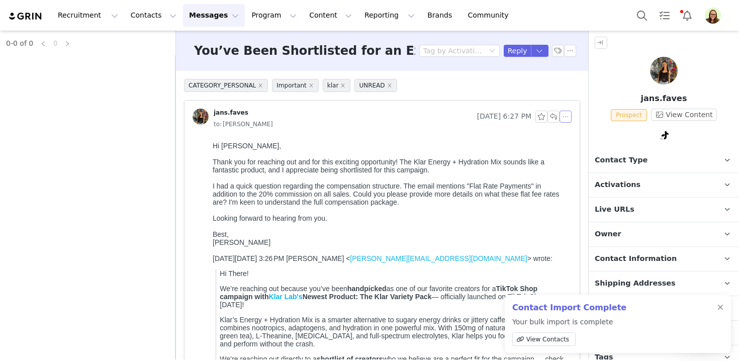
click at [565, 114] on button "button" at bounding box center [566, 117] width 12 height 12
click at [574, 140] on li "Reply All" at bounding box center [581, 135] width 43 height 16
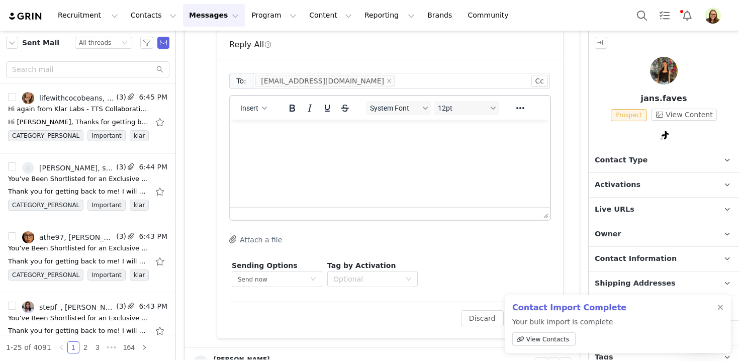
click at [437, 147] on html at bounding box center [390, 133] width 320 height 27
paste body "Rich Text Area. Press ALT-0 for help."
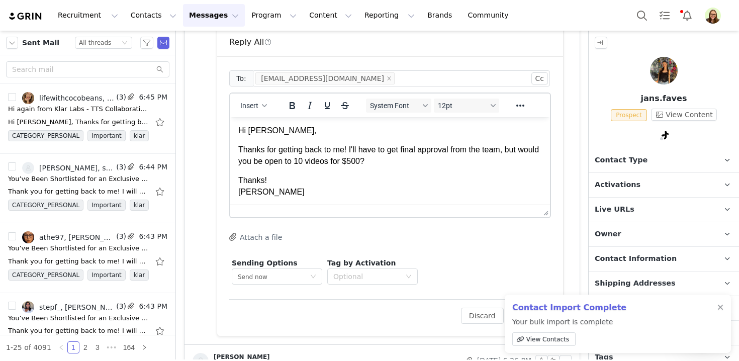
click at [250, 129] on p "Hi [PERSON_NAME]," at bounding box center [390, 130] width 304 height 11
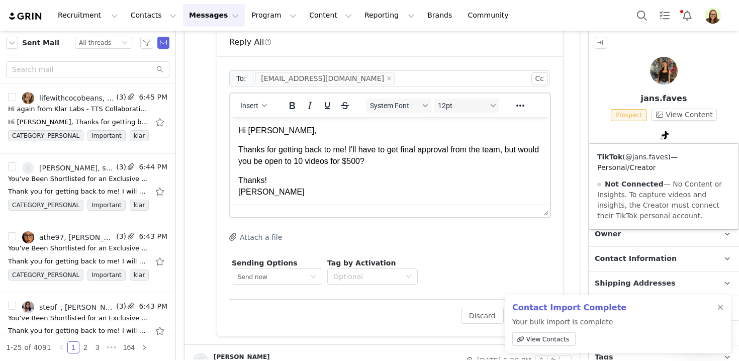
click at [657, 157] on link "@jans.faves" at bounding box center [647, 157] width 43 height 8
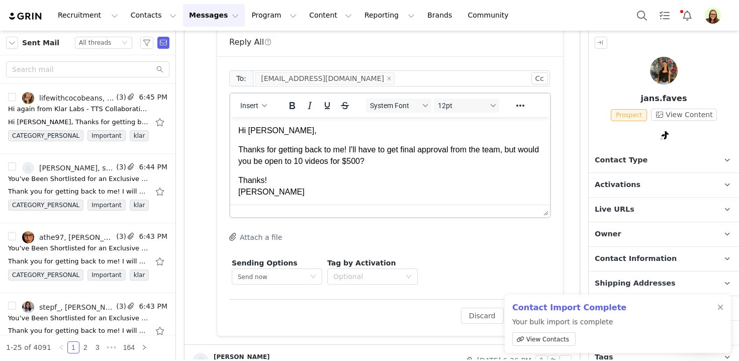
click at [409, 167] on body "Hi Janet, Thanks for getting back to me! I'll have to get final approval from t…" at bounding box center [390, 161] width 304 height 72
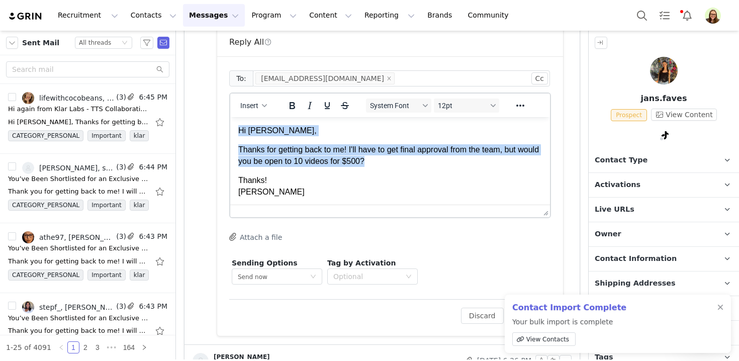
copy body "Hi Janet, Thanks for getting back to me! I'll have to get final approval from t…"
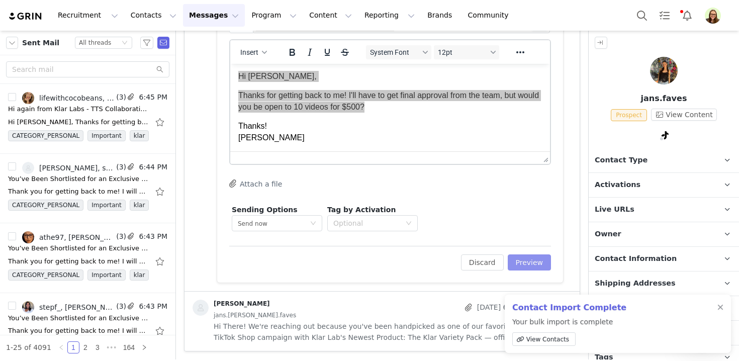
click at [541, 259] on button "Preview" at bounding box center [530, 262] width 44 height 16
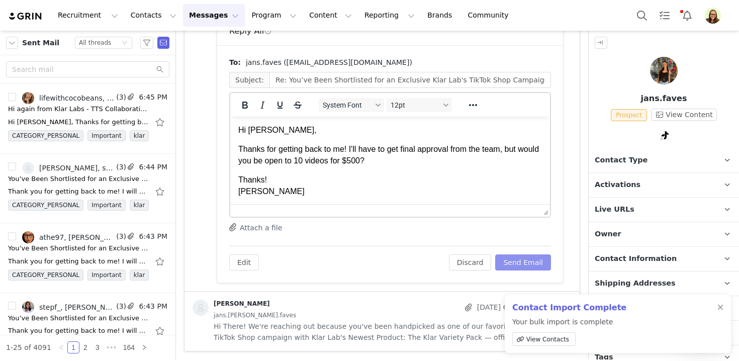
scroll to position [0, 0]
click at [534, 260] on button "Send Email" at bounding box center [523, 262] width 56 height 16
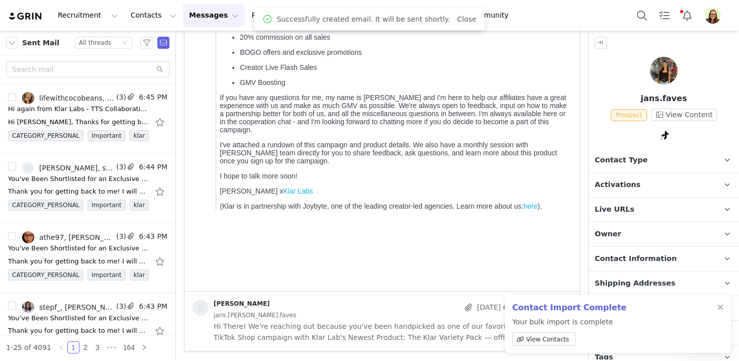
scroll to position [375, 0]
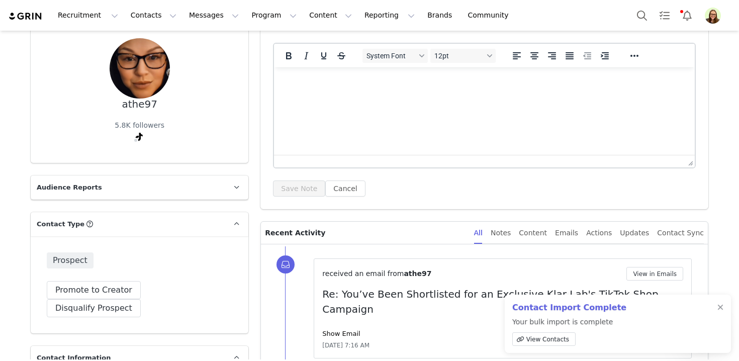
scroll to position [172, 0]
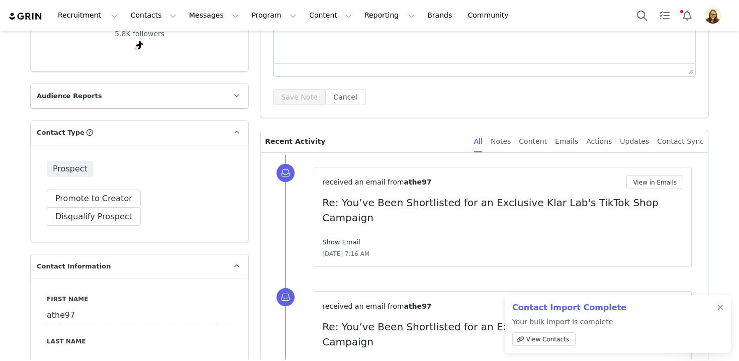
click at [351, 238] on link "Show Email" at bounding box center [341, 242] width 38 height 8
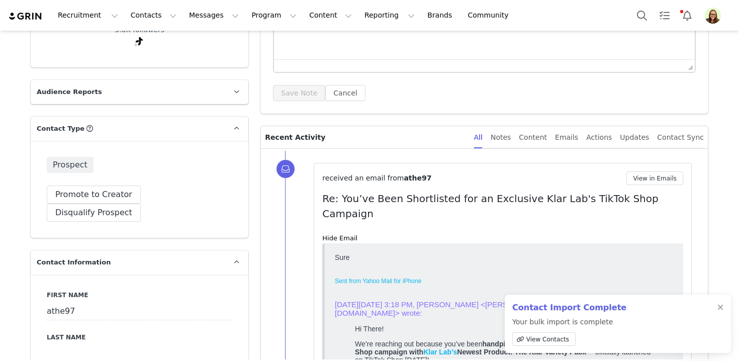
scroll to position [0, 0]
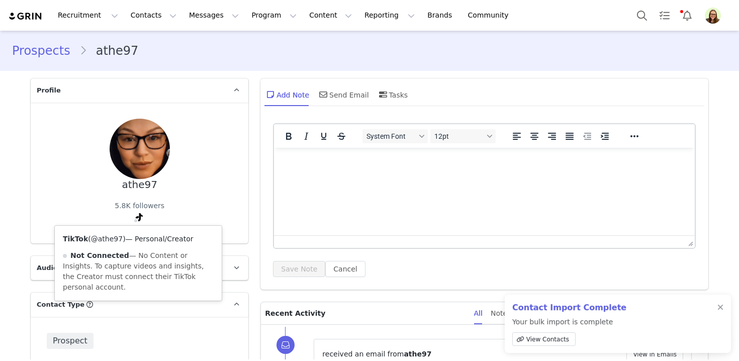
click at [115, 238] on link "@athe97" at bounding box center [107, 239] width 32 height 8
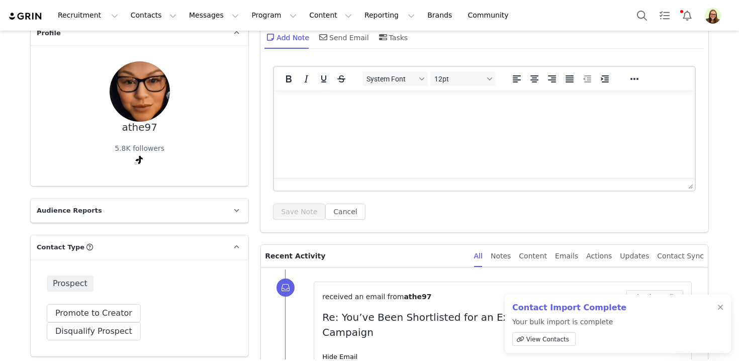
scroll to position [123, 0]
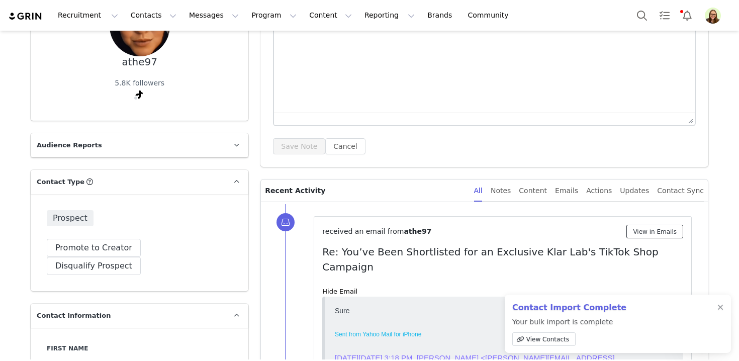
click at [643, 229] on button "View in Emails" at bounding box center [655, 232] width 57 height 14
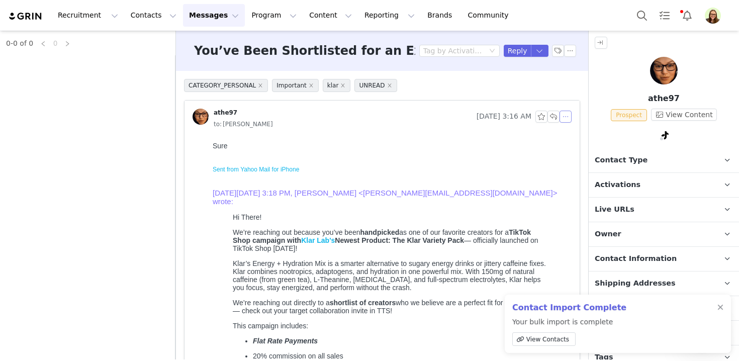
click at [565, 118] on button "button" at bounding box center [566, 117] width 12 height 12
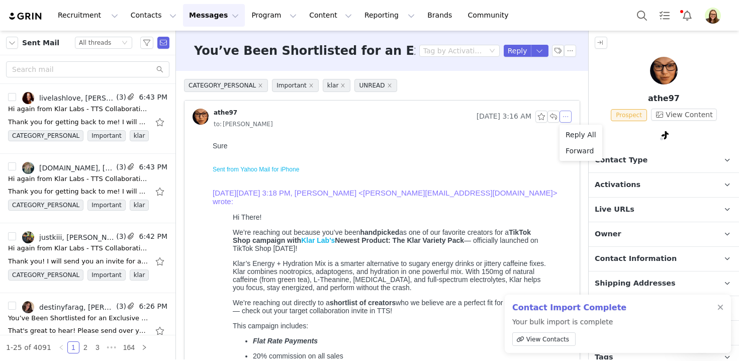
click at [569, 134] on li "Reply All" at bounding box center [581, 135] width 43 height 16
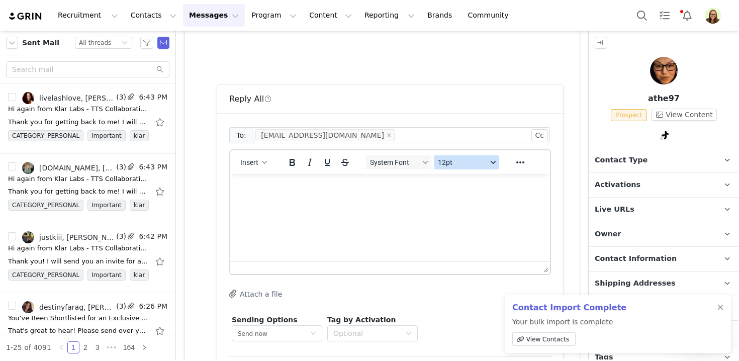
scroll to position [563, 0]
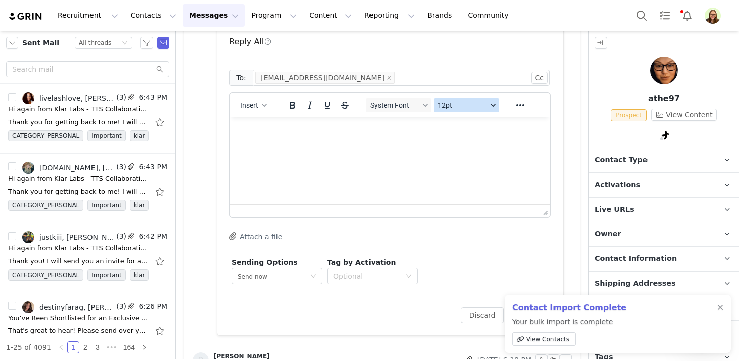
click at [479, 144] on html at bounding box center [390, 130] width 320 height 27
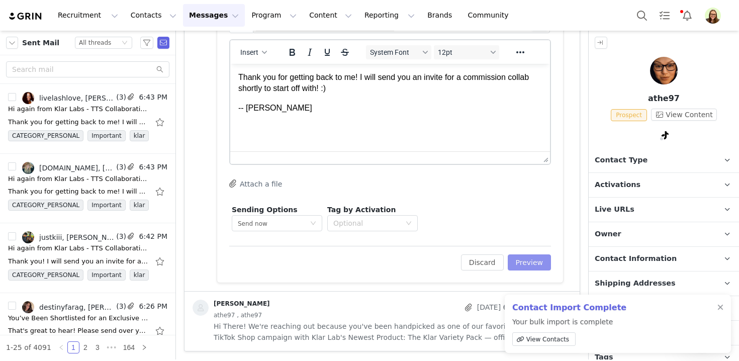
click at [530, 262] on button "Preview" at bounding box center [530, 262] width 44 height 16
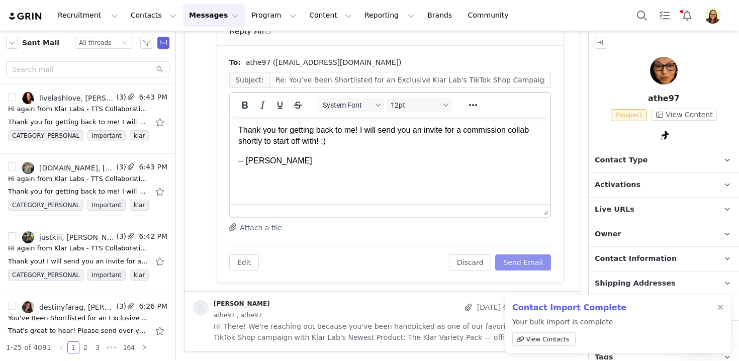
scroll to position [0, 0]
click at [532, 259] on button "Send Email" at bounding box center [523, 262] width 56 height 16
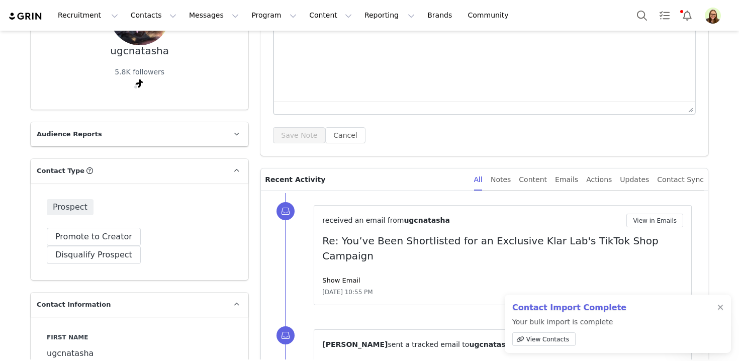
scroll to position [244, 0]
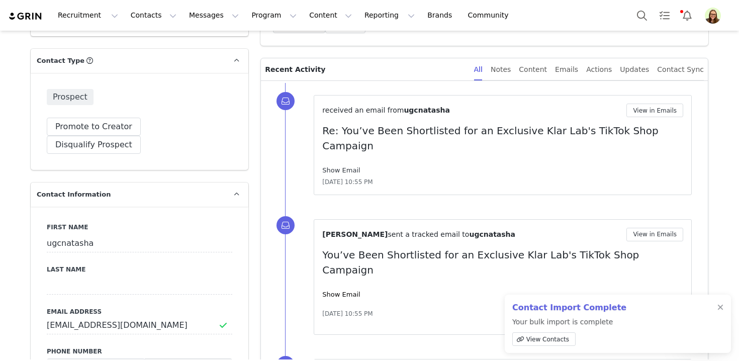
click at [333, 166] on link "Show Email" at bounding box center [341, 170] width 38 height 8
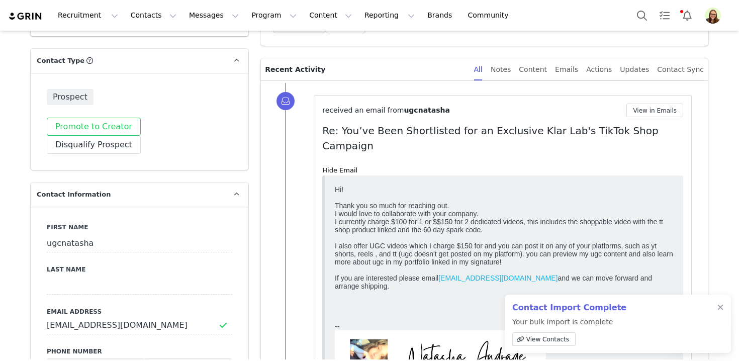
scroll to position [0, 0]
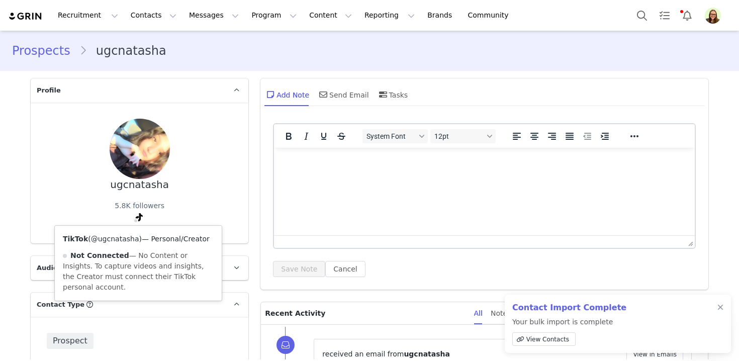
click at [135, 239] on link "@ugcnatasha" at bounding box center [115, 239] width 48 height 8
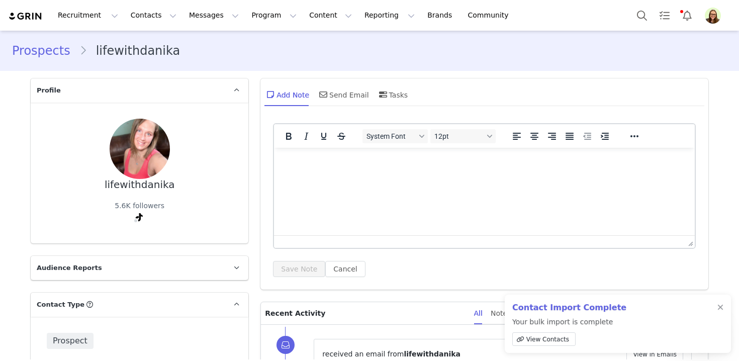
scroll to position [250, 0]
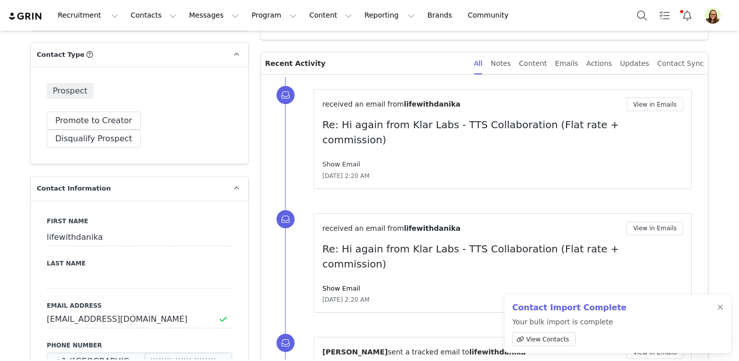
click at [351, 160] on link "Show Email" at bounding box center [341, 164] width 38 height 8
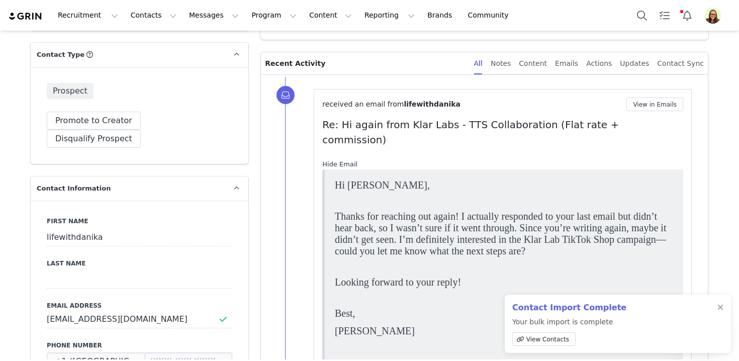
scroll to position [0, 0]
click at [364, 222] on span "Thanks for reaching out again! I actually responded to your last email but didn…" at bounding box center [500, 233] width 331 height 46
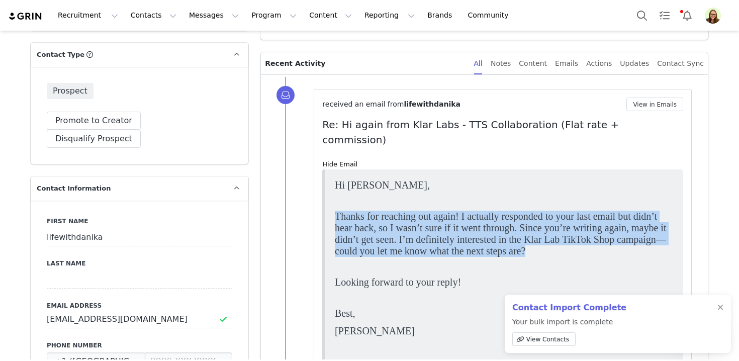
click at [364, 222] on span "Thanks for reaching out again! I actually responded to your last email but didn…" at bounding box center [500, 233] width 331 height 46
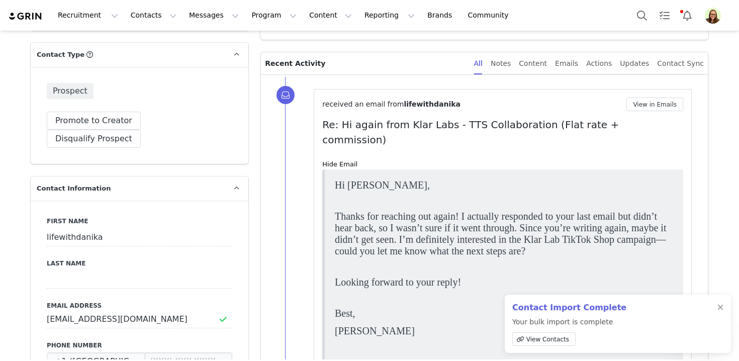
scroll to position [72, 0]
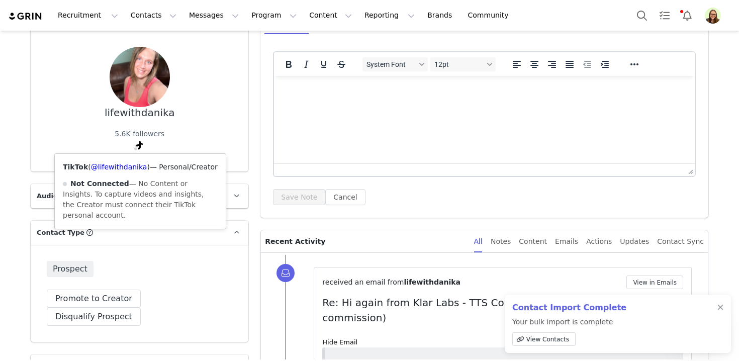
click at [131, 173] on div "TikTok ( @lifewithdanika ) — Personal/Creator Not Connected — No Content or Ins…" at bounding box center [140, 191] width 171 height 75
click at [131, 164] on link "@lifewithdanika" at bounding box center [119, 167] width 56 height 8
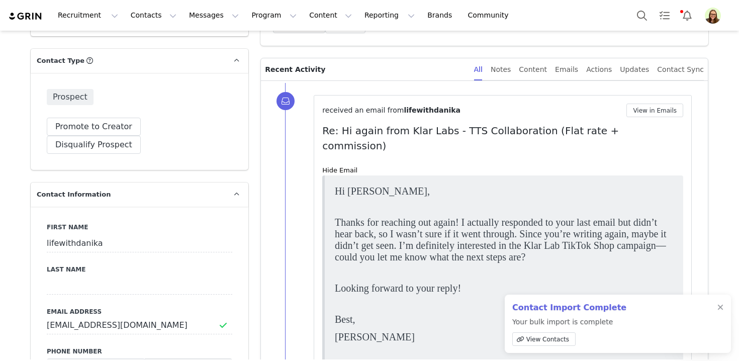
scroll to position [257, 0]
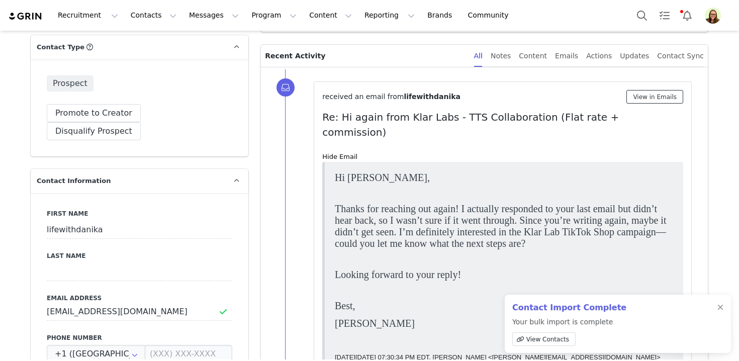
click at [651, 97] on button "View in Emails" at bounding box center [655, 97] width 57 height 14
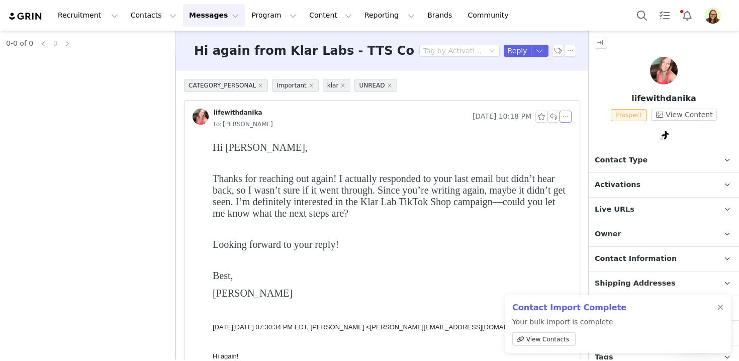
click at [564, 118] on button "button" at bounding box center [566, 117] width 12 height 12
click at [570, 133] on li "Reply All" at bounding box center [581, 135] width 43 height 16
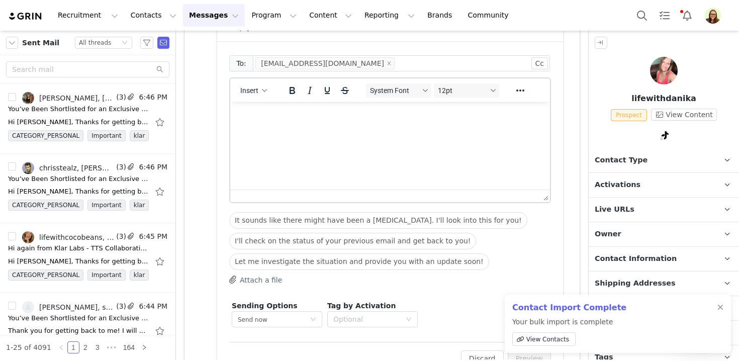
scroll to position [734, 0]
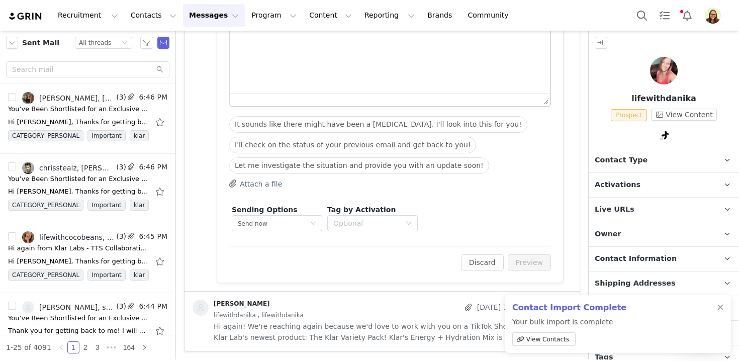
click at [415, 96] on div at bounding box center [390, 100] width 320 height 13
click at [412, 6] on html at bounding box center [390, 19] width 320 height 27
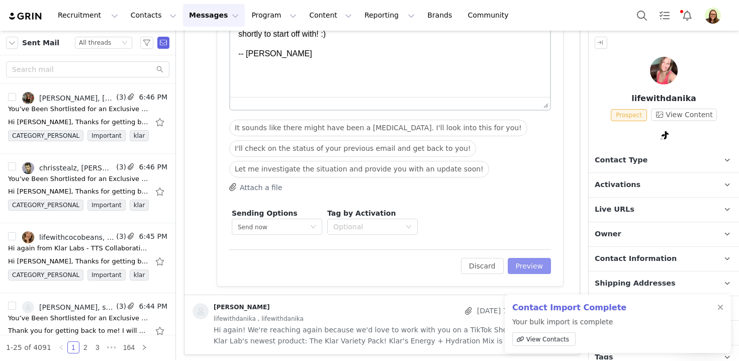
click at [523, 268] on button "Preview" at bounding box center [530, 266] width 44 height 16
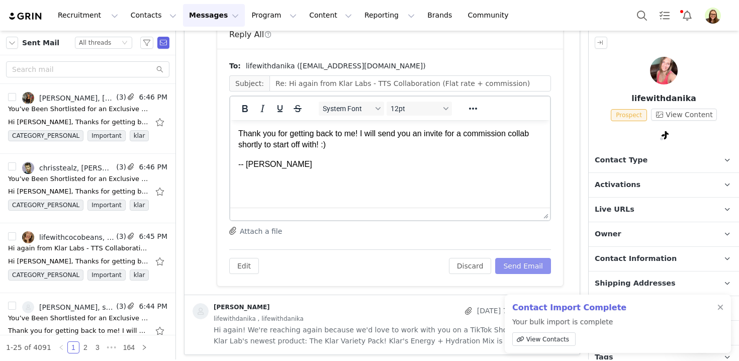
scroll to position [0, 0]
click at [528, 263] on button "Send Email" at bounding box center [523, 266] width 56 height 16
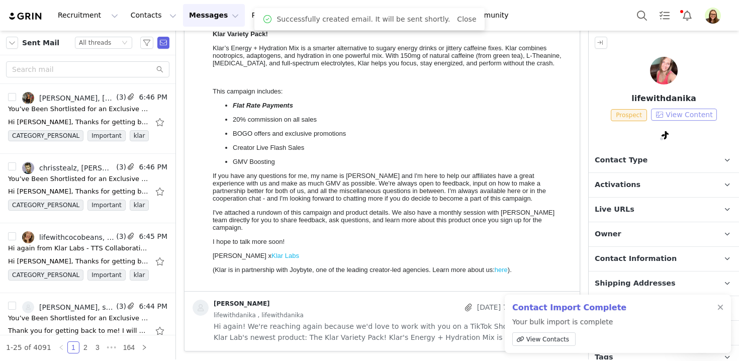
scroll to position [344, 0]
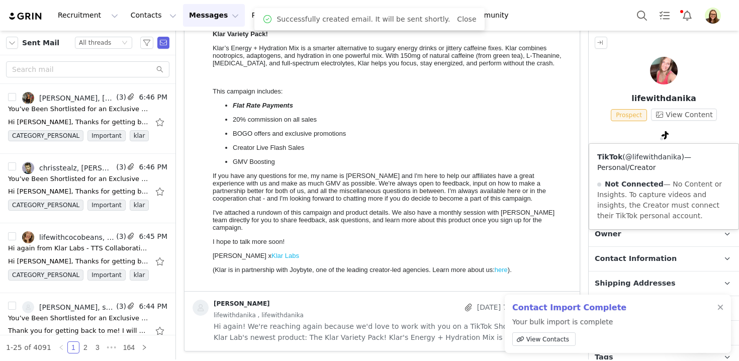
click at [660, 156] on link "@lifewithdanika" at bounding box center [654, 157] width 56 height 8
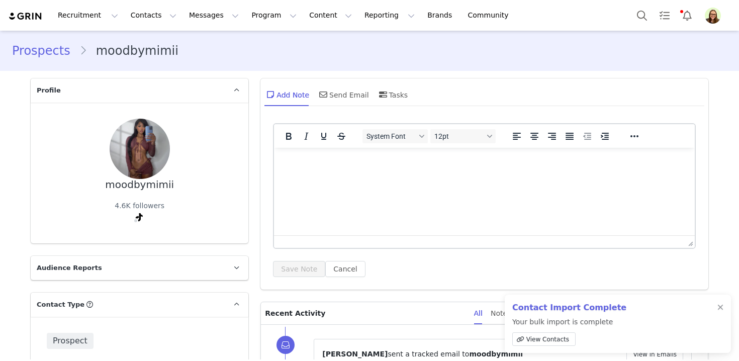
scroll to position [200, 0]
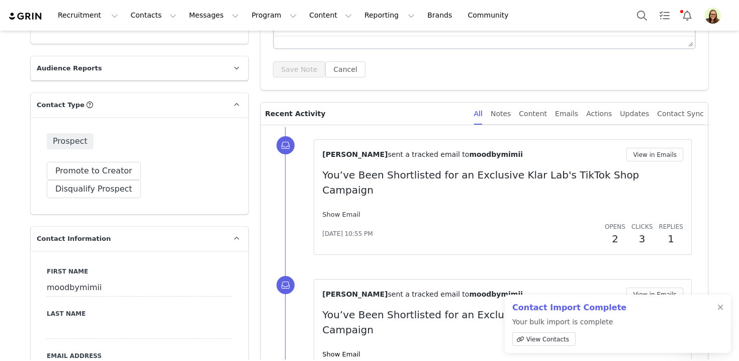
click at [339, 211] on link "Show Email" at bounding box center [341, 215] width 38 height 8
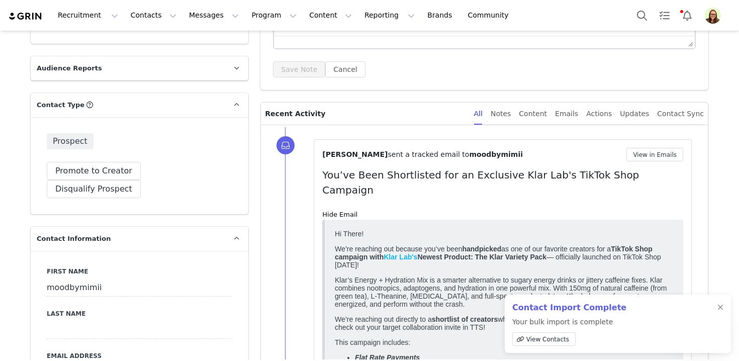
scroll to position [203, 0]
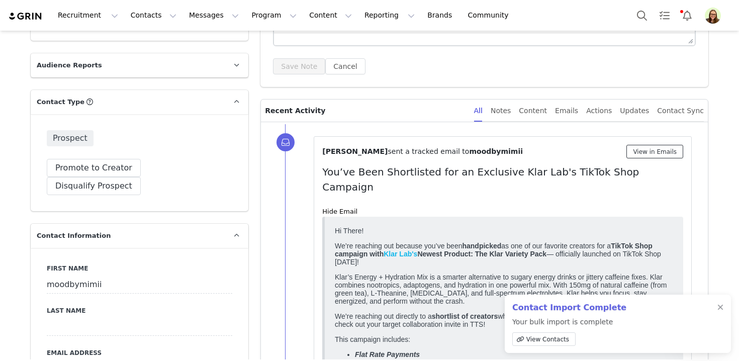
click at [651, 154] on button "View in Emails" at bounding box center [655, 152] width 57 height 14
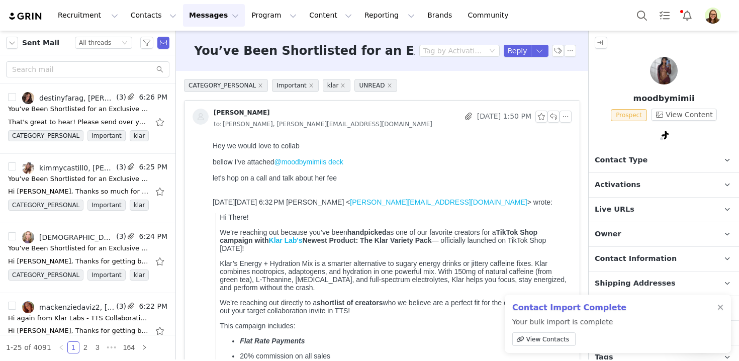
click at [323, 159] on link "@moodbymimiis deck" at bounding box center [309, 162] width 69 height 8
click at [315, 162] on link "@moodbymimiis deck" at bounding box center [309, 162] width 69 height 8
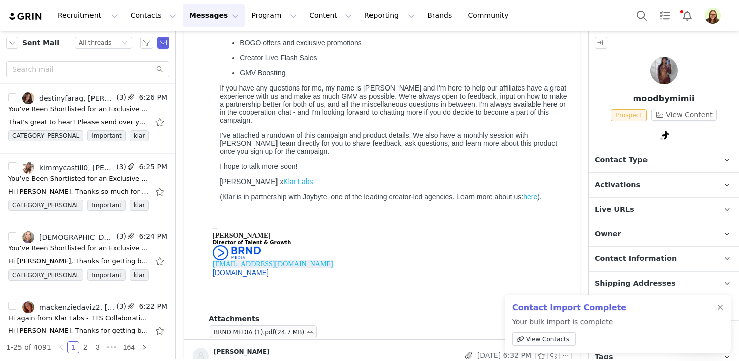
scroll to position [329, 0]
click at [273, 331] on span "BRND MEDIA (1).pdf" at bounding box center [244, 331] width 61 height 7
click at [314, 335] on button "button" at bounding box center [310, 331] width 12 height 12
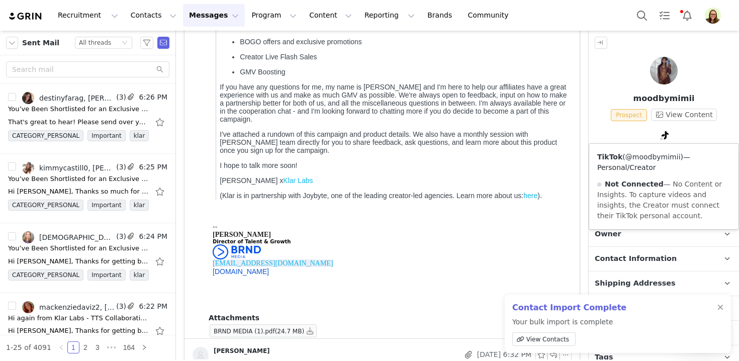
click at [653, 153] on link "@moodbymimii" at bounding box center [653, 157] width 55 height 8
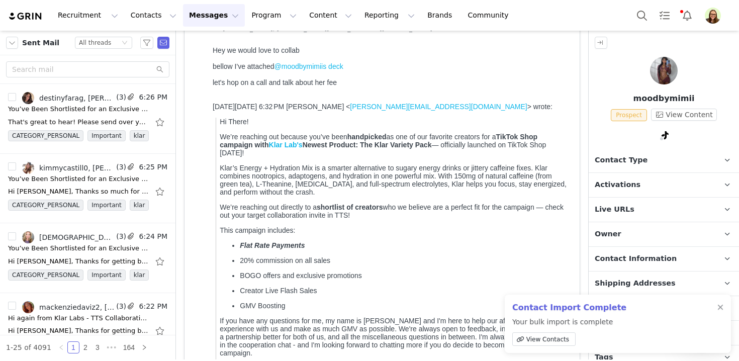
scroll to position [95, 0]
click at [602, 153] on p "Contact Type Contact type can be Creator, Prospect, Application, or Manager." at bounding box center [652, 160] width 126 height 24
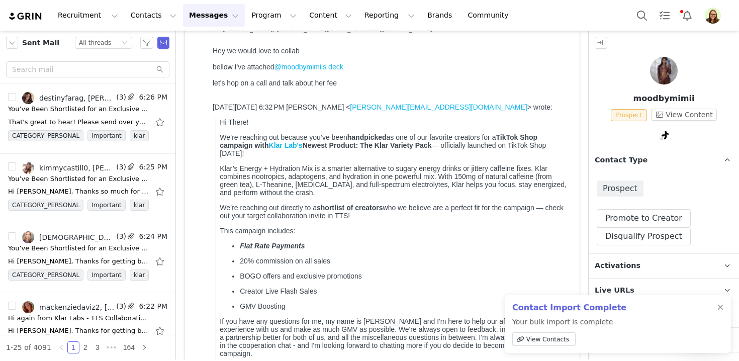
scroll to position [86, 0]
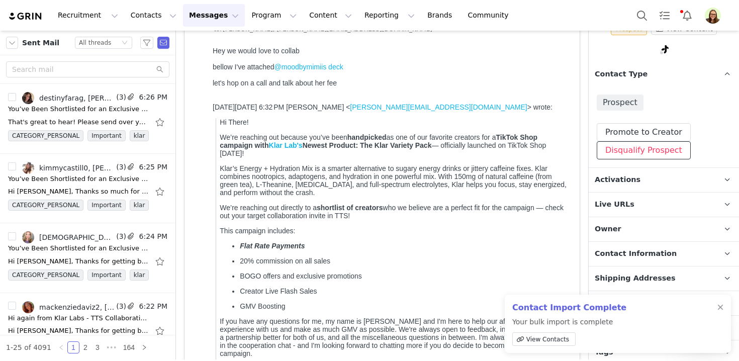
click at [626, 145] on button "Disqualify Prospect" at bounding box center [644, 150] width 94 height 18
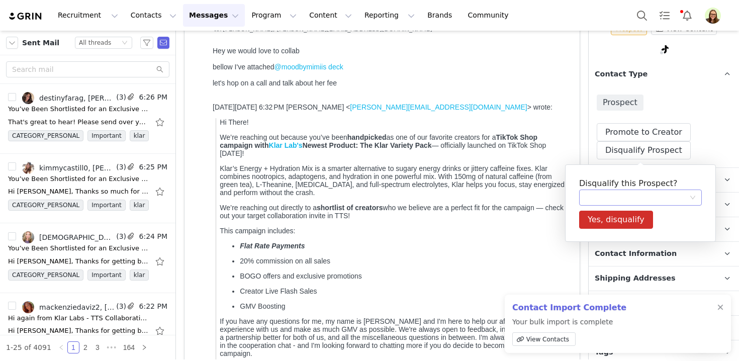
click at [622, 199] on div at bounding box center [637, 197] width 104 height 15
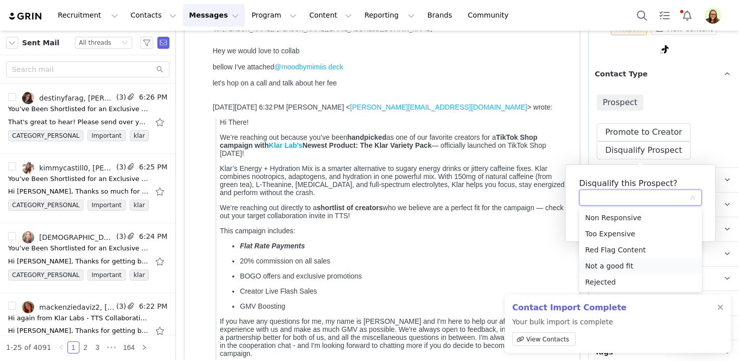
click at [617, 265] on li "Not a good fit" at bounding box center [640, 266] width 123 height 16
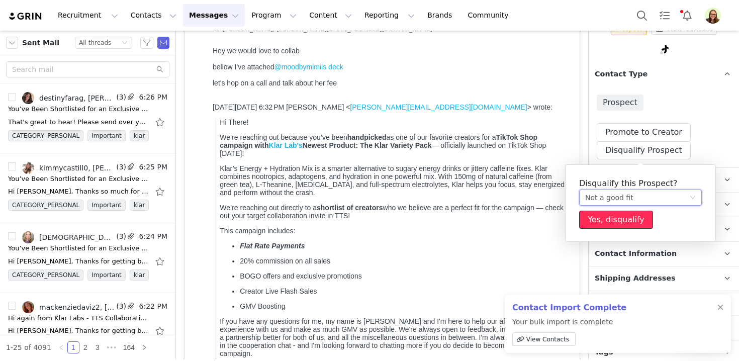
click at [623, 221] on button "Yes, disqualify" at bounding box center [616, 220] width 74 height 18
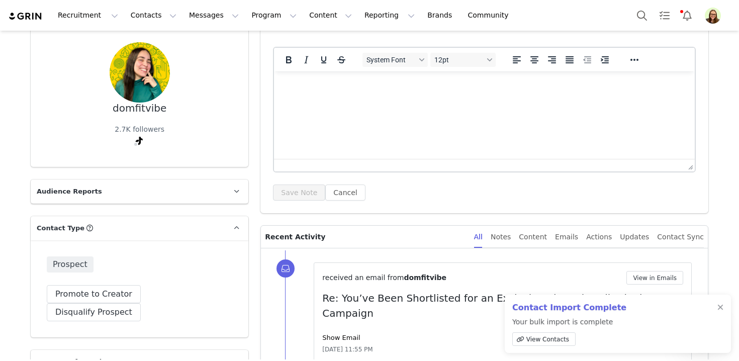
scroll to position [194, 0]
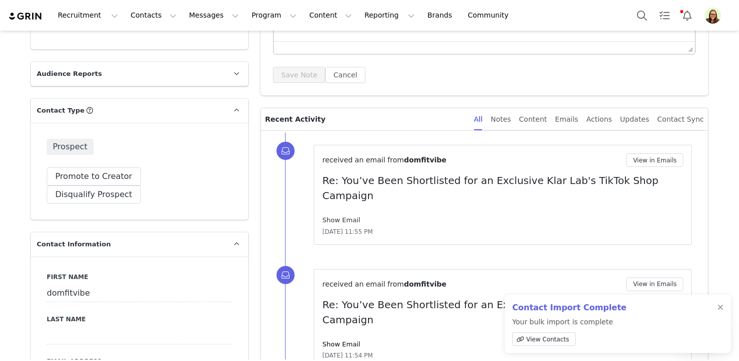
click at [352, 216] on link "Show Email" at bounding box center [341, 220] width 38 height 8
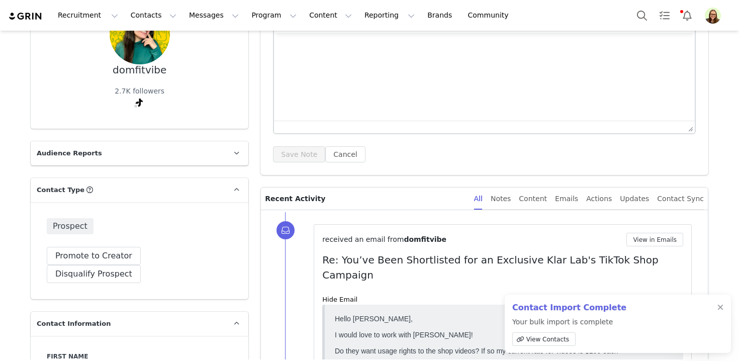
scroll to position [111, 0]
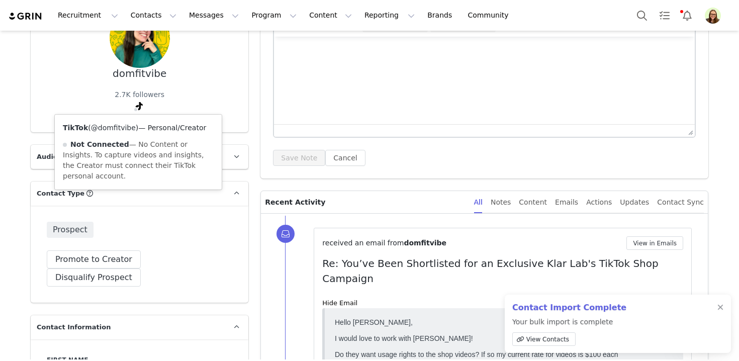
click at [127, 129] on link "@domfitvibe" at bounding box center [113, 128] width 45 height 8
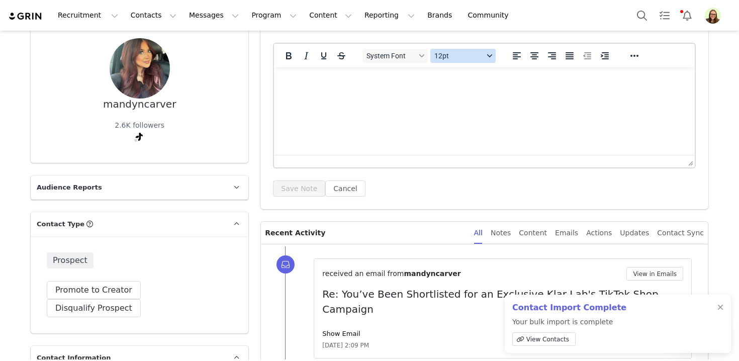
scroll to position [213, 0]
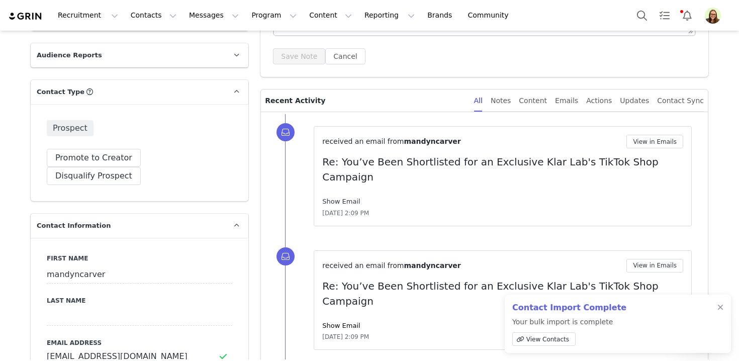
click at [349, 198] on link "Show Email" at bounding box center [341, 202] width 38 height 8
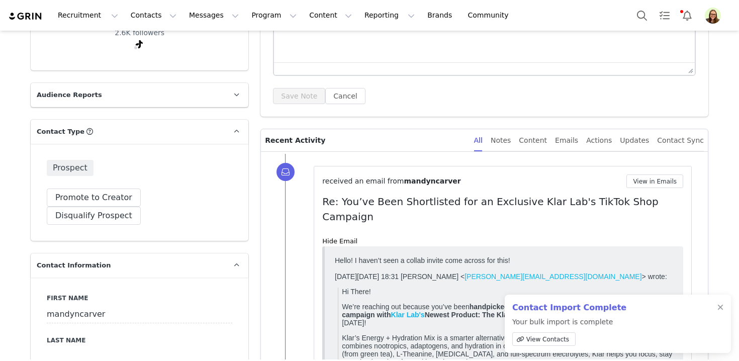
scroll to position [180, 0]
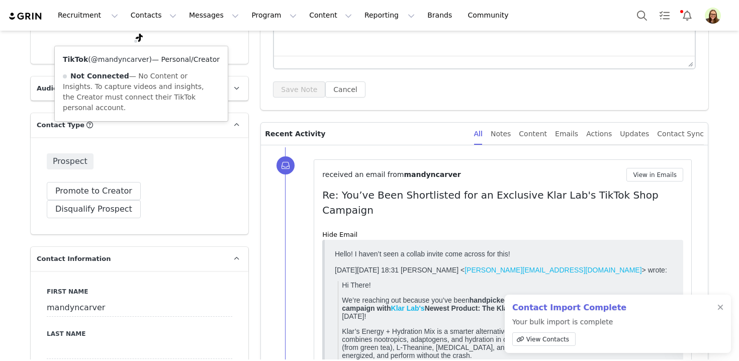
click at [133, 58] on link "@mandyncarver" at bounding box center [120, 59] width 58 height 8
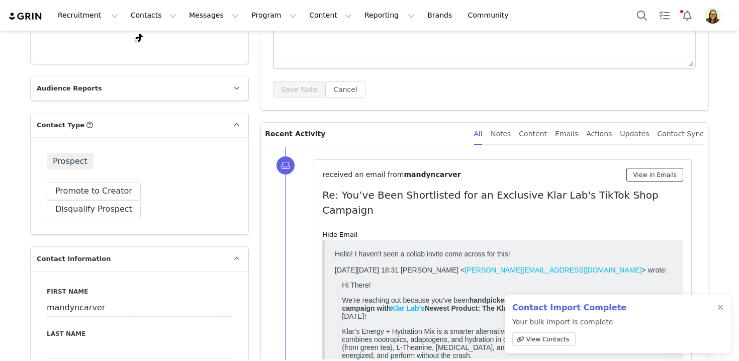
click at [659, 170] on button "View in Emails" at bounding box center [655, 175] width 57 height 14
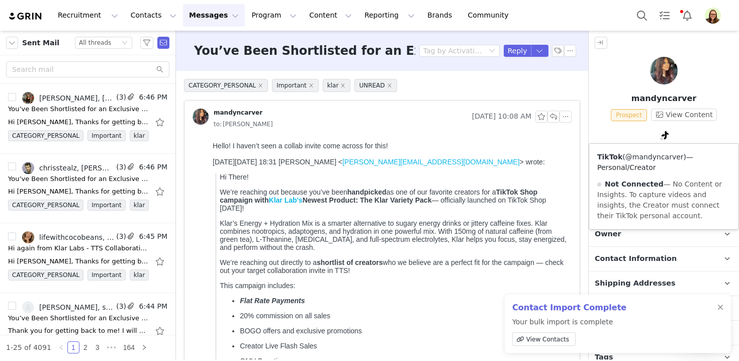
click at [637, 160] on link "@mandyncarver" at bounding box center [655, 157] width 58 height 8
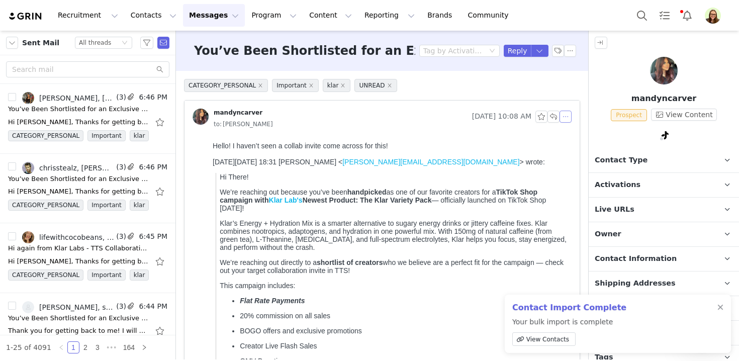
click at [567, 116] on button "button" at bounding box center [566, 117] width 12 height 12
click at [572, 136] on li "Reply All" at bounding box center [581, 135] width 43 height 16
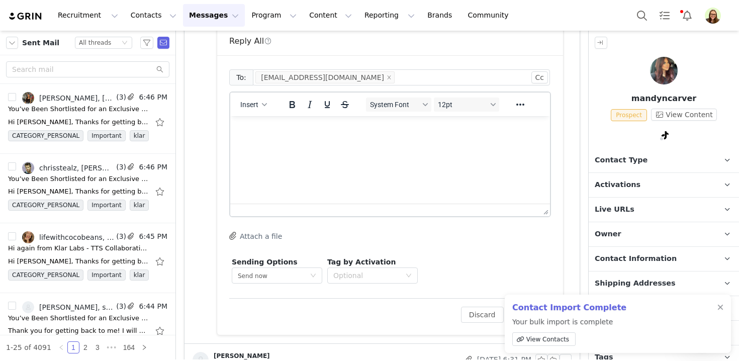
click at [321, 141] on html at bounding box center [390, 129] width 320 height 27
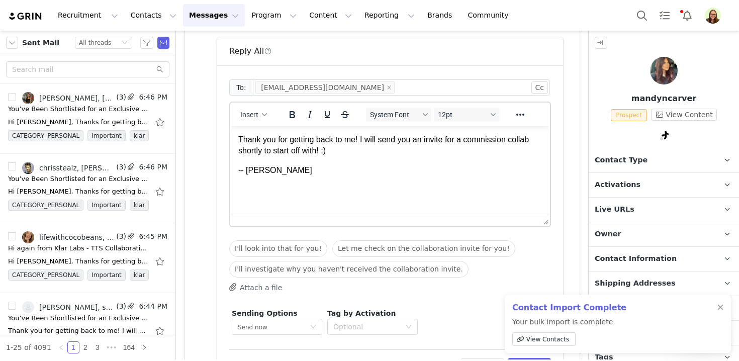
scroll to position [611, 0]
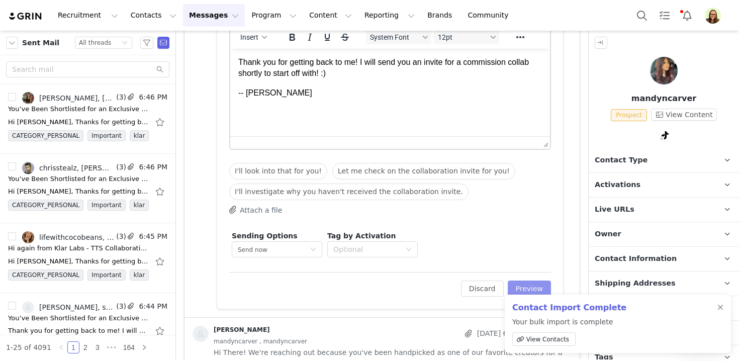
click at [519, 289] on button "Preview" at bounding box center [530, 289] width 44 height 16
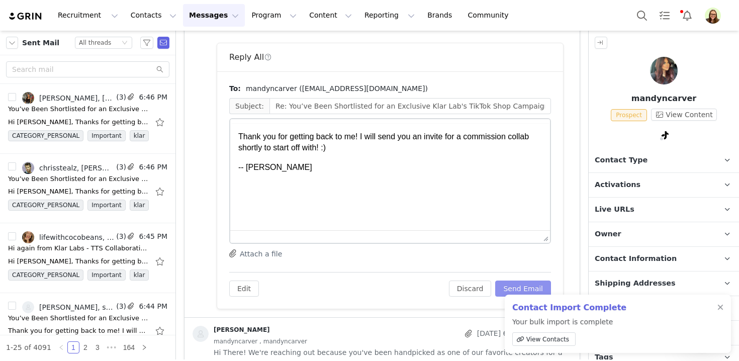
scroll to position [0, 0]
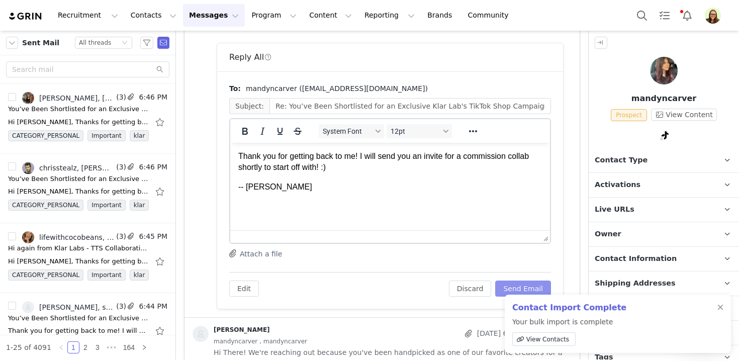
click at [527, 287] on button "Send Email" at bounding box center [523, 289] width 56 height 16
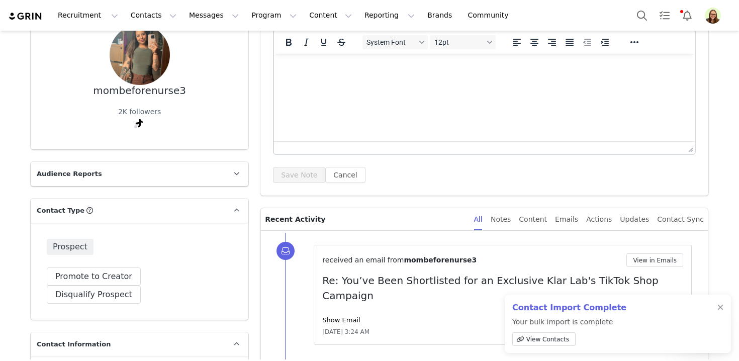
scroll to position [207, 0]
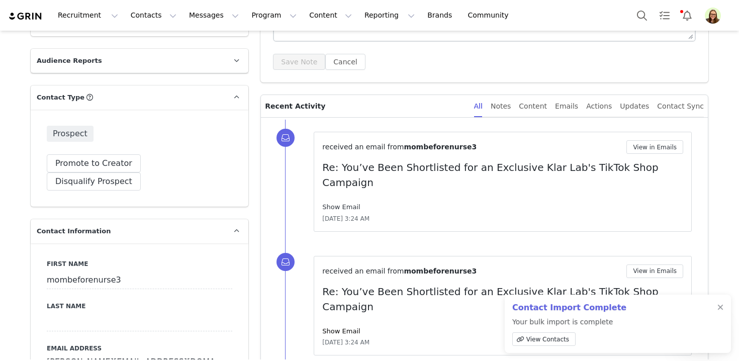
click at [353, 203] on link "Show Email" at bounding box center [341, 207] width 38 height 8
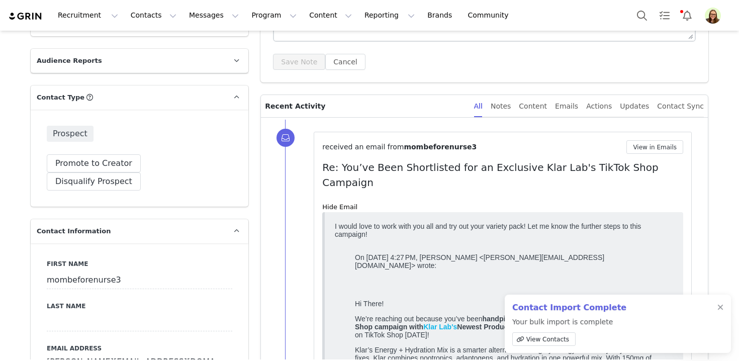
scroll to position [103, 0]
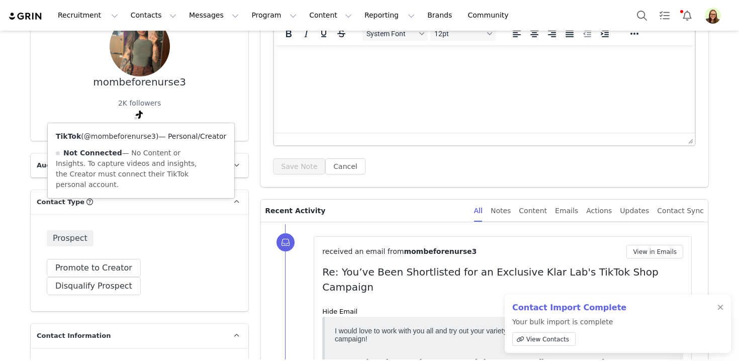
click at [129, 135] on link "@mombeforenurse3" at bounding box center [120, 136] width 72 height 8
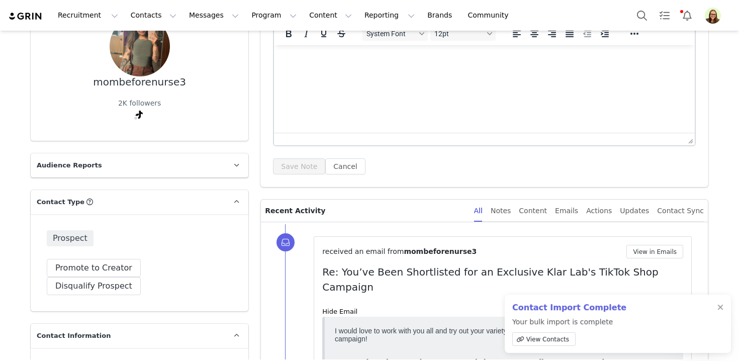
scroll to position [203, 0]
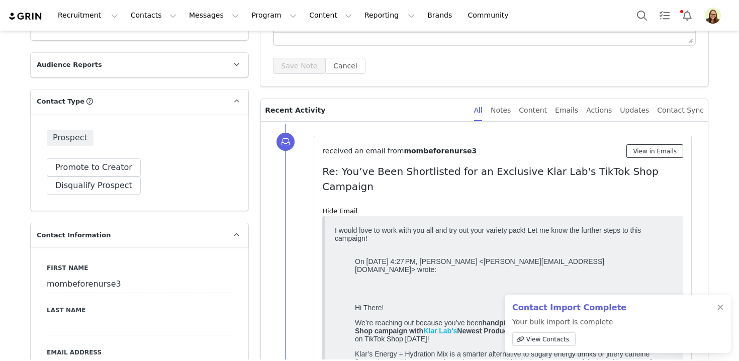
click at [650, 156] on button "View in Emails" at bounding box center [655, 151] width 57 height 14
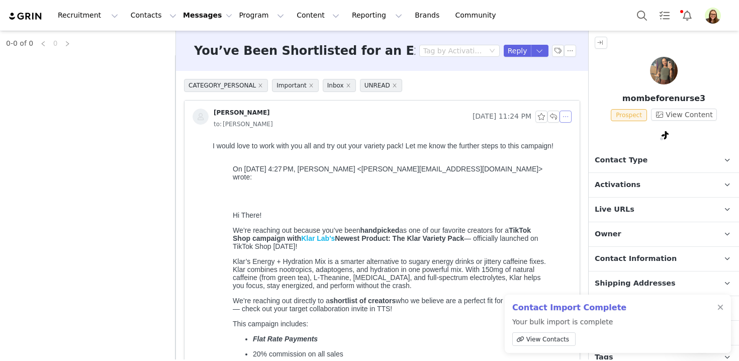
click at [569, 115] on button "button" at bounding box center [566, 117] width 12 height 12
click at [576, 133] on li "Reply All" at bounding box center [581, 135] width 43 height 16
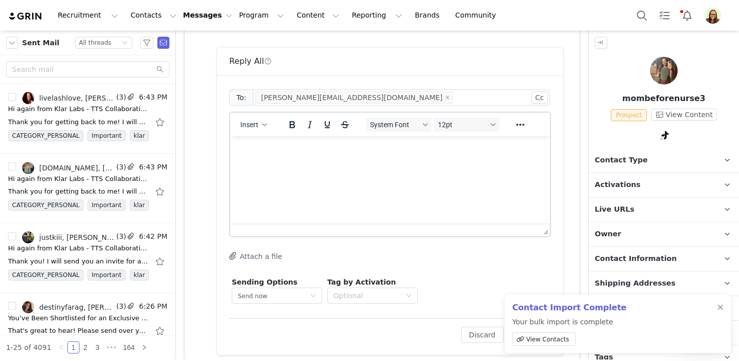
click at [421, 163] on html at bounding box center [390, 149] width 320 height 27
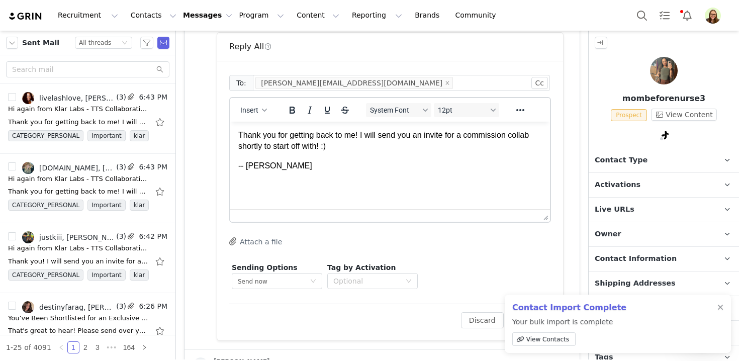
scroll to position [641, 0]
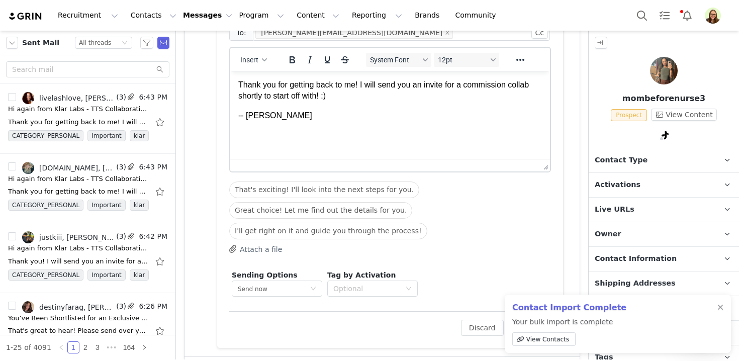
click at [521, 278] on div "Sending Options Send now This will be sent outside of your set email hours . Ta…" at bounding box center [390, 284] width 322 height 32
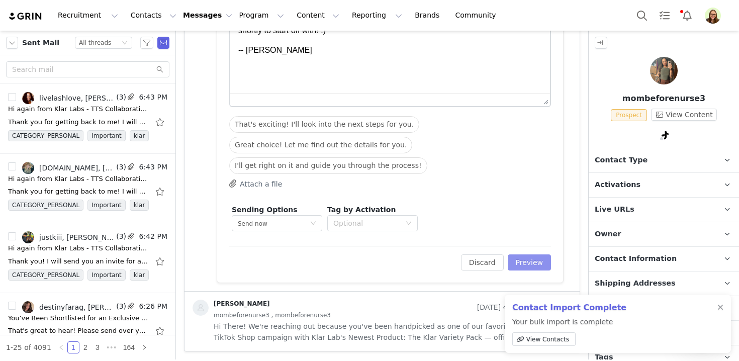
click at [537, 265] on button "Preview" at bounding box center [530, 262] width 44 height 16
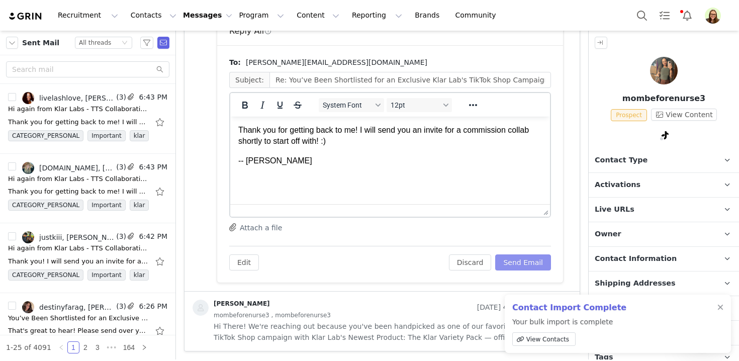
scroll to position [0, 0]
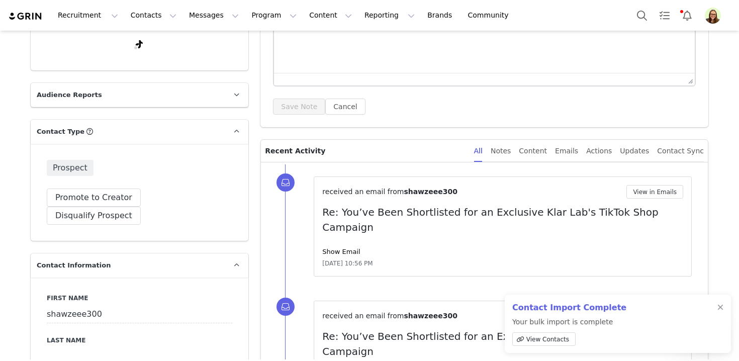
scroll to position [224, 0]
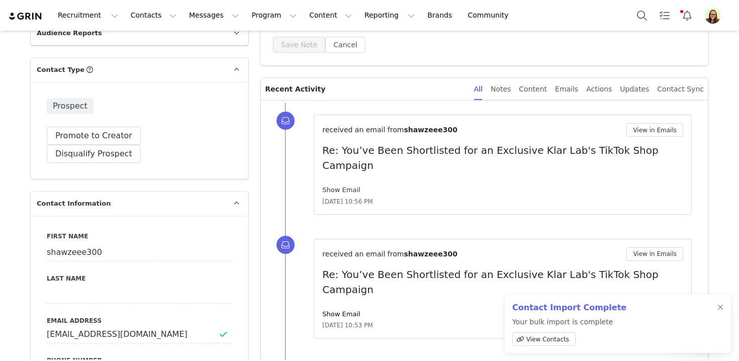
click at [346, 186] on link "Show Email" at bounding box center [341, 190] width 38 height 8
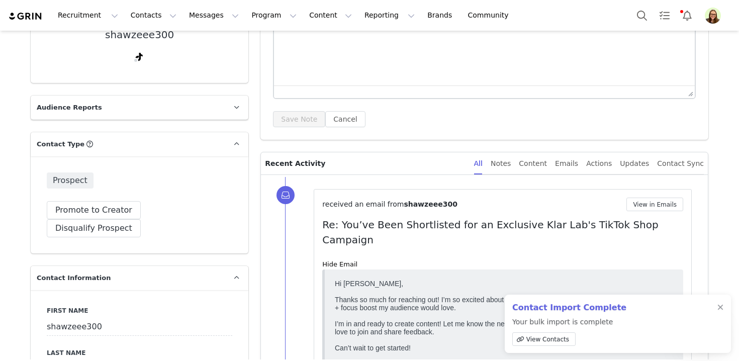
scroll to position [127, 0]
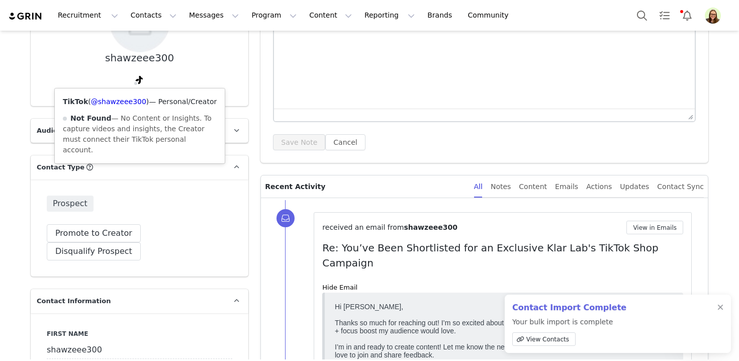
click at [137, 106] on div "TikTok ( @shawzeee300 ) — Personal/Creator Not Found — No Content or Insights. …" at bounding box center [140, 126] width 170 height 75
click at [136, 99] on link "@shawzeee300" at bounding box center [118, 102] width 55 height 8
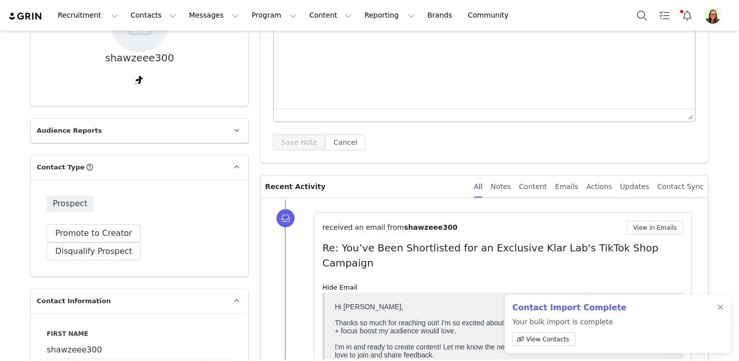
scroll to position [171, 0]
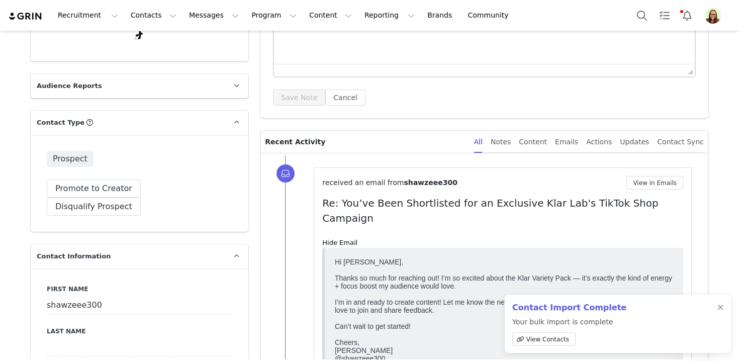
click at [642, 178] on button "View in Emails" at bounding box center [655, 183] width 57 height 14
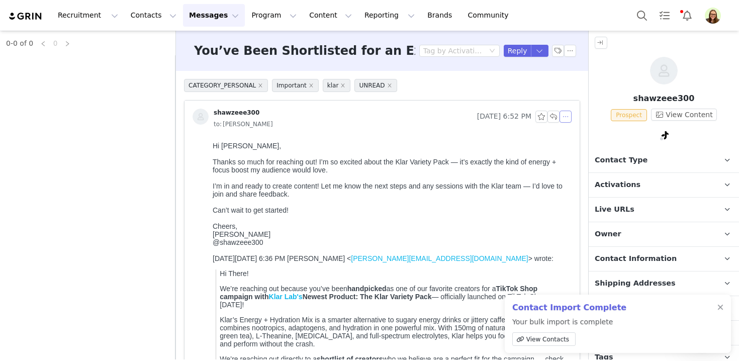
click at [567, 116] on button "button" at bounding box center [566, 117] width 12 height 12
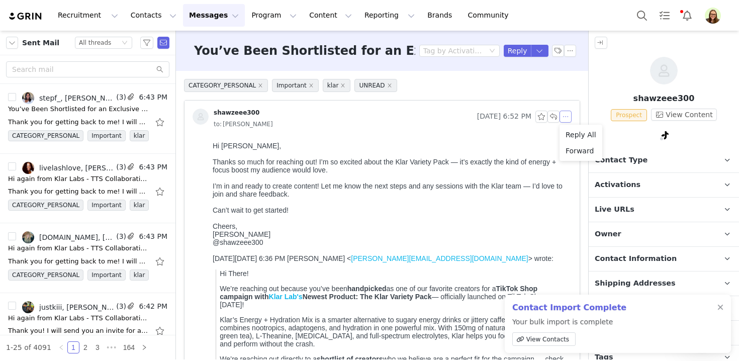
click at [569, 134] on li "Reply All" at bounding box center [581, 135] width 43 height 16
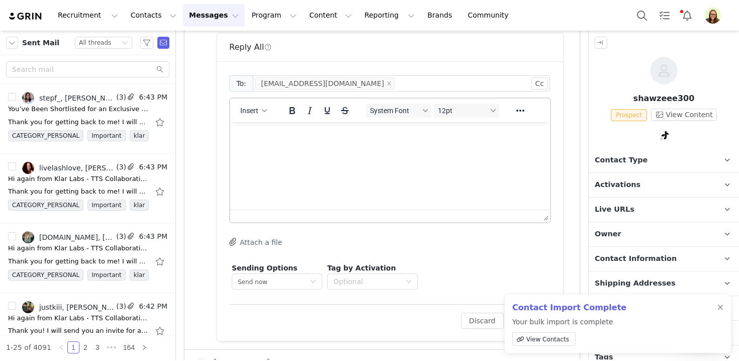
click at [418, 149] on html at bounding box center [390, 135] width 320 height 27
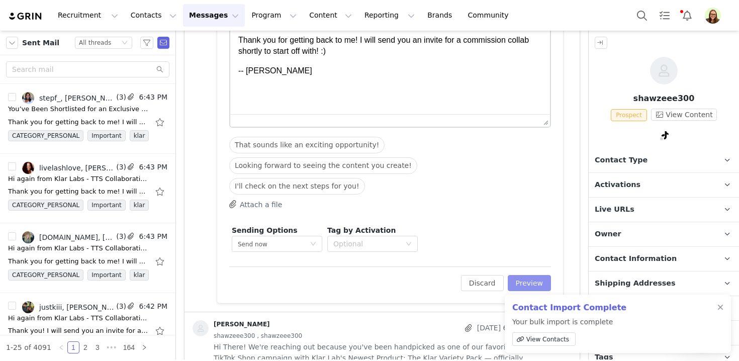
click at [526, 275] on button "Preview" at bounding box center [530, 283] width 44 height 16
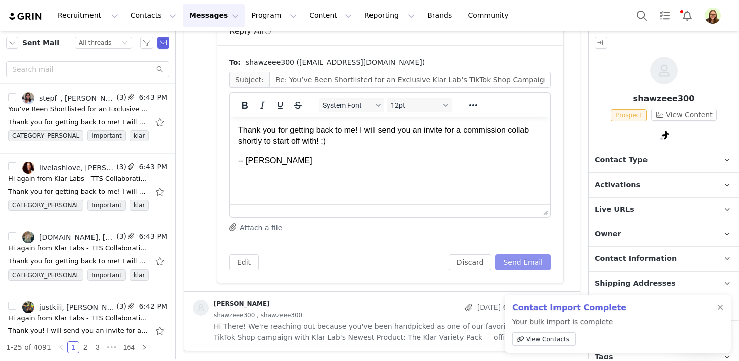
click at [531, 263] on button "Send Email" at bounding box center [523, 262] width 56 height 16
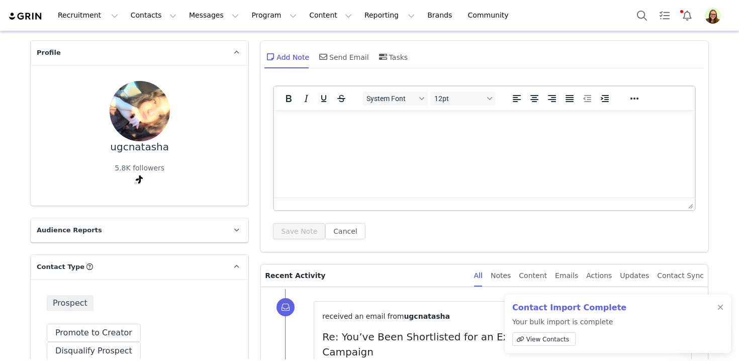
scroll to position [38, 0]
click at [152, 150] on div "ugcnatasha" at bounding box center [139, 147] width 59 height 12
copy div "ugcnatasha"
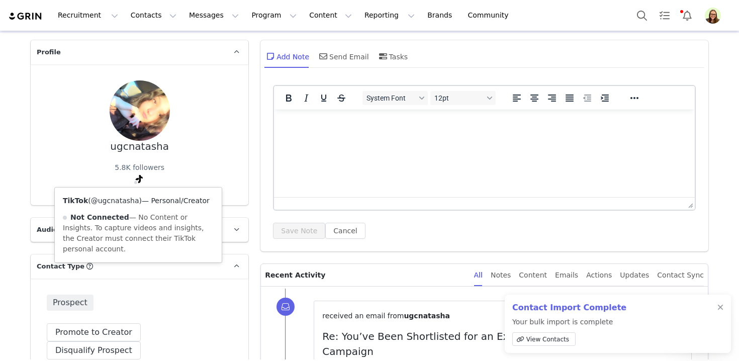
click at [130, 202] on link "@ugcnatasha" at bounding box center [115, 201] width 48 height 8
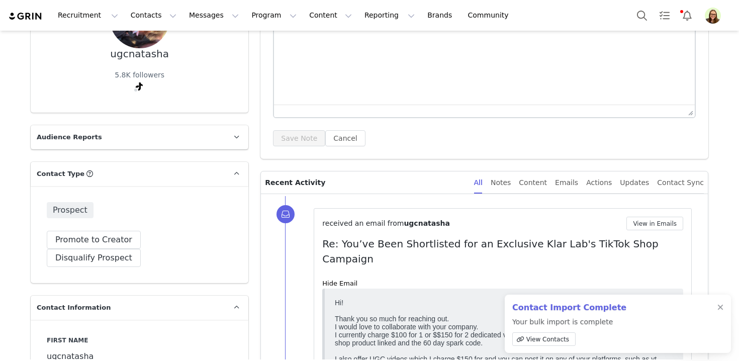
scroll to position [0, 0]
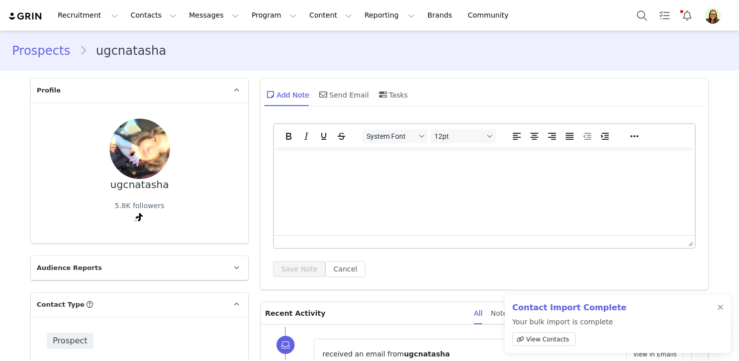
click at [143, 185] on div "ugcnatasha" at bounding box center [139, 185] width 59 height 12
copy div "ugcnatasha"
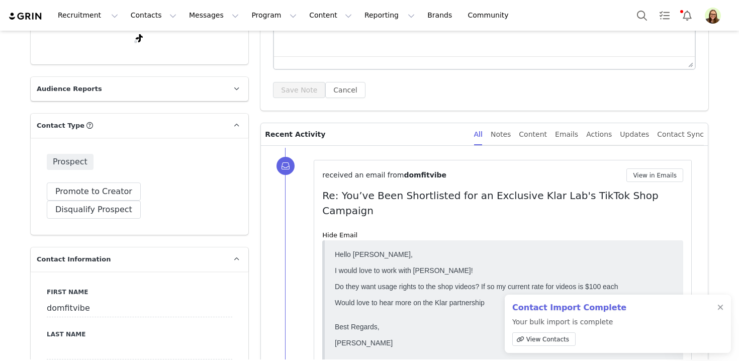
scroll to position [70, 0]
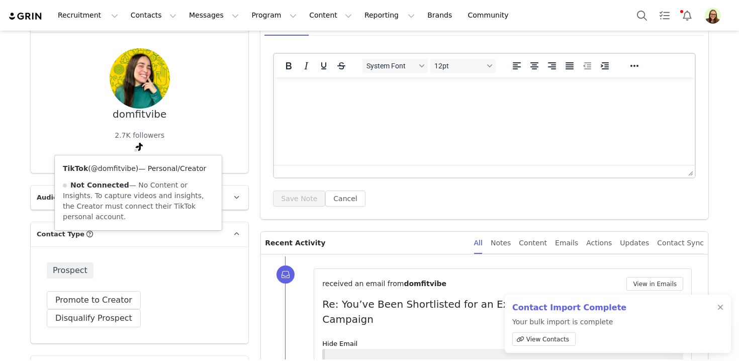
click at [134, 166] on link "@domfitvibe" at bounding box center [113, 168] width 45 height 8
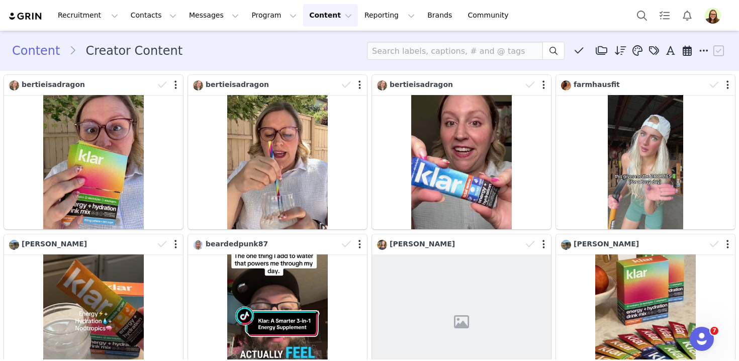
click at [720, 14] on img "Profile" at bounding box center [713, 16] width 16 height 16
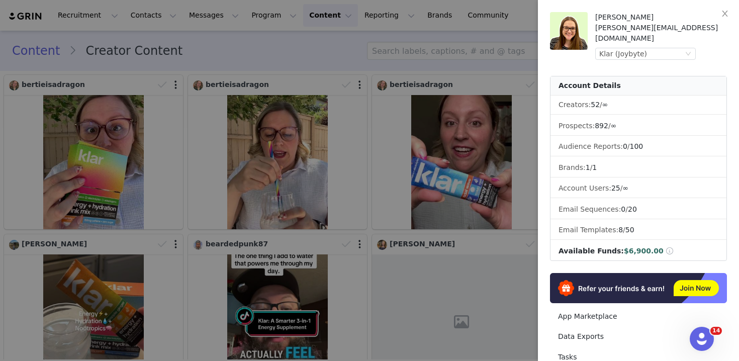
click at [434, 76] on div at bounding box center [369, 180] width 739 height 361
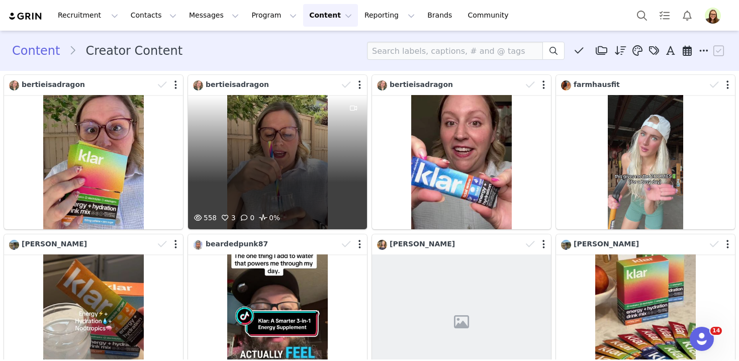
click at [228, 124] on div "558 3 0 0%" at bounding box center [277, 162] width 179 height 134
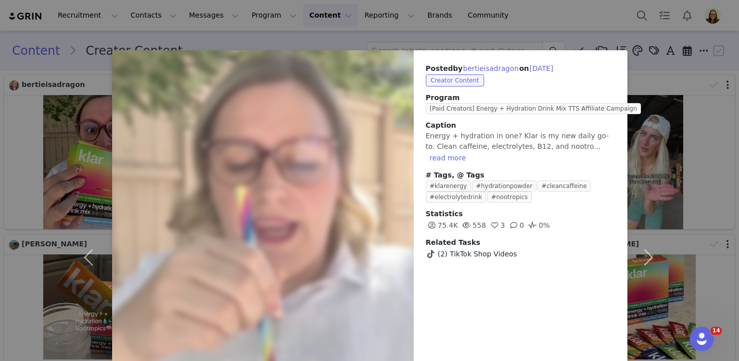
click at [631, 27] on div "Posted by bertieisadragon on Sep 18, 2025 Creator Content Program [Paid Creator…" at bounding box center [369, 180] width 739 height 361
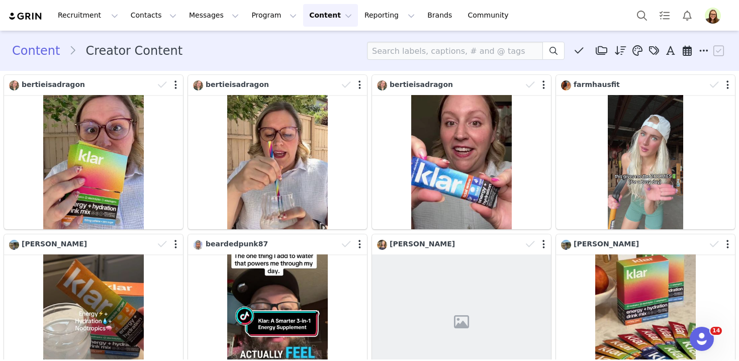
click at [721, 10] on span "Profile" at bounding box center [713, 16] width 16 height 16
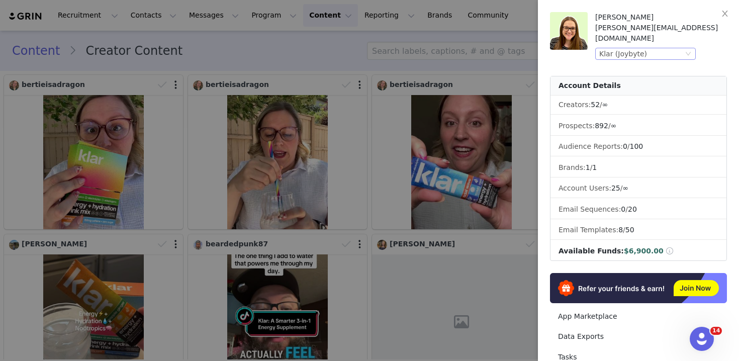
click at [667, 48] on div "Klar (Joybyte)" at bounding box center [641, 53] width 84 height 11
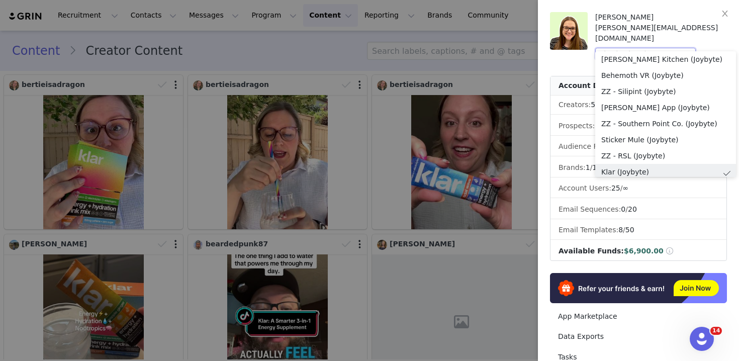
click at [379, 75] on div at bounding box center [369, 180] width 739 height 361
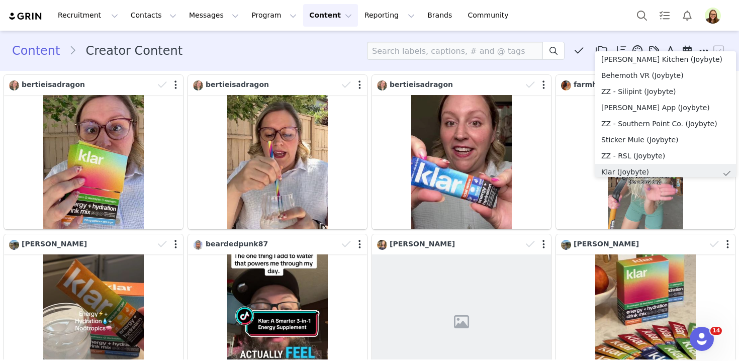
scroll to position [2, 0]
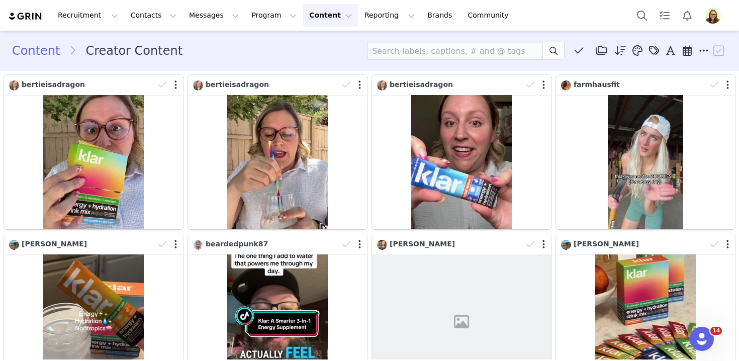
click at [716, 18] on img "Profile" at bounding box center [713, 16] width 16 height 16
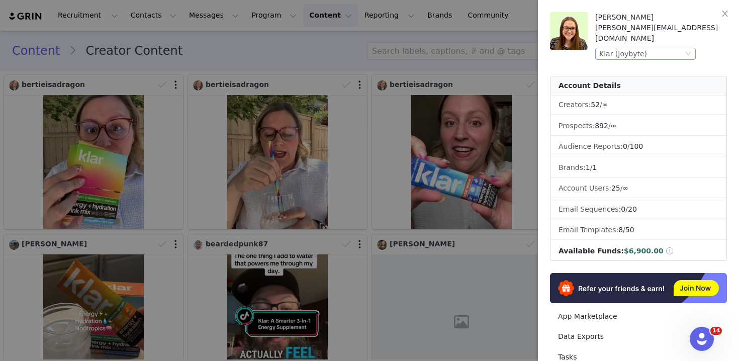
click at [673, 48] on div "Klar (Joybyte)" at bounding box center [641, 53] width 84 height 11
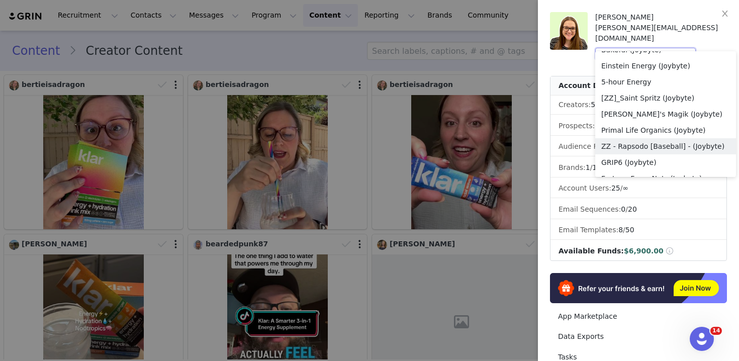
scroll to position [993, 0]
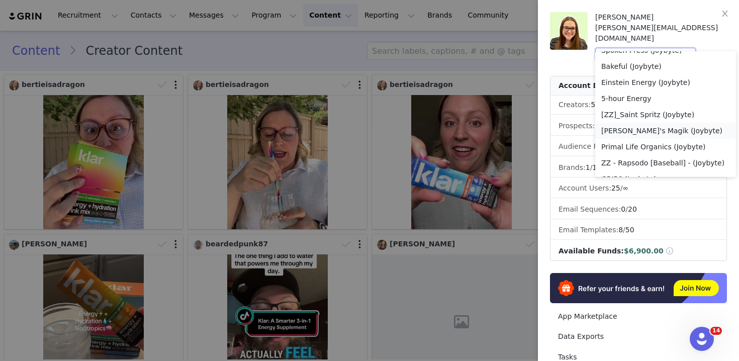
click at [654, 127] on li "Kate's Magik (Joybyte)" at bounding box center [665, 131] width 141 height 16
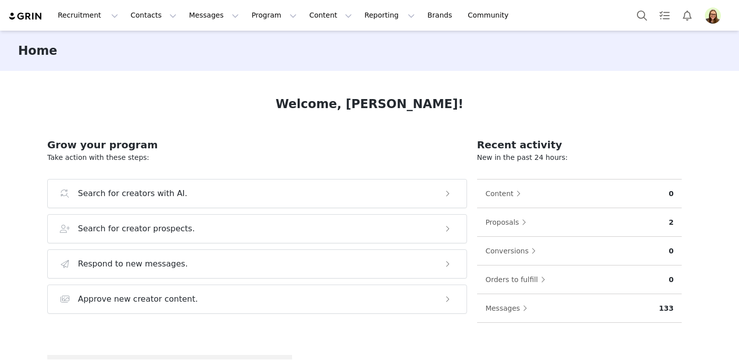
click at [245, 16] on button "Program Program" at bounding box center [273, 15] width 57 height 23
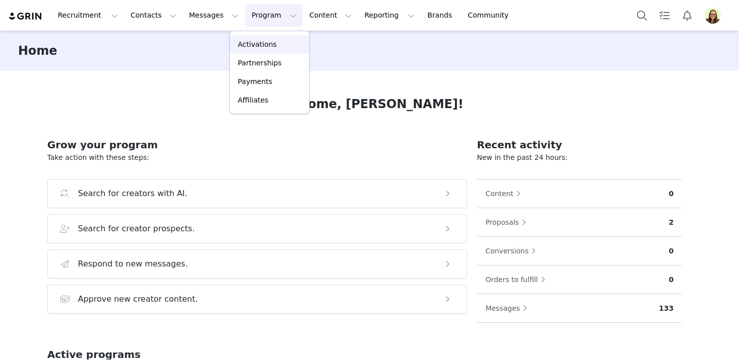
click at [258, 42] on p "Activations" at bounding box center [257, 44] width 39 height 11
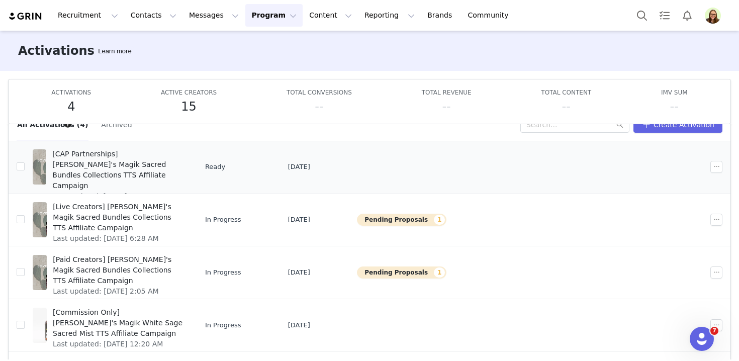
scroll to position [27, 0]
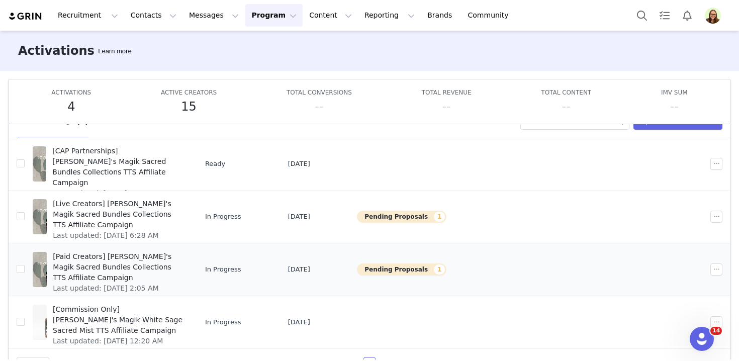
click at [165, 265] on span "[Paid Creators] [PERSON_NAME]'s Magik Sacred Bundles Collections TTS Affiliate …" at bounding box center [118, 267] width 130 height 32
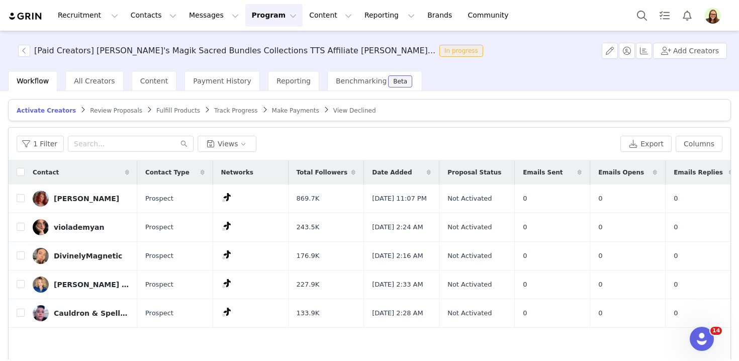
click at [106, 110] on span "Review Proposals" at bounding box center [116, 110] width 52 height 7
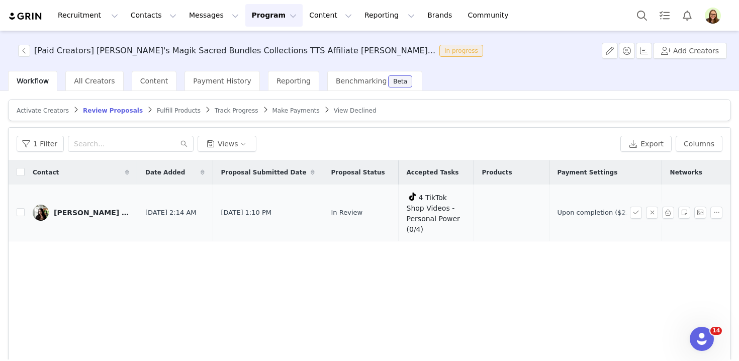
click at [90, 205] on link "[PERSON_NAME] | Witch Tips" at bounding box center [81, 213] width 97 height 16
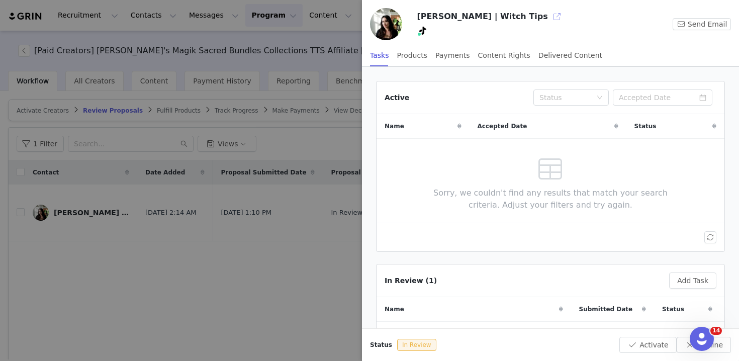
click at [549, 10] on button "button" at bounding box center [557, 17] width 16 height 16
click at [284, 57] on div at bounding box center [369, 180] width 739 height 361
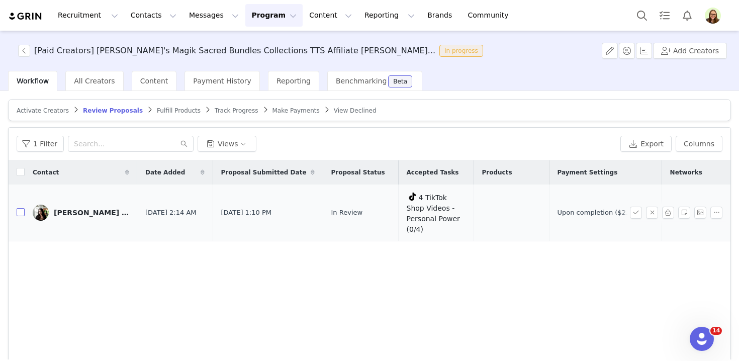
click at [21, 208] on input "checkbox" at bounding box center [21, 212] width 8 height 8
checkbox input "true"
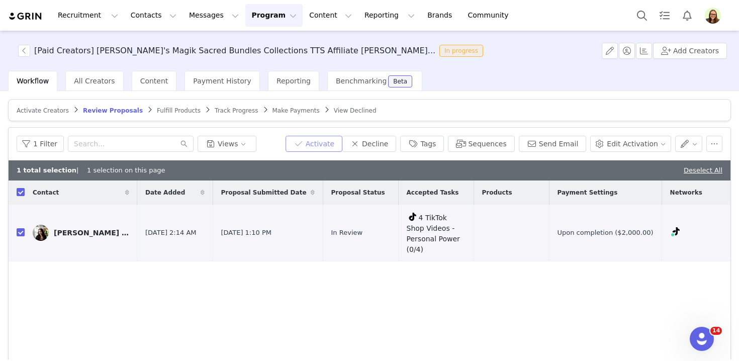
click at [339, 144] on button "Activate" at bounding box center [314, 144] width 57 height 16
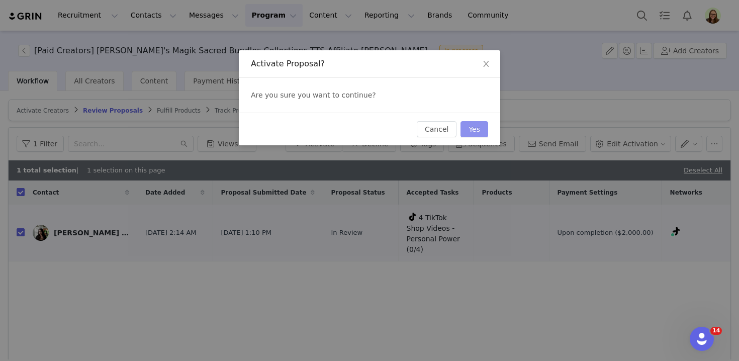
click at [473, 132] on button "Yes" at bounding box center [475, 129] width 28 height 16
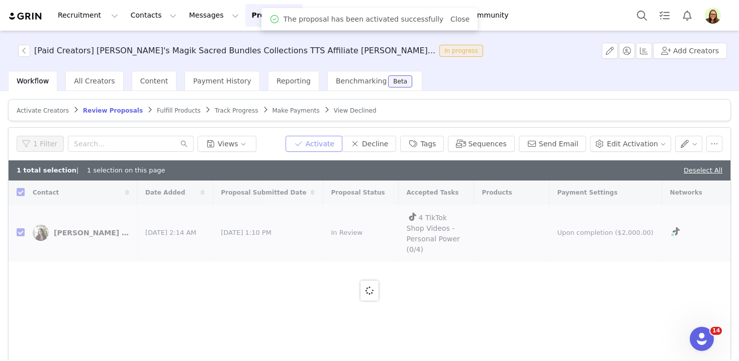
checkbox input "false"
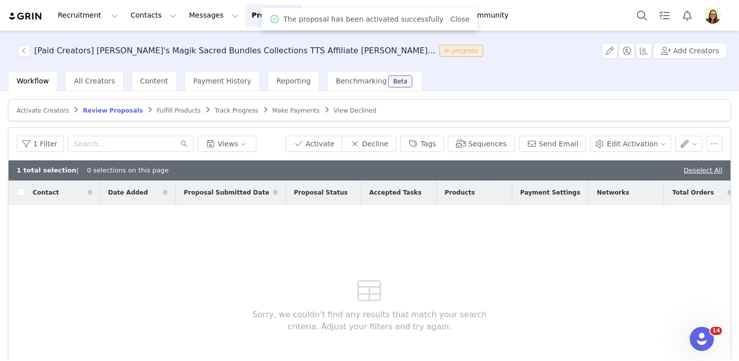
click at [235, 113] on span "Track Progress" at bounding box center [236, 110] width 43 height 7
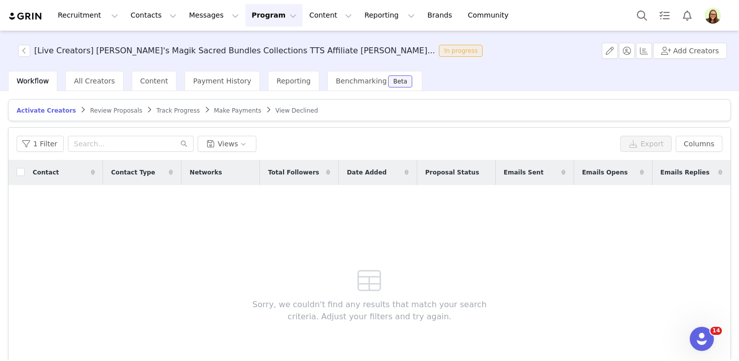
click at [116, 110] on span "Review Proposals" at bounding box center [116, 110] width 52 height 7
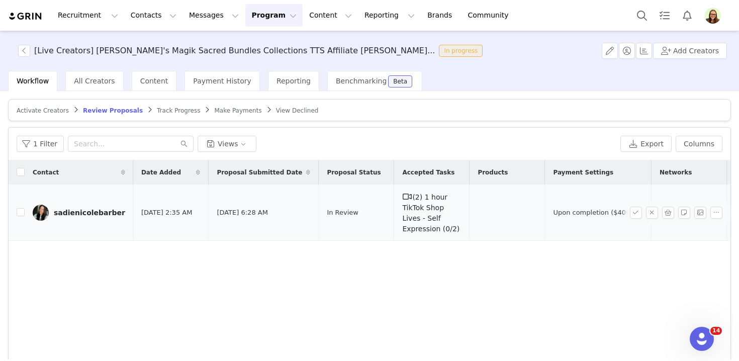
click at [95, 207] on link "sadienicolebarber" at bounding box center [79, 213] width 93 height 16
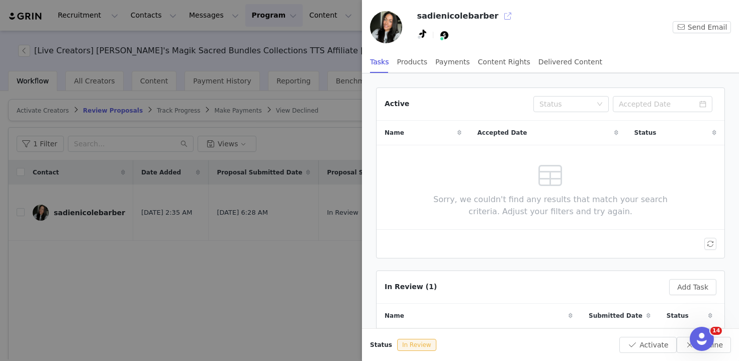
click at [500, 18] on button "button" at bounding box center [508, 16] width 16 height 16
click at [259, 155] on div at bounding box center [369, 180] width 739 height 361
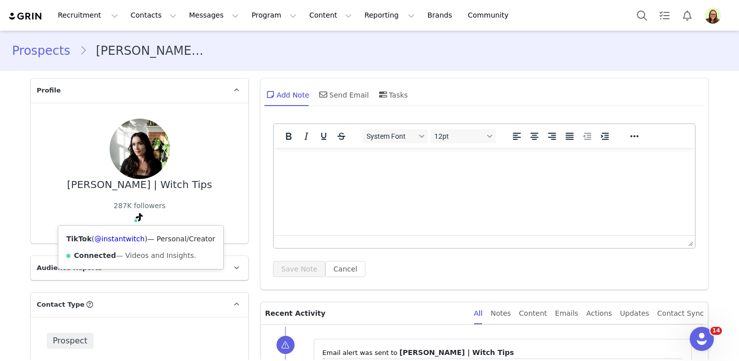
click at [131, 233] on div "TikTok ( @instantwitch ) — Personal/Creator Connected — Videos and Insights." at bounding box center [140, 247] width 165 height 43
click at [131, 239] on link "@instantwitch" at bounding box center [120, 239] width 50 height 8
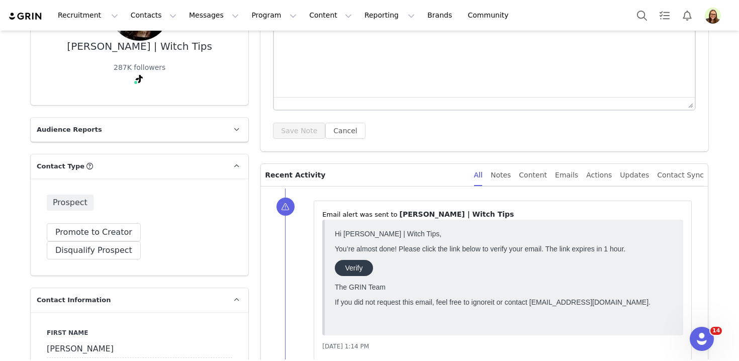
scroll to position [310, 0]
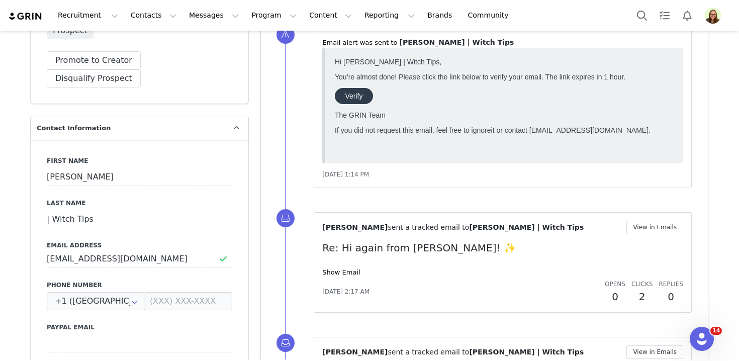
click at [351, 277] on div "[PERSON_NAME] sent a tracked email to [PERSON_NAME] | Witch Tips View in Emails…" at bounding box center [502, 262] width 361 height 83
click at [351, 274] on link "Show Email" at bounding box center [341, 273] width 38 height 8
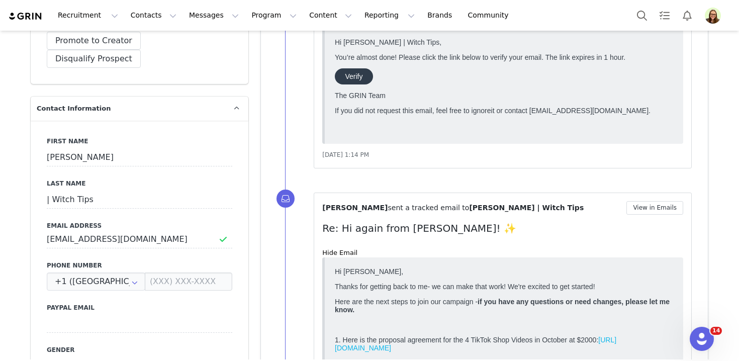
scroll to position [460, 0]
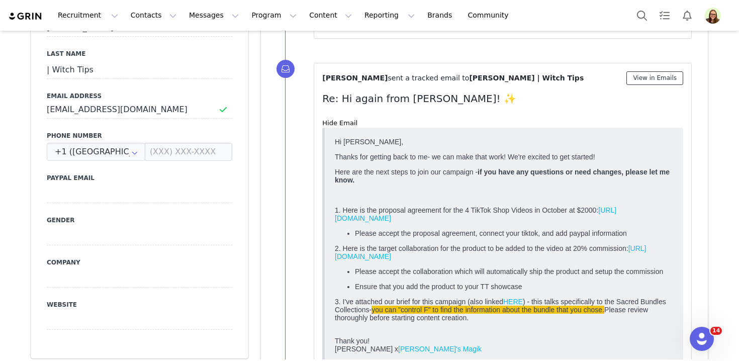
click at [646, 83] on button "View in Emails" at bounding box center [655, 78] width 57 height 14
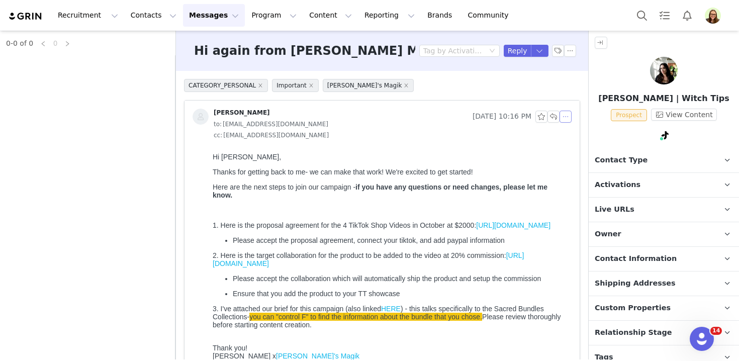
click at [568, 117] on button "button" at bounding box center [566, 117] width 12 height 12
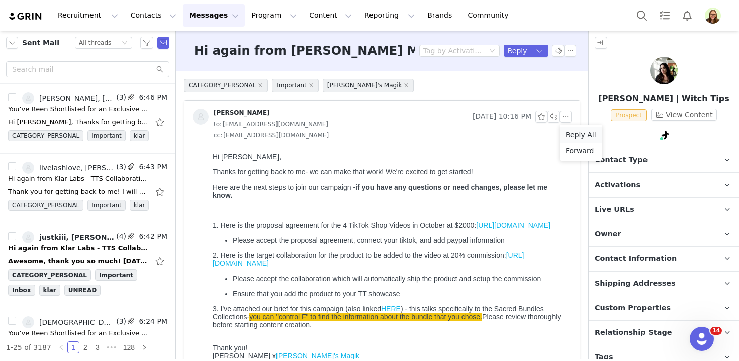
click at [575, 135] on li "Reply All" at bounding box center [581, 135] width 43 height 16
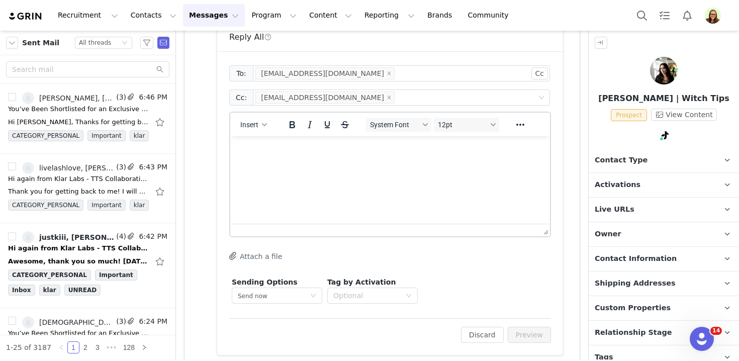
click at [402, 163] on html at bounding box center [390, 149] width 320 height 27
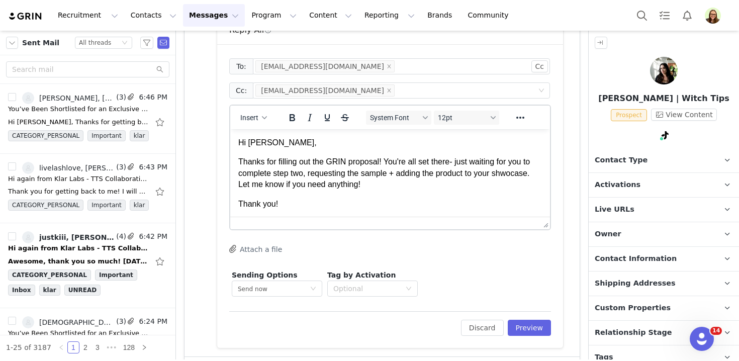
click at [351, 181] on p "Thanks for filling out the GRIN proposal! You're all set there- just waiting fo…" at bounding box center [390, 173] width 304 height 34
click at [512, 174] on p "Thanks for filling out the GRIN proposal! You're all set there- just waiting fo…" at bounding box center [390, 173] width 304 height 34
click at [535, 327] on button "Preview" at bounding box center [530, 328] width 44 height 16
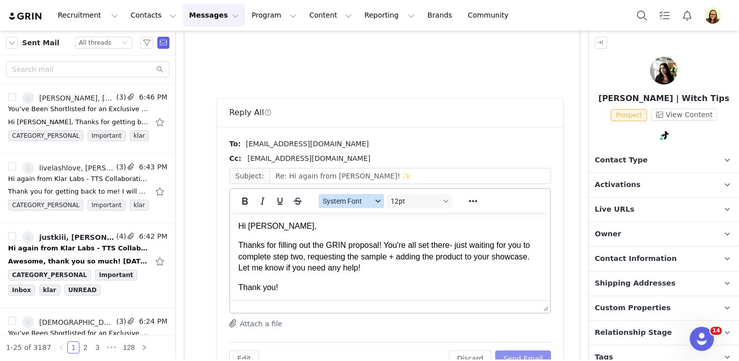
scroll to position [409, 0]
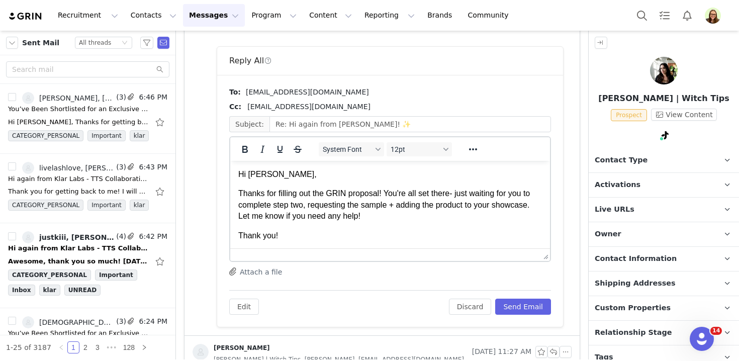
click at [333, 206] on p "Thanks for filling out the GRIN proposal! You're all set there- just waiting fo…" at bounding box center [390, 205] width 304 height 34
click at [368, 220] on p "Thanks for filling out the GRIN proposal! You're all set there- just waiting fo…" at bounding box center [390, 205] width 304 height 34
click at [528, 306] on button "Send Email" at bounding box center [523, 307] width 56 height 16
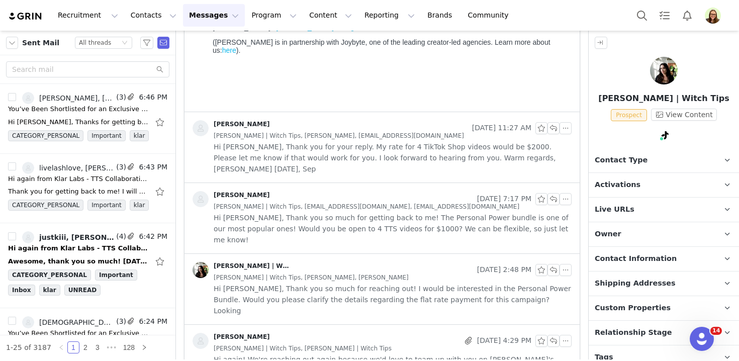
scroll to position [0, 0]
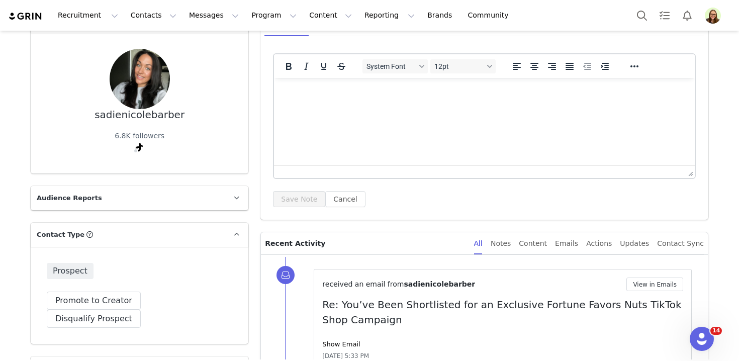
scroll to position [201, 0]
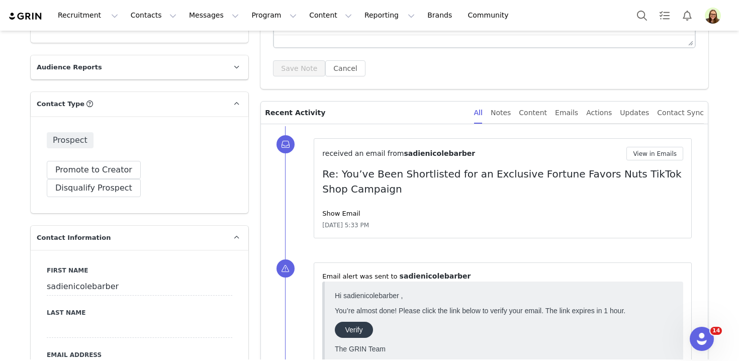
click at [350, 208] on div "received an email from sadienicolebarber View in Emails Re: You’ve Been Shortli…" at bounding box center [502, 188] width 361 height 83
click at [351, 213] on link "Show Email" at bounding box center [341, 214] width 38 height 8
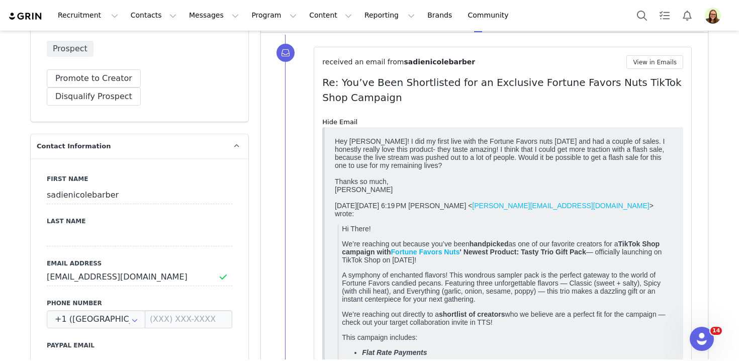
scroll to position [314, 0]
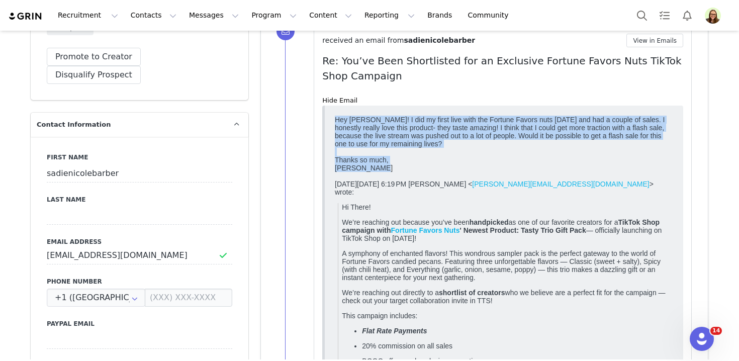
drag, startPoint x: 385, startPoint y: 173, endPoint x: 326, endPoint y: 119, distance: 79.7
click at [331, 119] on html "Hey [PERSON_NAME]! I did my first live with the Fortune Favors nuts [DATE] and …" at bounding box center [504, 352] width 346 height 482
copy div "Hey [PERSON_NAME]! I did my first live with the Fortune Favors nuts [DATE] and …"
